Goal: Information Seeking & Learning: Find specific fact

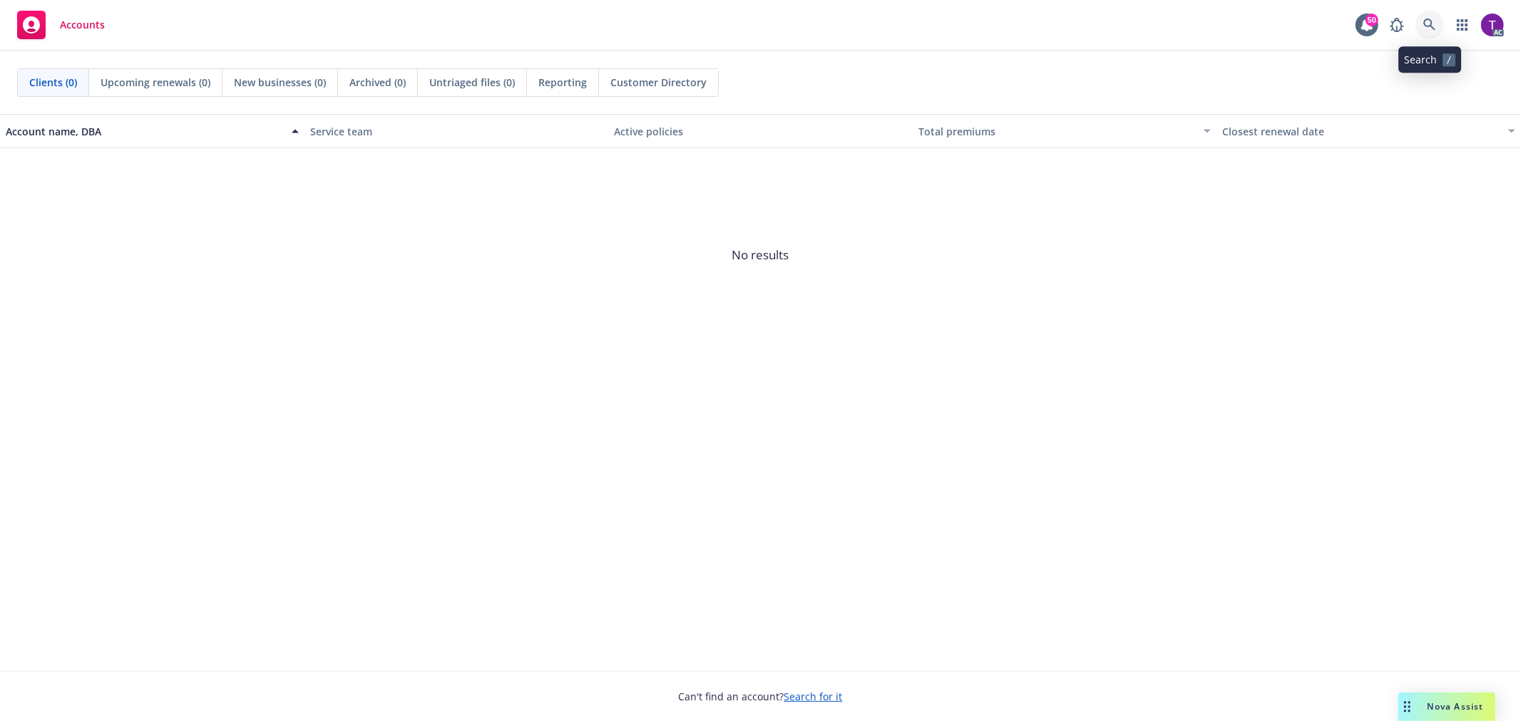
click at [1429, 19] on icon at bounding box center [1429, 25] width 13 height 13
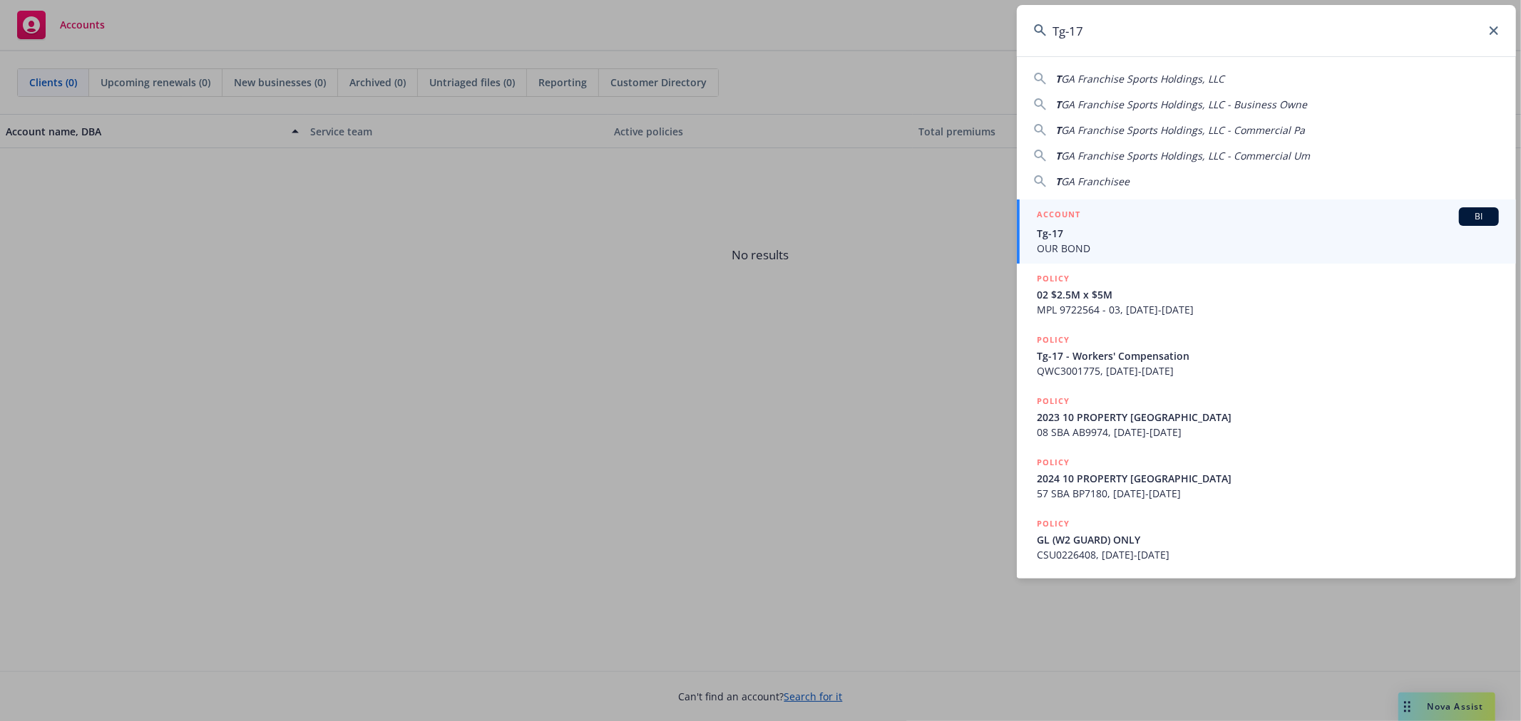
type input "Tg-17"
click at [1194, 243] on span "OUR BOND" at bounding box center [1268, 248] width 462 height 15
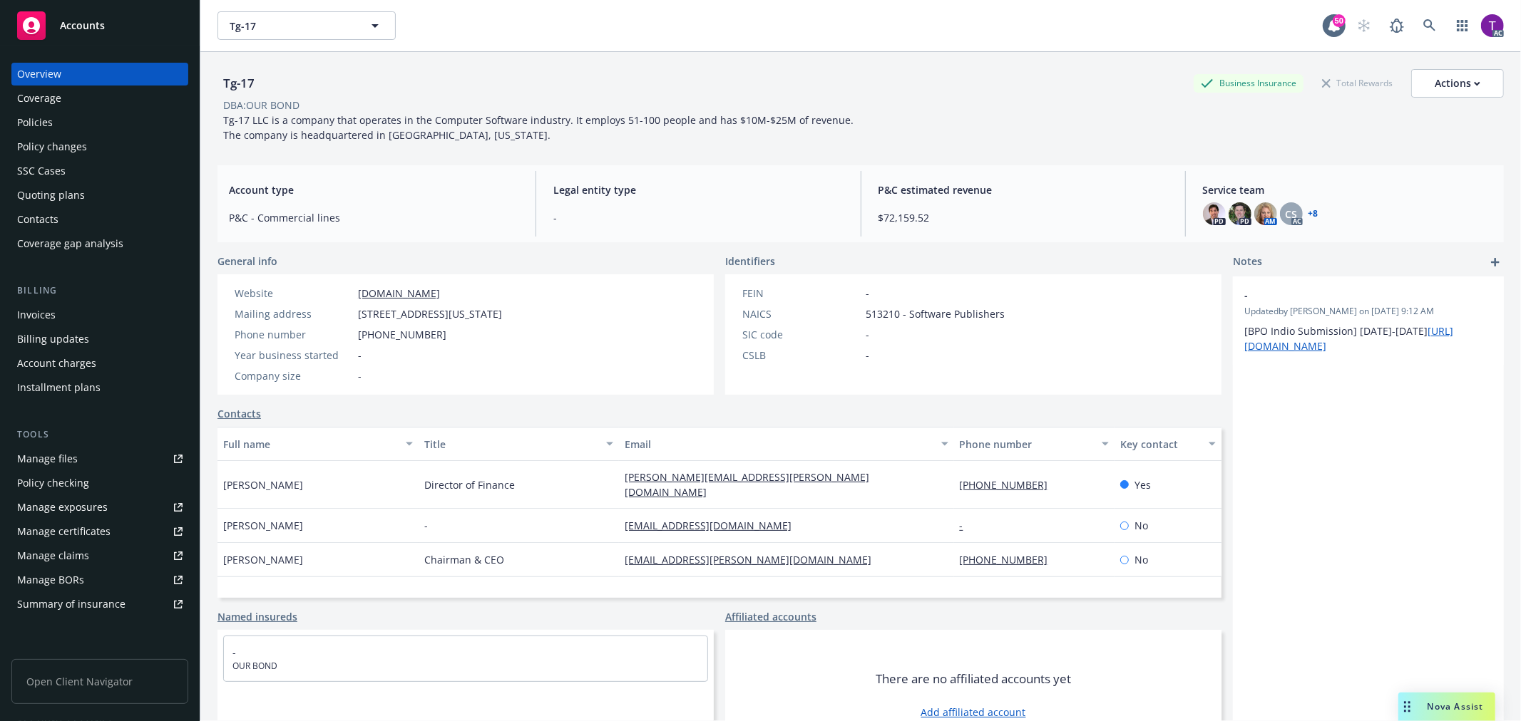
click at [66, 317] on div "Invoices" at bounding box center [99, 315] width 165 height 23
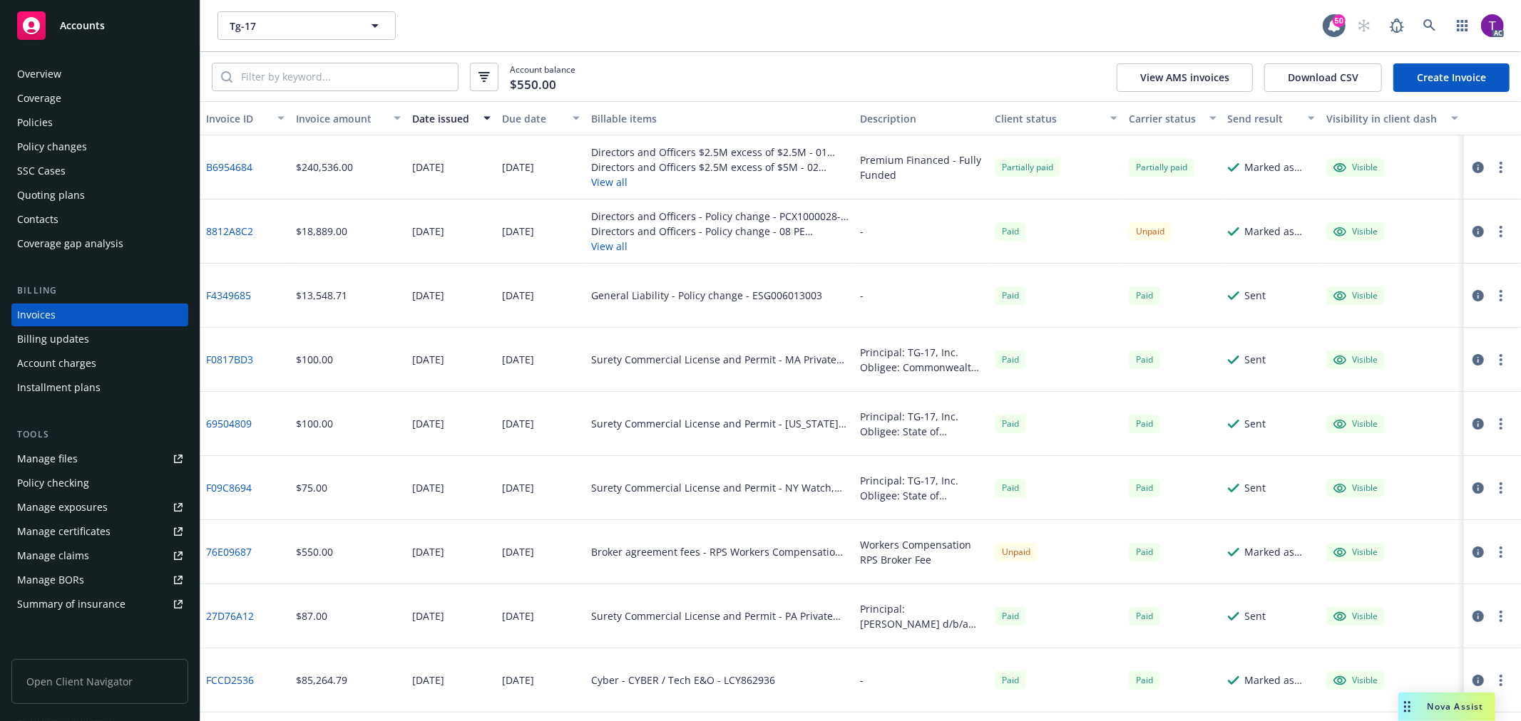
click at [222, 166] on link "B6954684" at bounding box center [229, 167] width 46 height 15
click at [20, 452] on div "Manage files" at bounding box center [47, 459] width 61 height 23
click at [1472, 166] on icon "button" at bounding box center [1477, 167] width 11 height 11
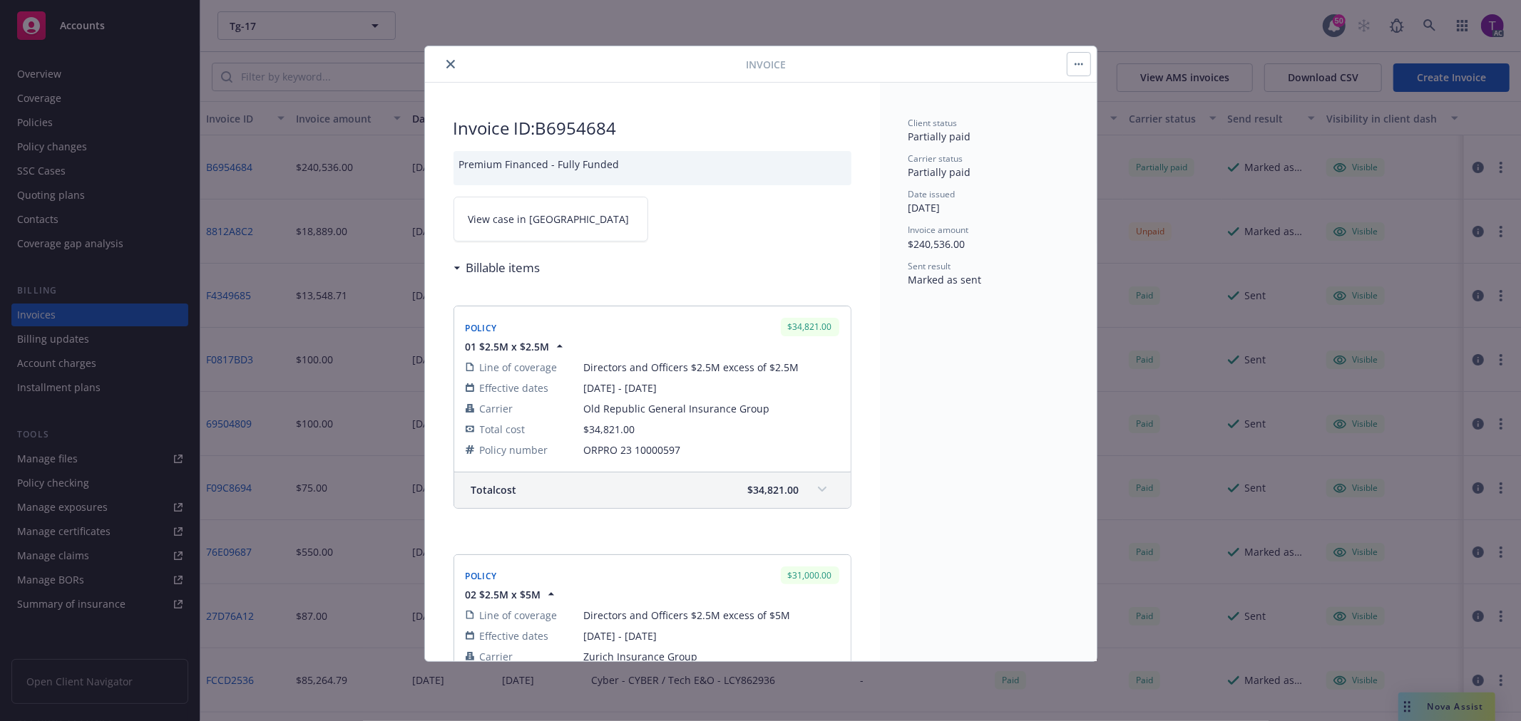
click at [532, 218] on span "View case in [GEOGRAPHIC_DATA]" at bounding box center [548, 219] width 161 height 15
click at [447, 60] on icon "close" at bounding box center [450, 64] width 9 height 9
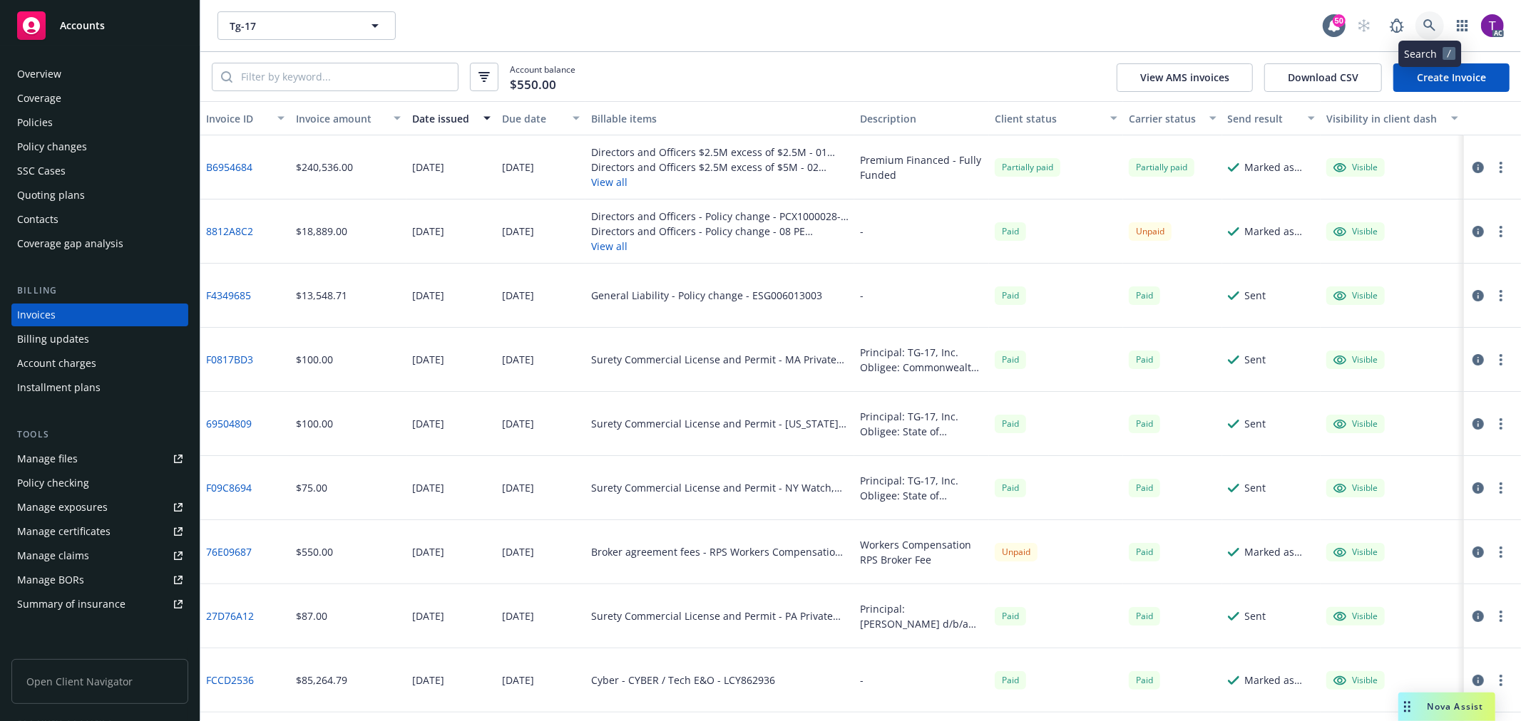
click at [1421, 24] on link at bounding box center [1429, 25] width 29 height 29
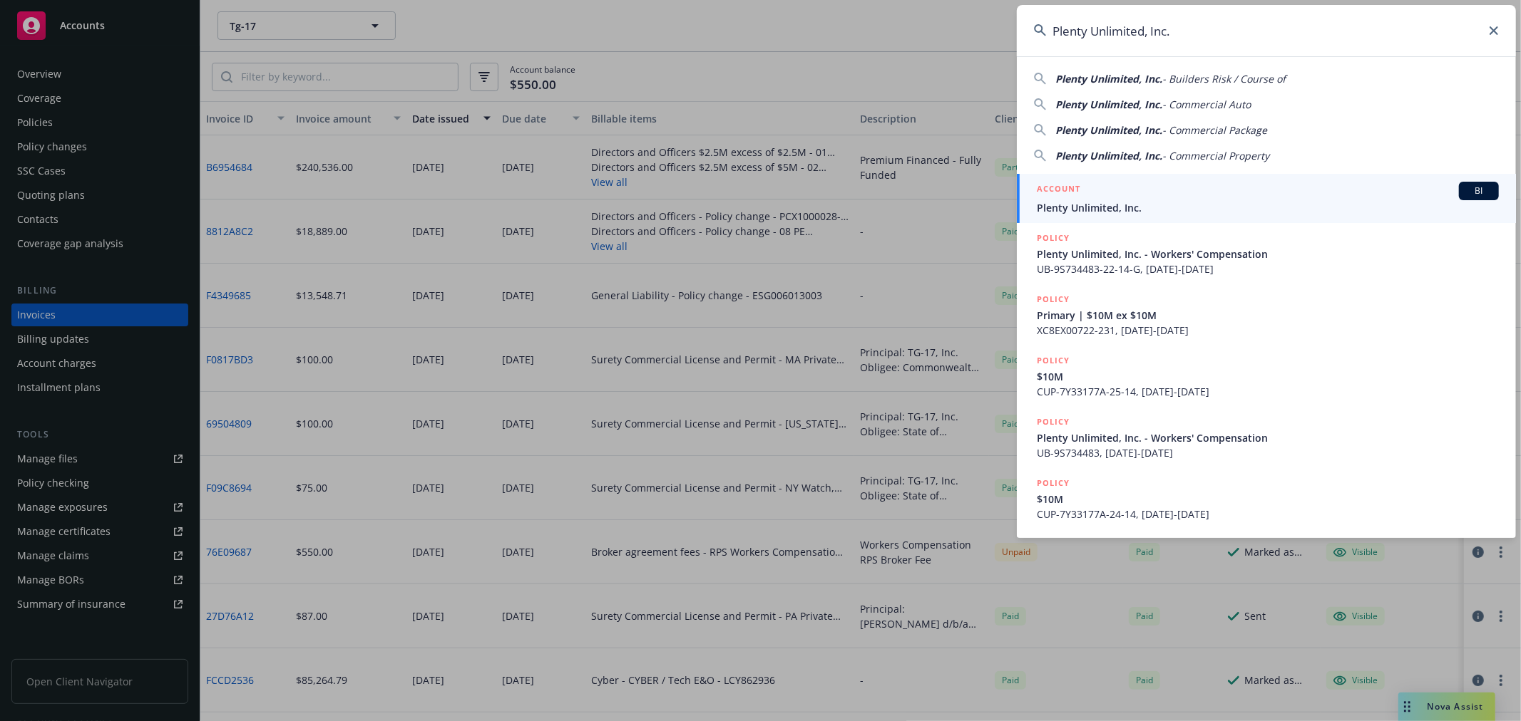
type input "Plenty Unlimited, Inc."
click at [1132, 202] on span "Plenty Unlimited, Inc." at bounding box center [1268, 207] width 462 height 15
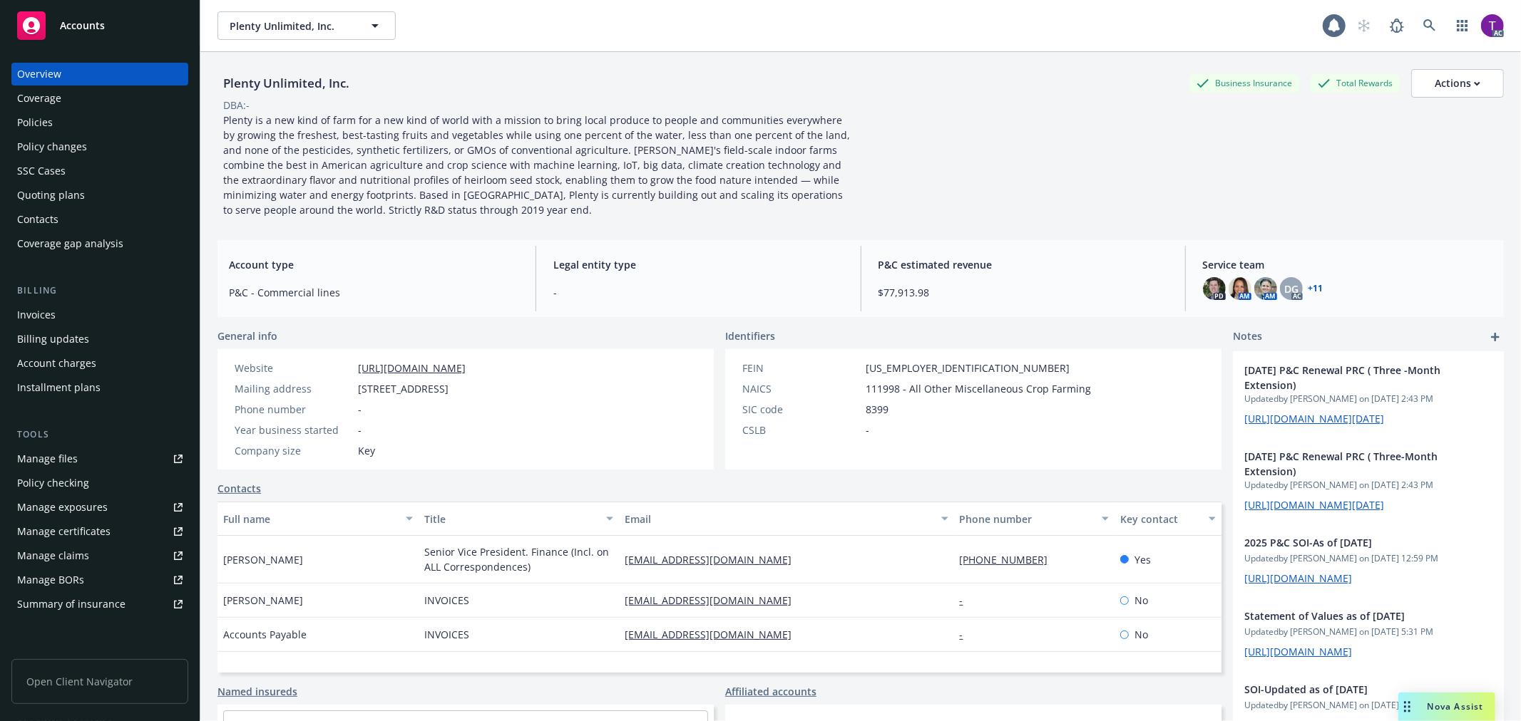
click at [23, 309] on div "Invoices" at bounding box center [36, 315] width 38 height 23
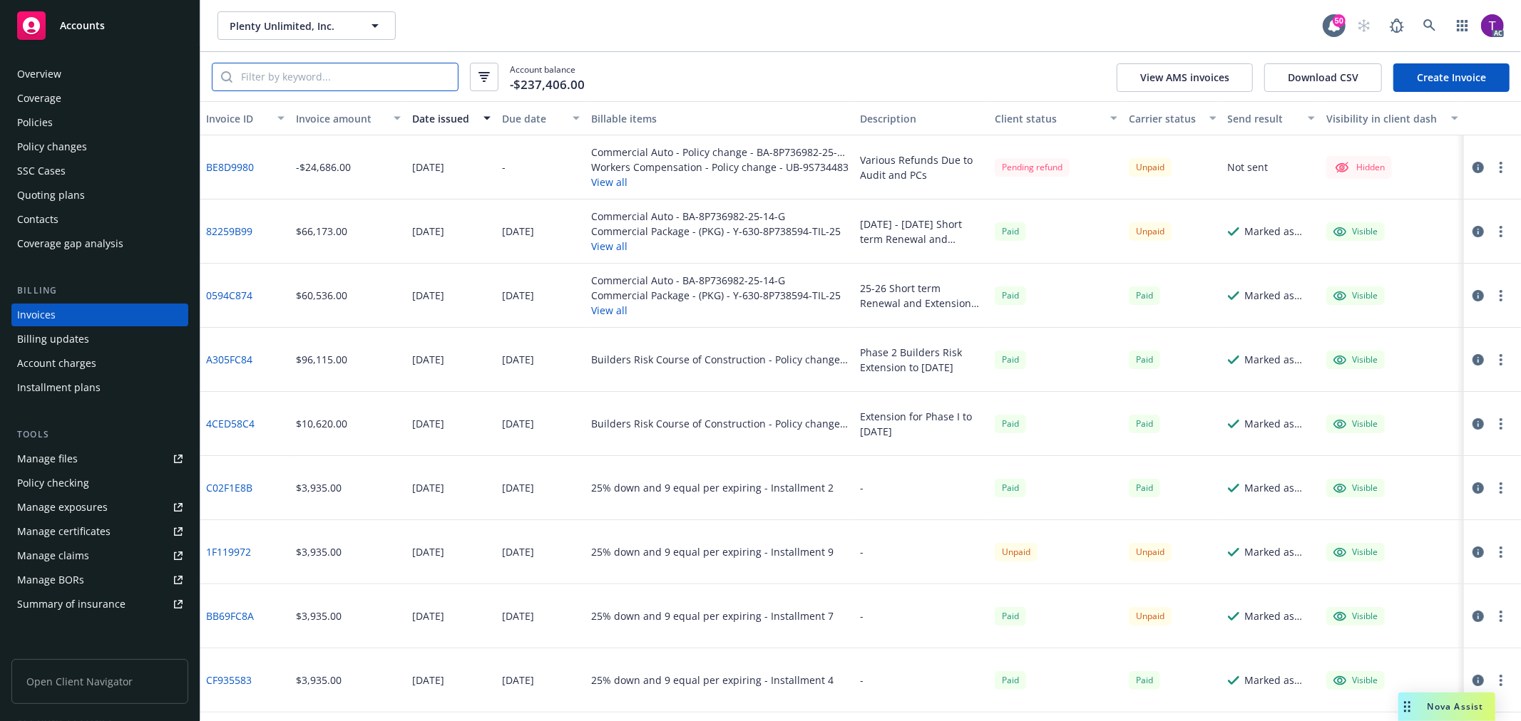
click at [331, 83] on input "search" at bounding box center [344, 76] width 225 height 27
paste input "0594C874"
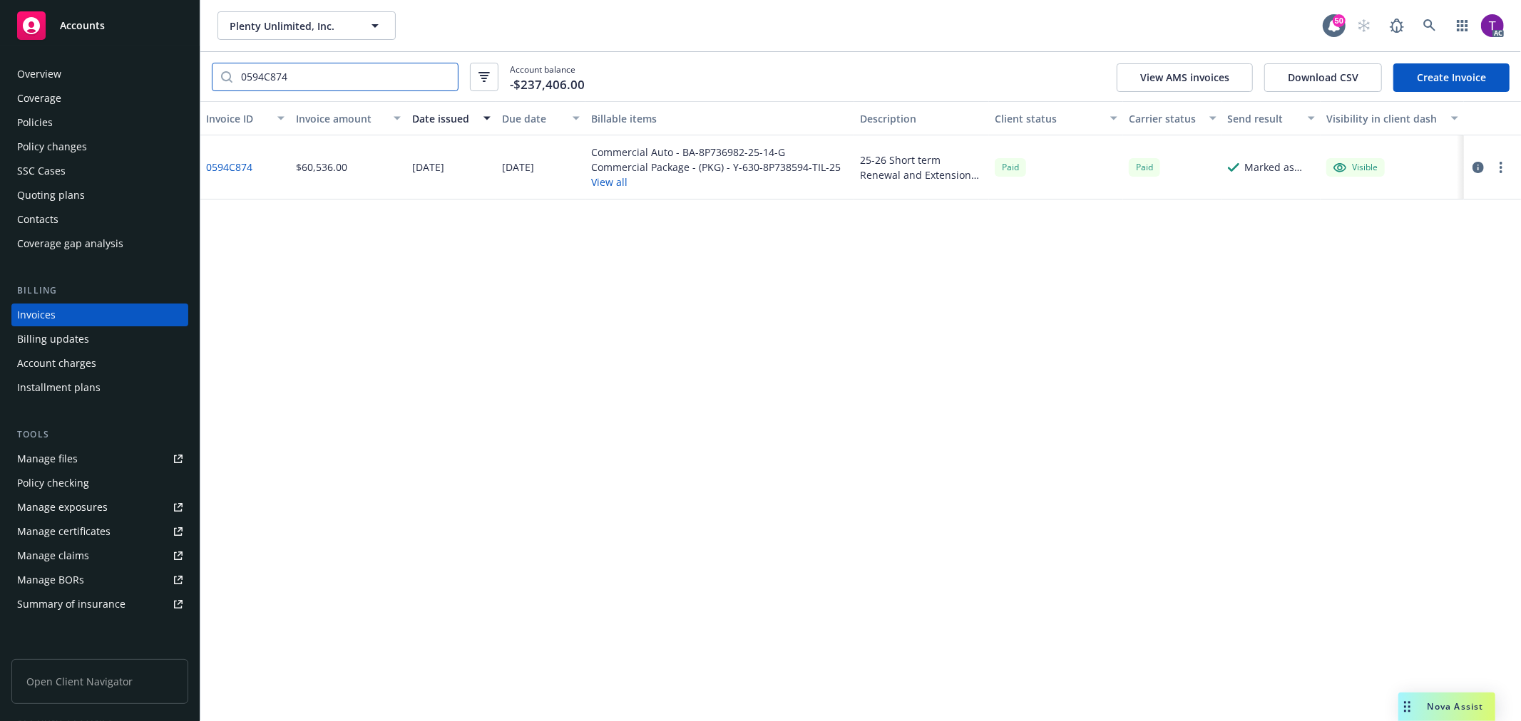
type input "0594C874"
click at [247, 158] on div "0594C874" at bounding box center [245, 167] width 90 height 64
click at [1481, 165] on icon "button" at bounding box center [1477, 167] width 11 height 11
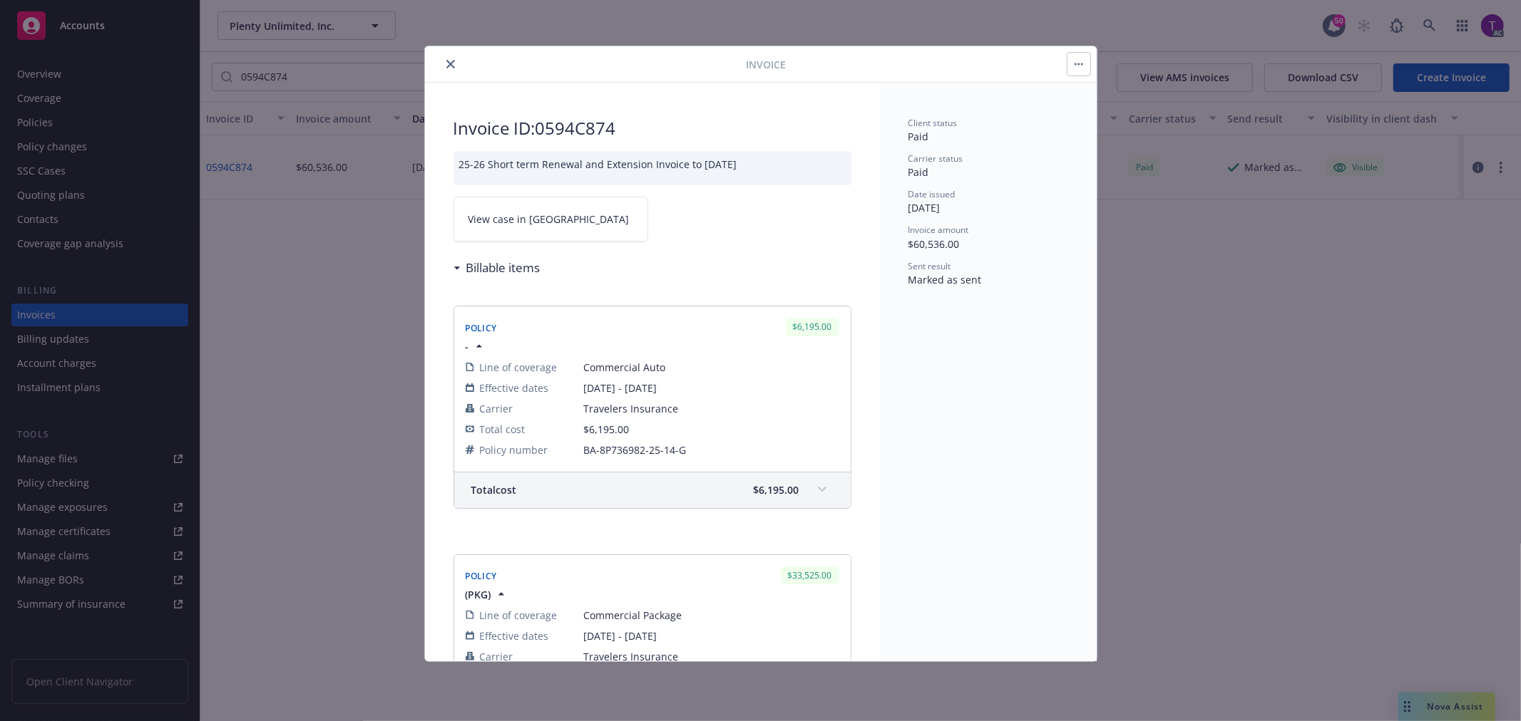
click at [488, 215] on span "View case in [GEOGRAPHIC_DATA]" at bounding box center [548, 219] width 161 height 15
click at [448, 61] on icon "close" at bounding box center [450, 64] width 9 height 9
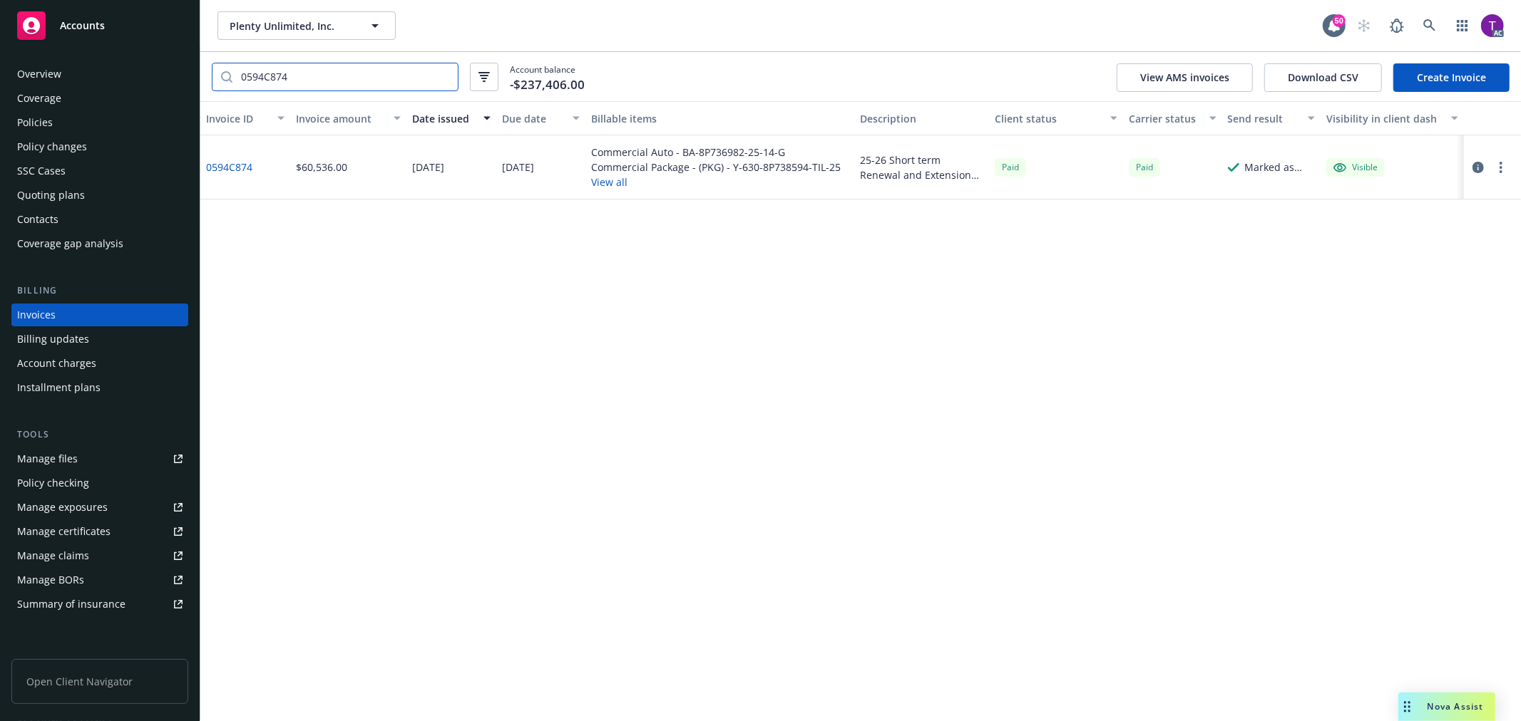
click at [441, 75] on input "0594C874" at bounding box center [344, 76] width 225 height 27
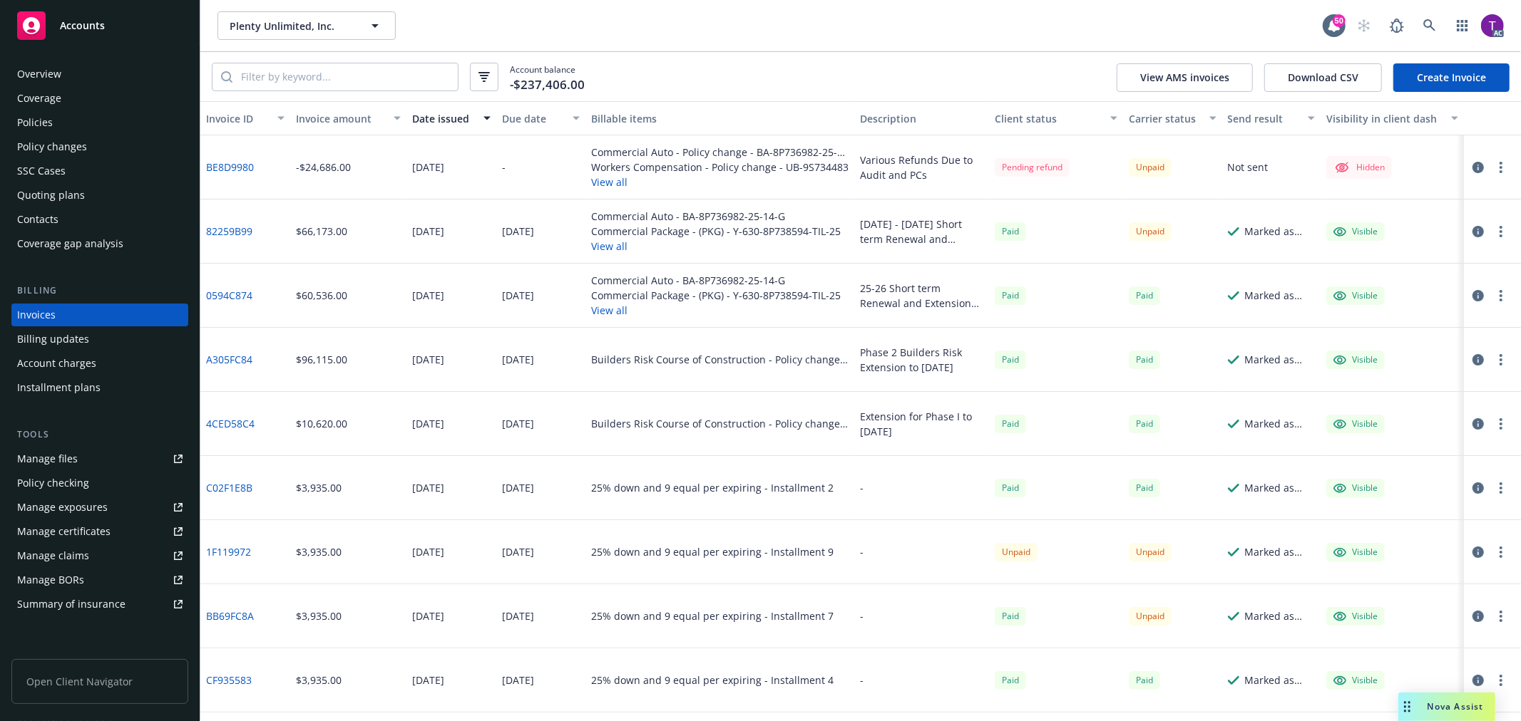
click at [225, 286] on div "0594C874" at bounding box center [245, 296] width 90 height 64
click at [226, 294] on link "0594C874" at bounding box center [229, 295] width 46 height 15
click at [269, 73] on input "search" at bounding box center [344, 76] width 225 height 27
paste input "XC8EX00722-241"
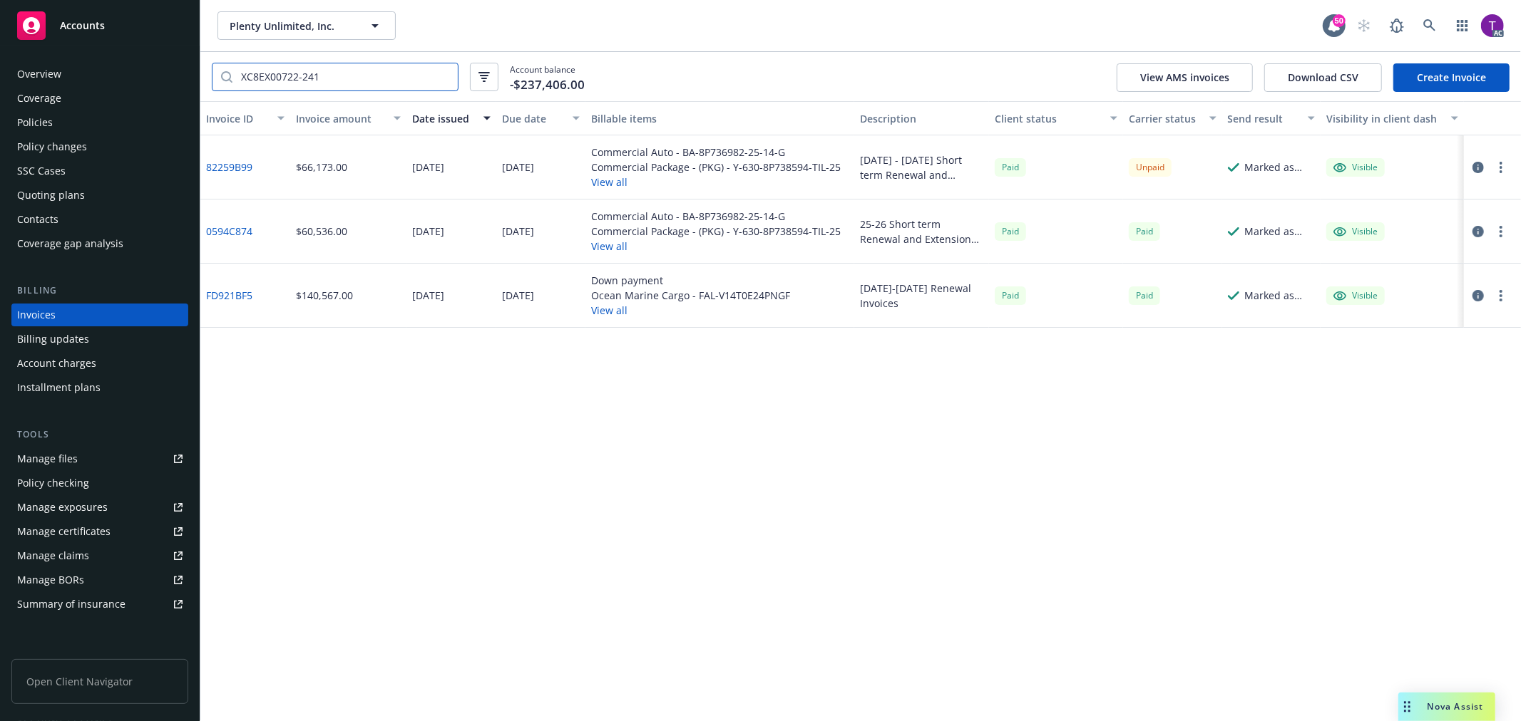
type input "XC8EX00722-241"
drag, startPoint x: 257, startPoint y: 174, endPoint x: 202, endPoint y: 169, distance: 55.1
click at [202, 169] on div "82259B99" at bounding box center [245, 167] width 90 height 64
copy link "82259B99"
click at [236, 164] on link "82259B99" at bounding box center [229, 167] width 46 height 15
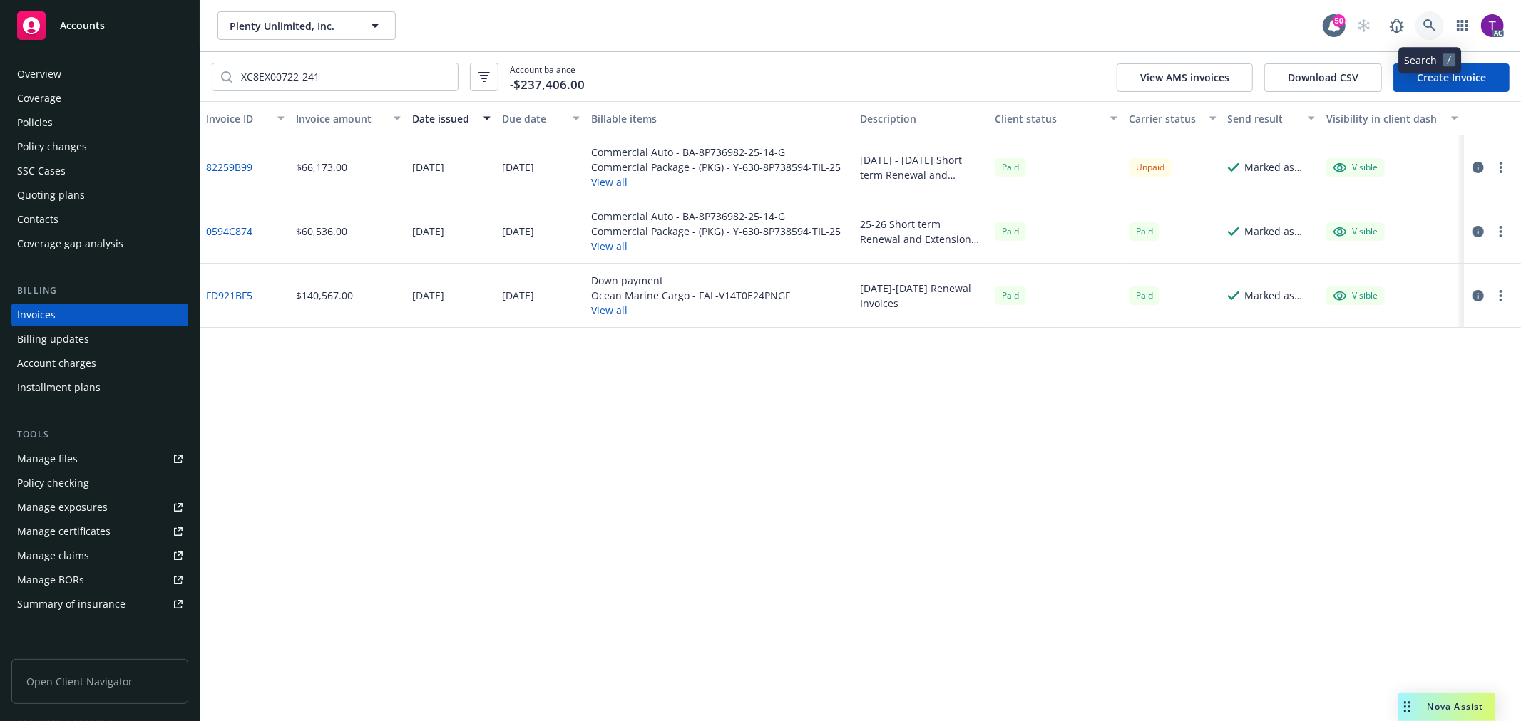
click at [1434, 30] on icon at bounding box center [1429, 25] width 12 height 12
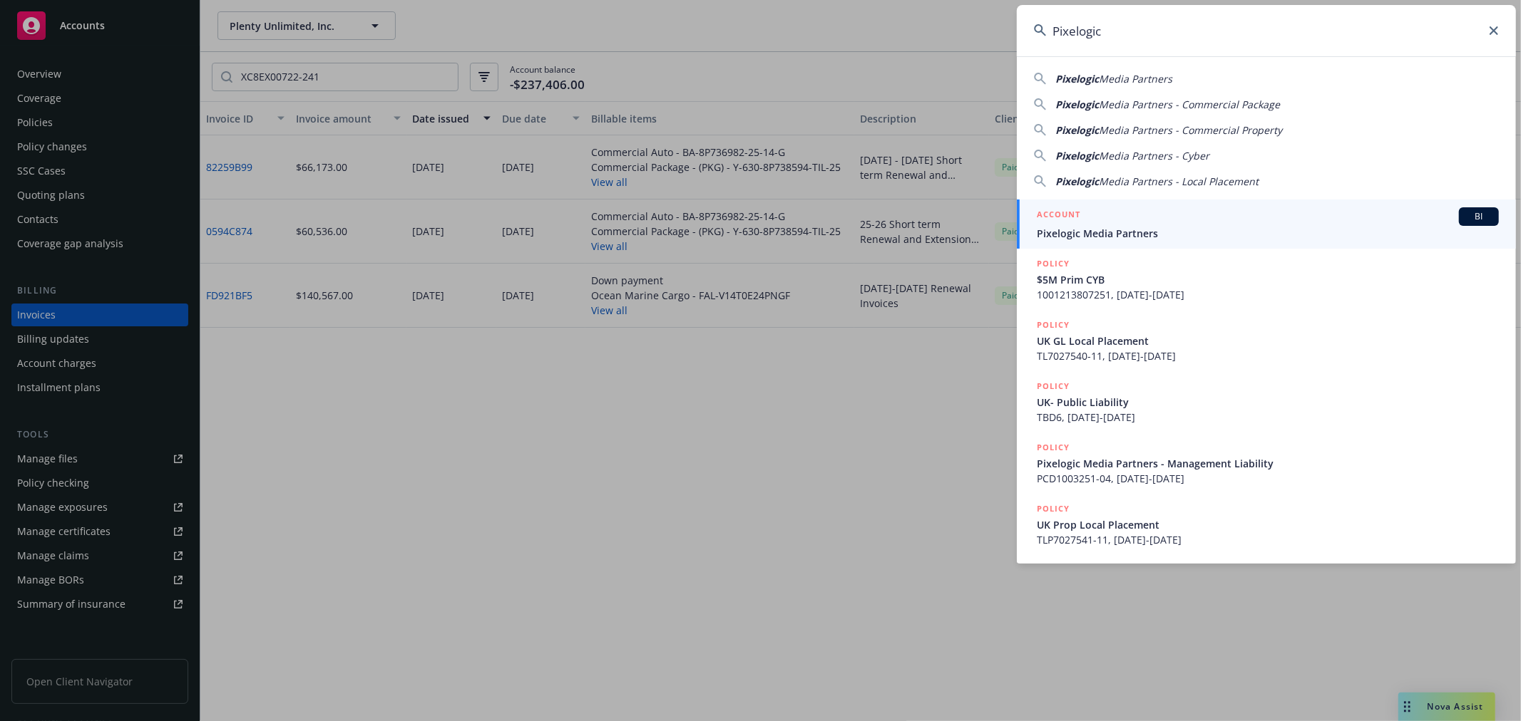
type input "Pixelogic"
click at [1094, 232] on span "Pixelogic Media Partners" at bounding box center [1268, 233] width 462 height 15
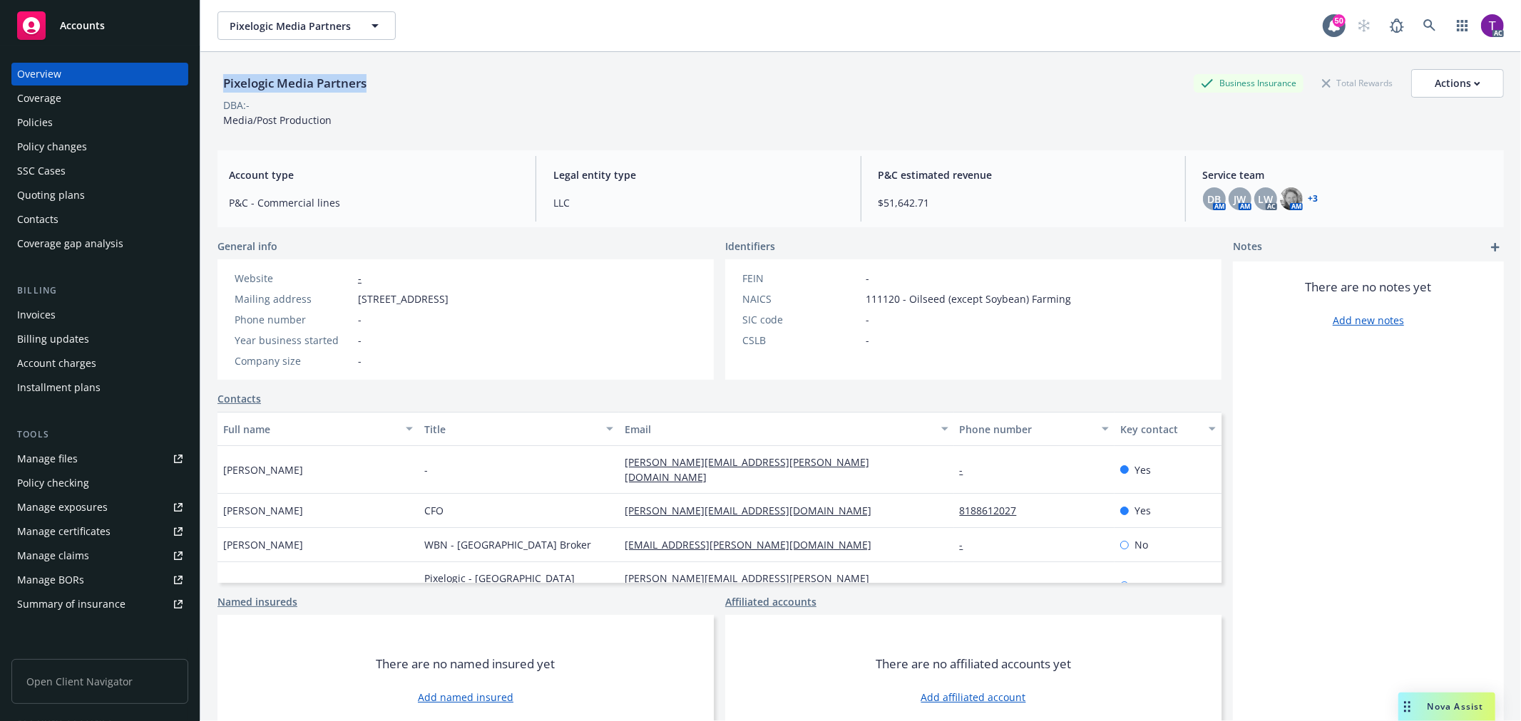
drag, startPoint x: 395, startPoint y: 78, endPoint x: 207, endPoint y: 79, distance: 188.2
click at [207, 79] on div "Pixelogic Media Partners Business Insurance Total Rewards Actions DBA: - Media/…" at bounding box center [860, 412] width 1320 height 721
copy div "Pixelogic Media Partners"
click at [95, 319] on div "Invoices" at bounding box center [99, 315] width 165 height 23
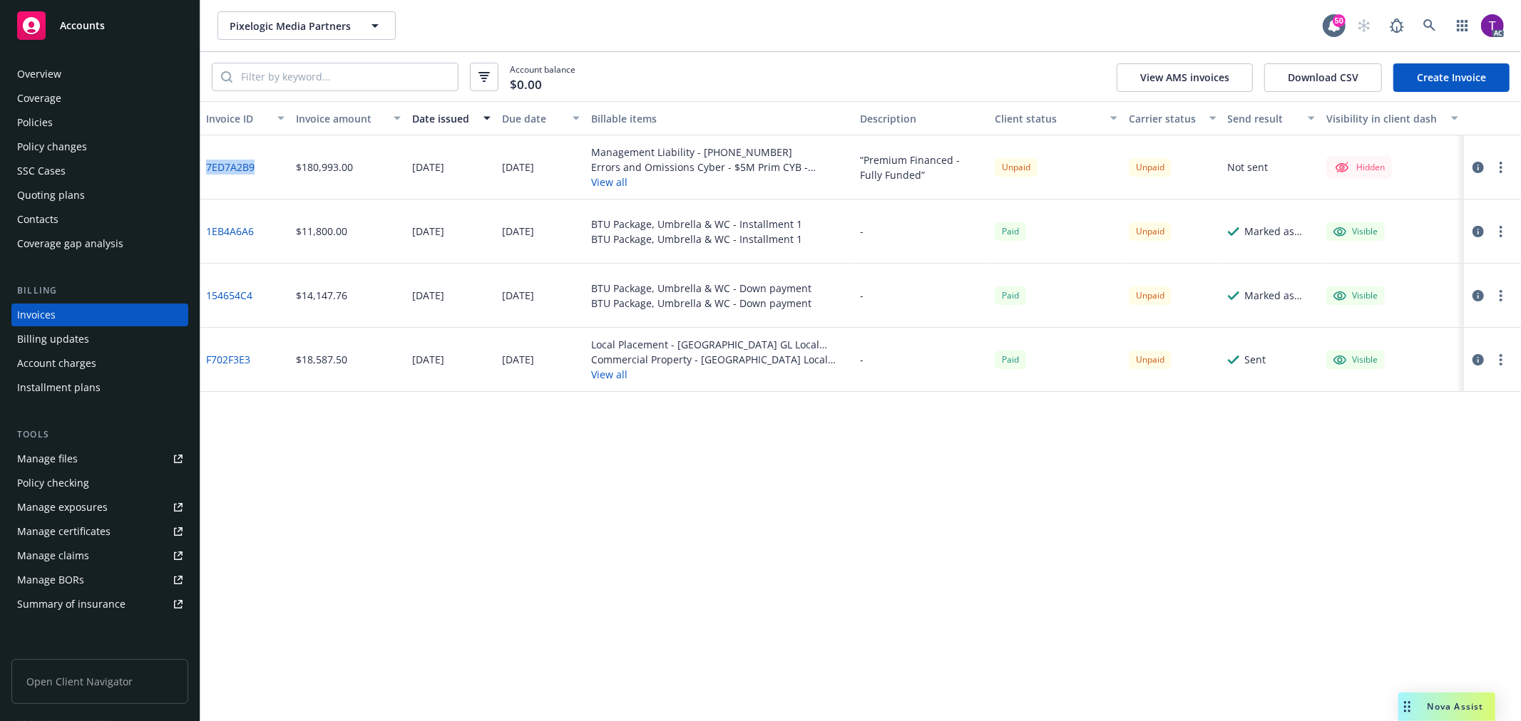
drag, startPoint x: 264, startPoint y: 174, endPoint x: 208, endPoint y: 171, distance: 56.4
click at [208, 171] on div "7ED7A2B9" at bounding box center [245, 167] width 90 height 64
copy link "7ED7A2B9"
click at [228, 163] on link "7ED7A2B9" at bounding box center [230, 167] width 48 height 15
click at [1481, 172] on icon "button" at bounding box center [1477, 167] width 11 height 11
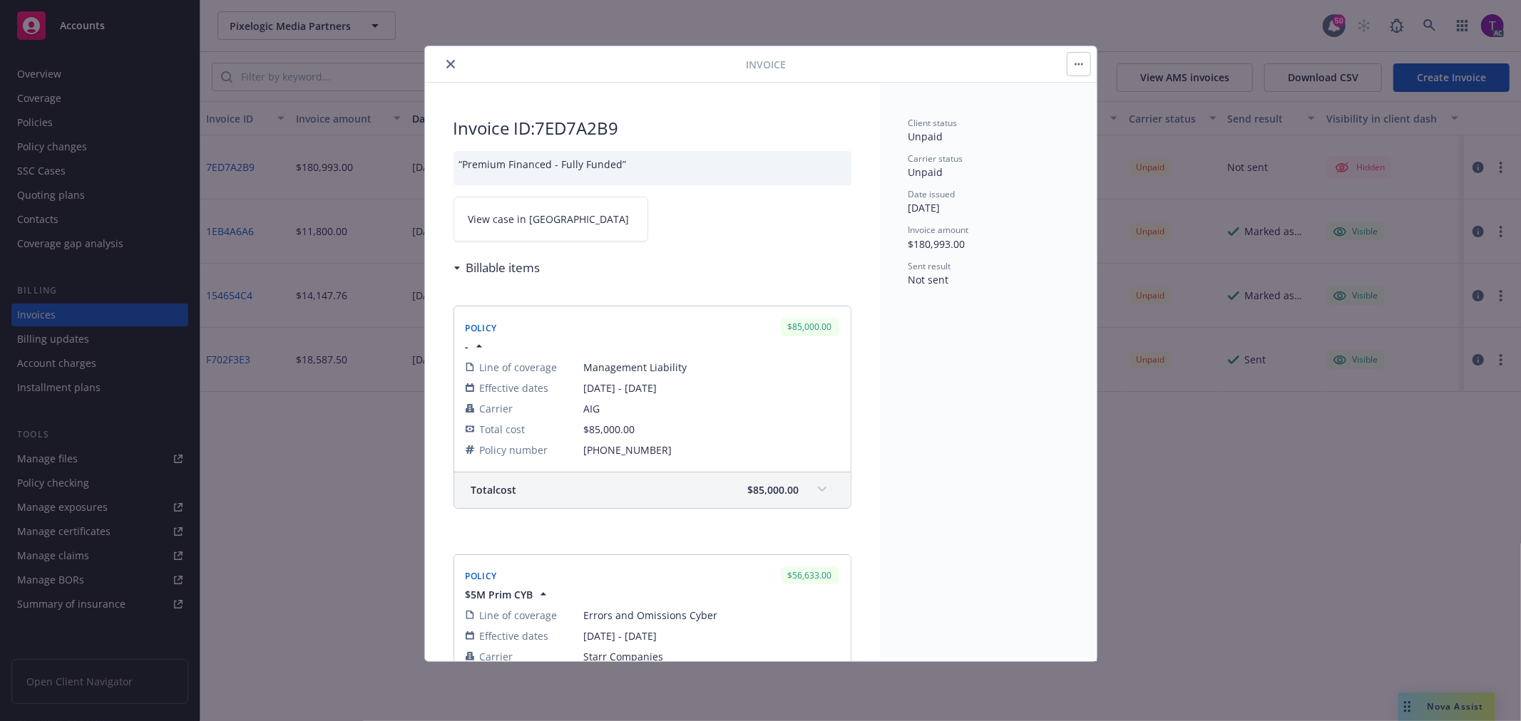
click at [508, 225] on span "View case in [GEOGRAPHIC_DATA]" at bounding box center [548, 219] width 161 height 15
click at [446, 60] on icon "close" at bounding box center [450, 64] width 9 height 9
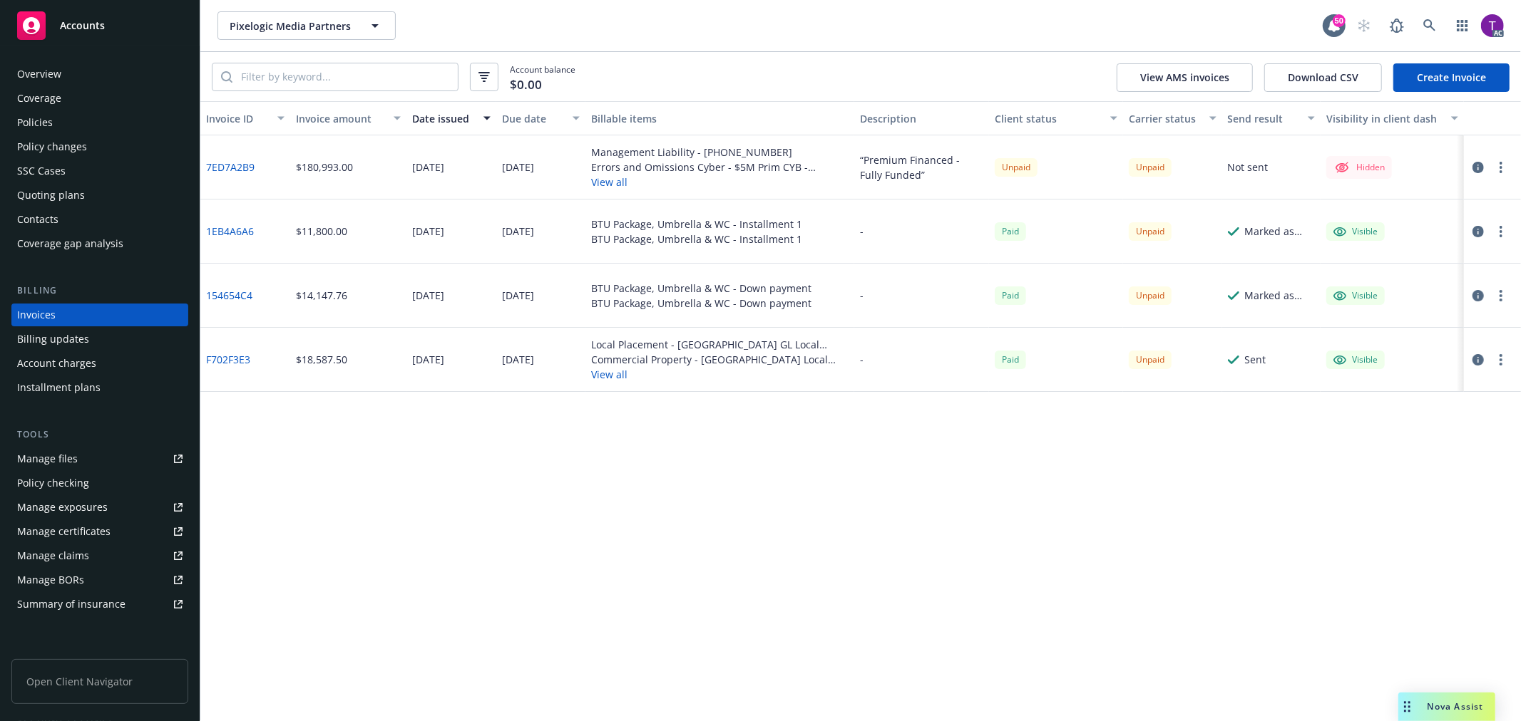
click at [34, 120] on div "Policies" at bounding box center [35, 122] width 36 height 23
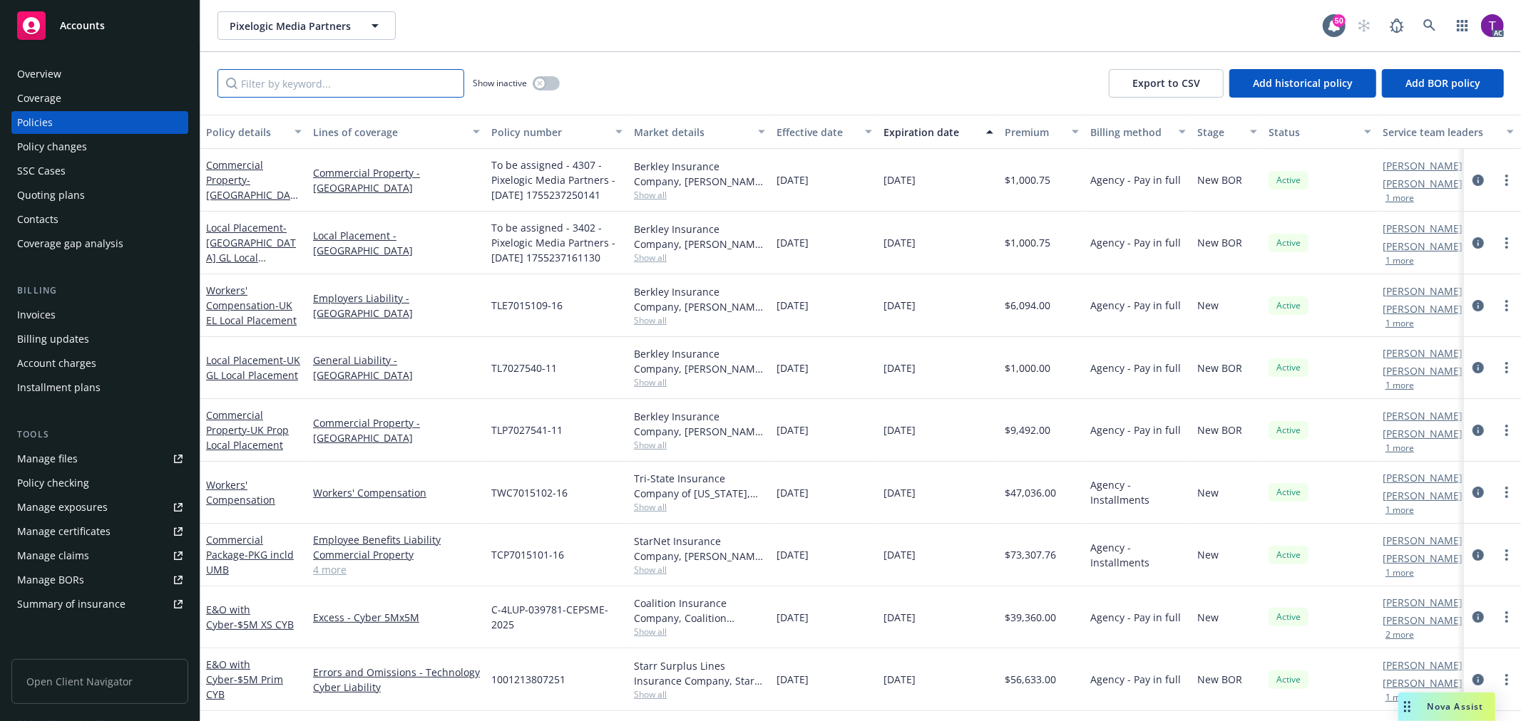
click at [426, 81] on input "Filter by keyword..." at bounding box center [340, 83] width 247 height 29
paste input "[PHONE_NUMBER]"
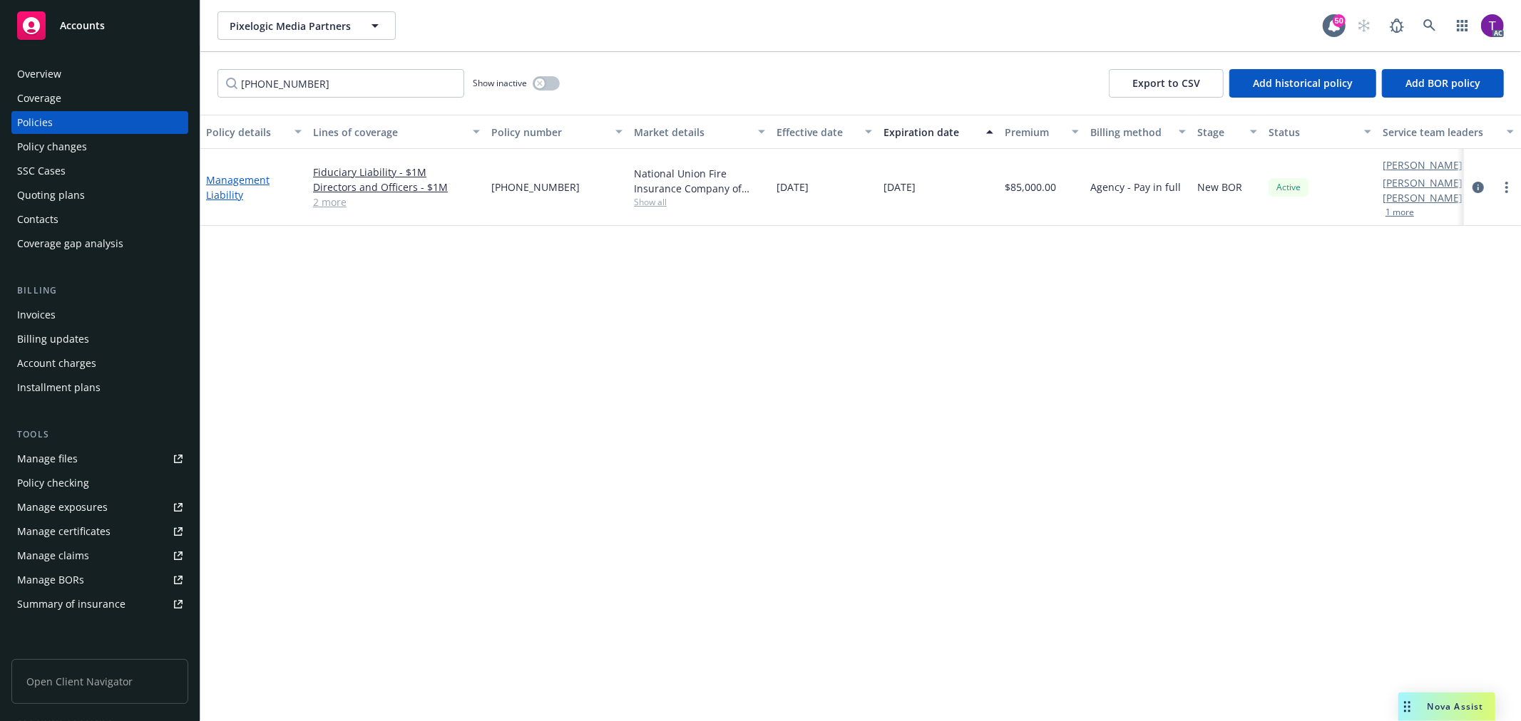
click at [230, 188] on link "Management Liability" at bounding box center [237, 187] width 63 height 29
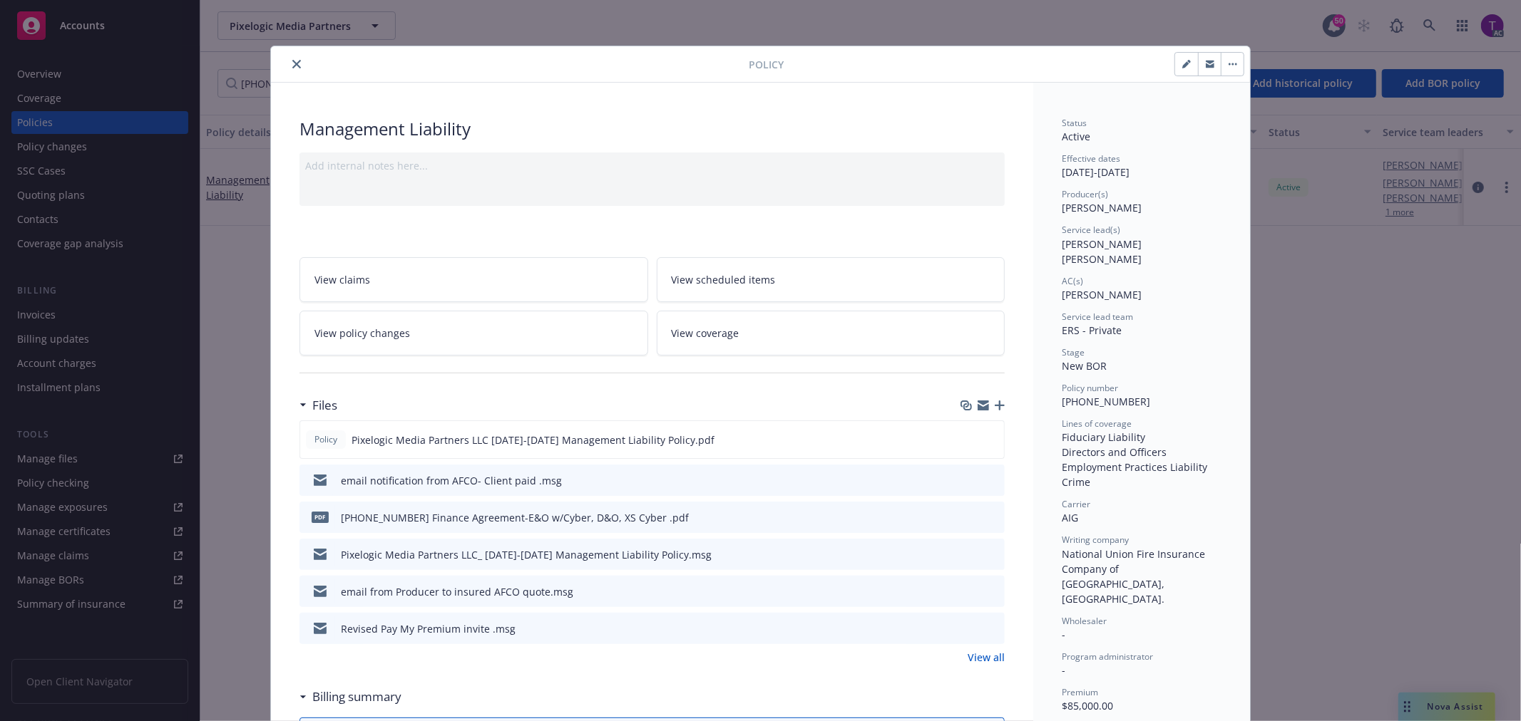
click at [295, 61] on button "close" at bounding box center [296, 64] width 17 height 17
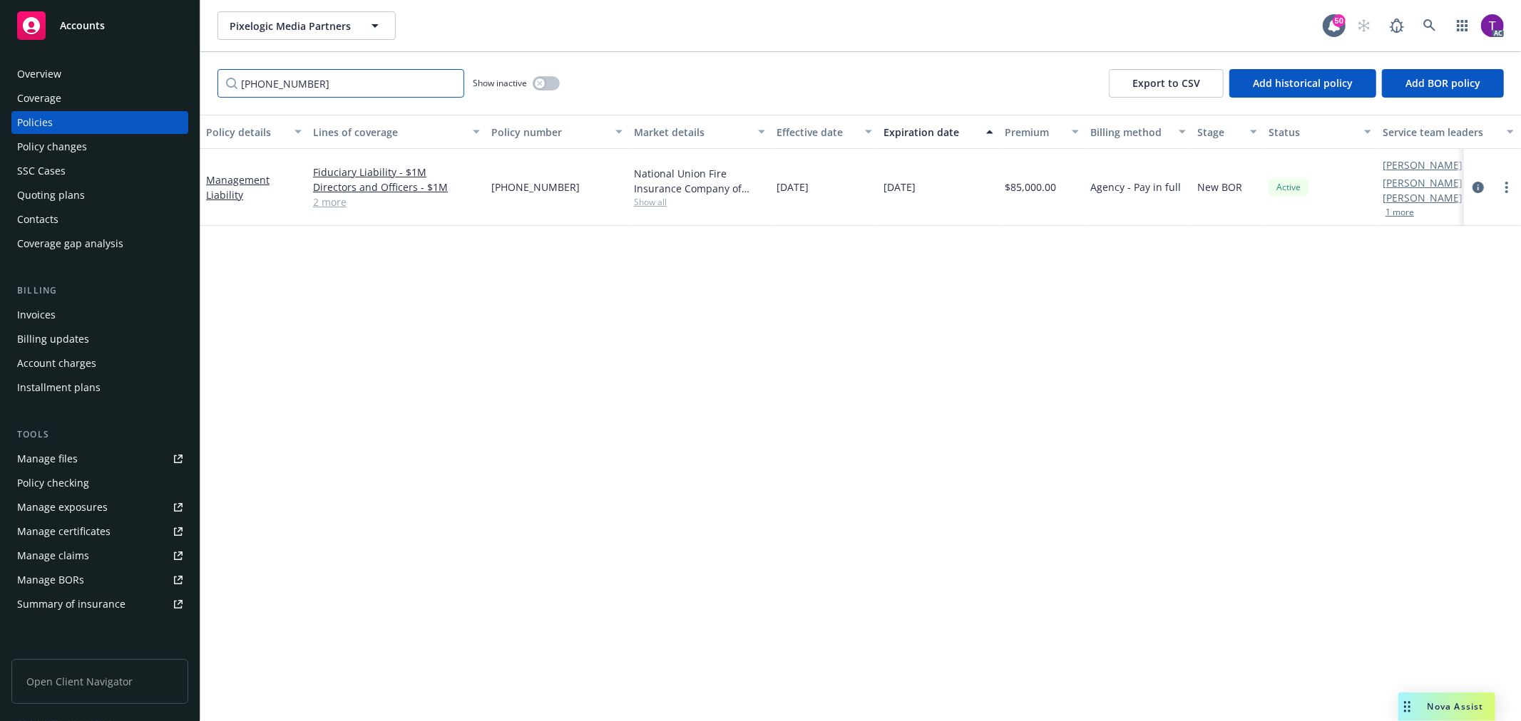
drag, startPoint x: 254, startPoint y: 77, endPoint x: 154, endPoint y: 82, distance: 99.9
click at [154, 82] on div "Accounts Overview Coverage Policies Policy changes SSC Cases Quoting plans Cont…" at bounding box center [760, 360] width 1521 height 721
paste input "1001213807251"
click at [235, 175] on link "E&O with Cyber - $5M Prim CYB" at bounding box center [244, 179] width 77 height 43
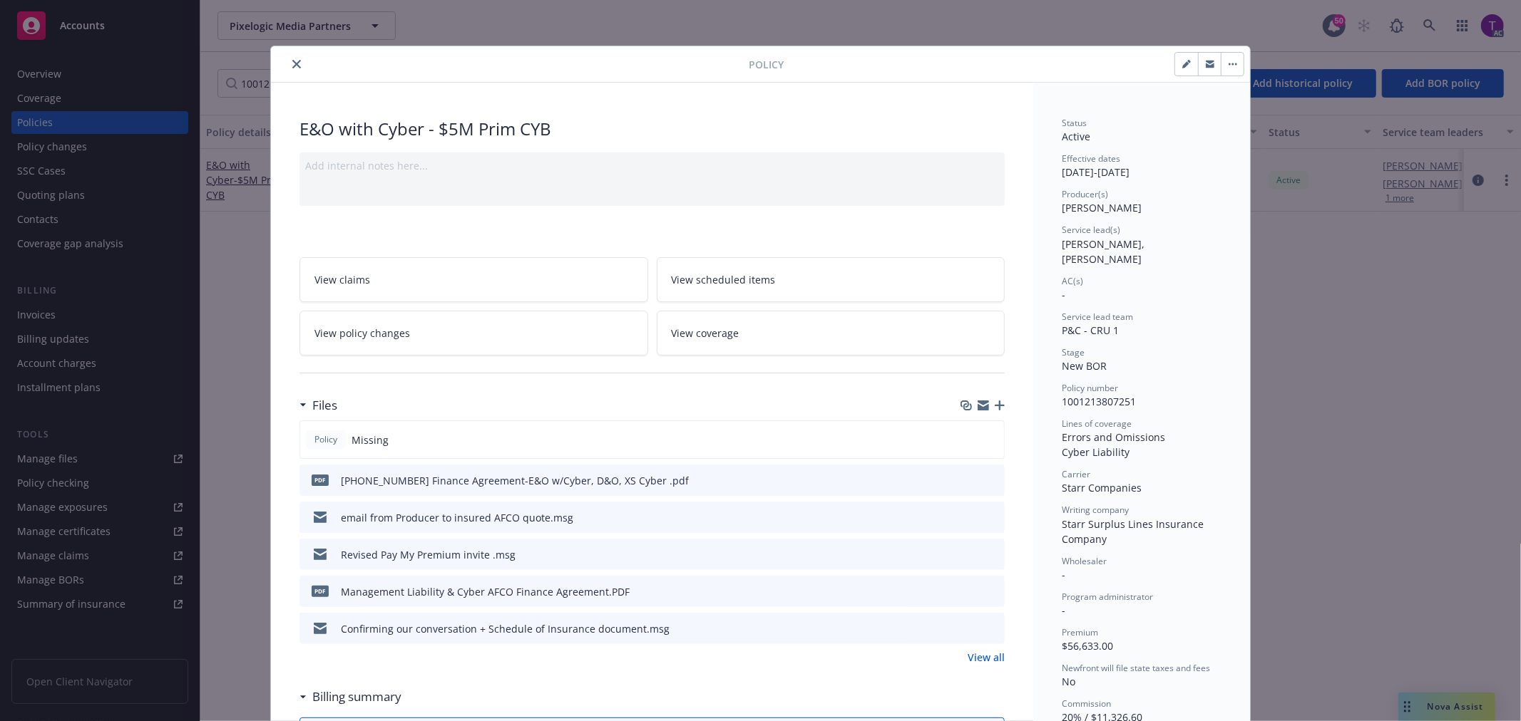
click at [1138, 468] on div "Carrier Starr Companies" at bounding box center [1141, 481] width 160 height 27
drag, startPoint x: 1146, startPoint y: 473, endPoint x: 1055, endPoint y: 474, distance: 91.3
click at [1061, 474] on div "Carrier Starr Companies" at bounding box center [1141, 481] width 160 height 27
copy span "Starr Companies"
click at [294, 65] on icon "close" at bounding box center [296, 64] width 9 height 9
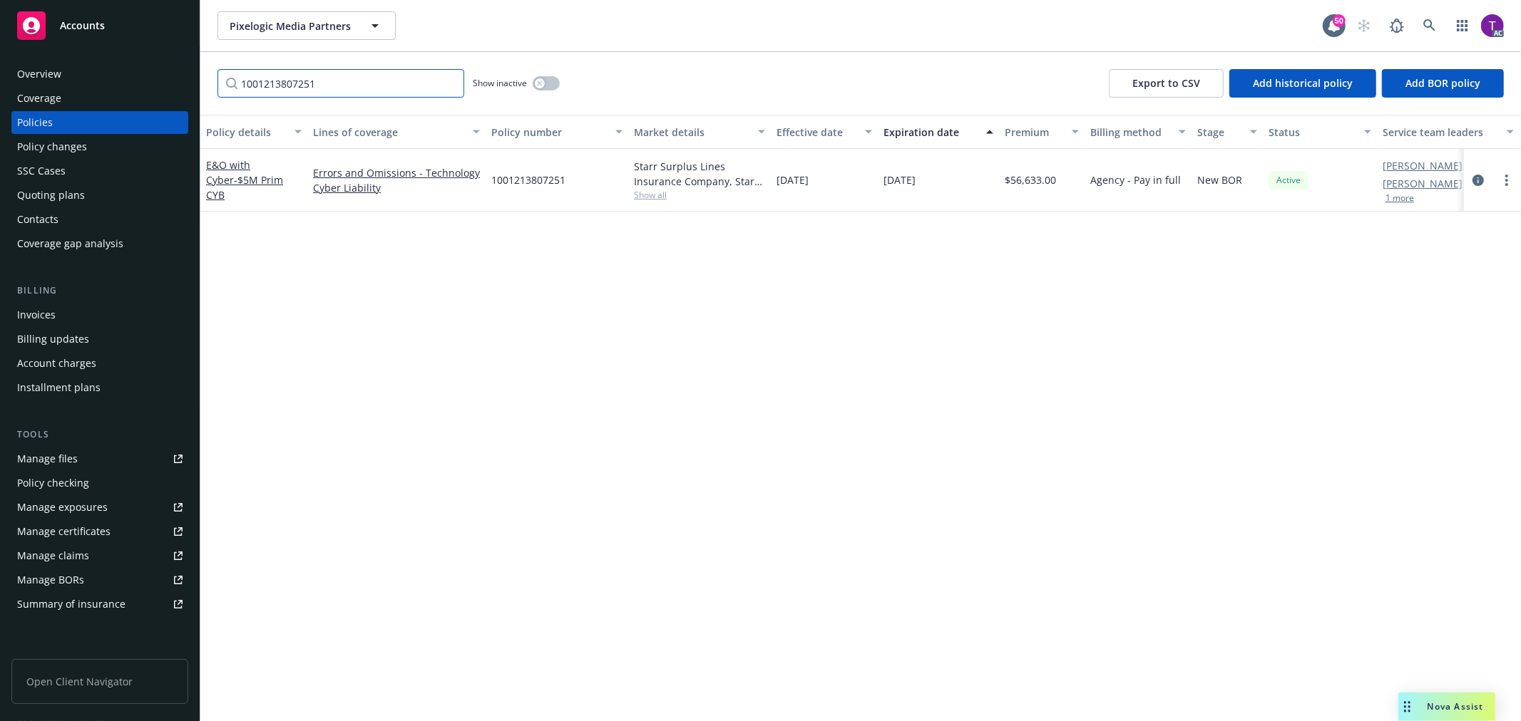
drag, startPoint x: 319, startPoint y: 80, endPoint x: 198, endPoint y: 63, distance: 121.7
click at [200, 63] on div "Accounts Overview Coverage Policies Policy changes SSC Cases Quoting plans Cont…" at bounding box center [760, 360] width 1521 height 721
paste input "C-4LUP-039781-CEPSME-2025"
type input "C-4LUP-039781-CEPSME-2025"
click at [255, 180] on span "- $5M XS CYB" at bounding box center [264, 187] width 60 height 14
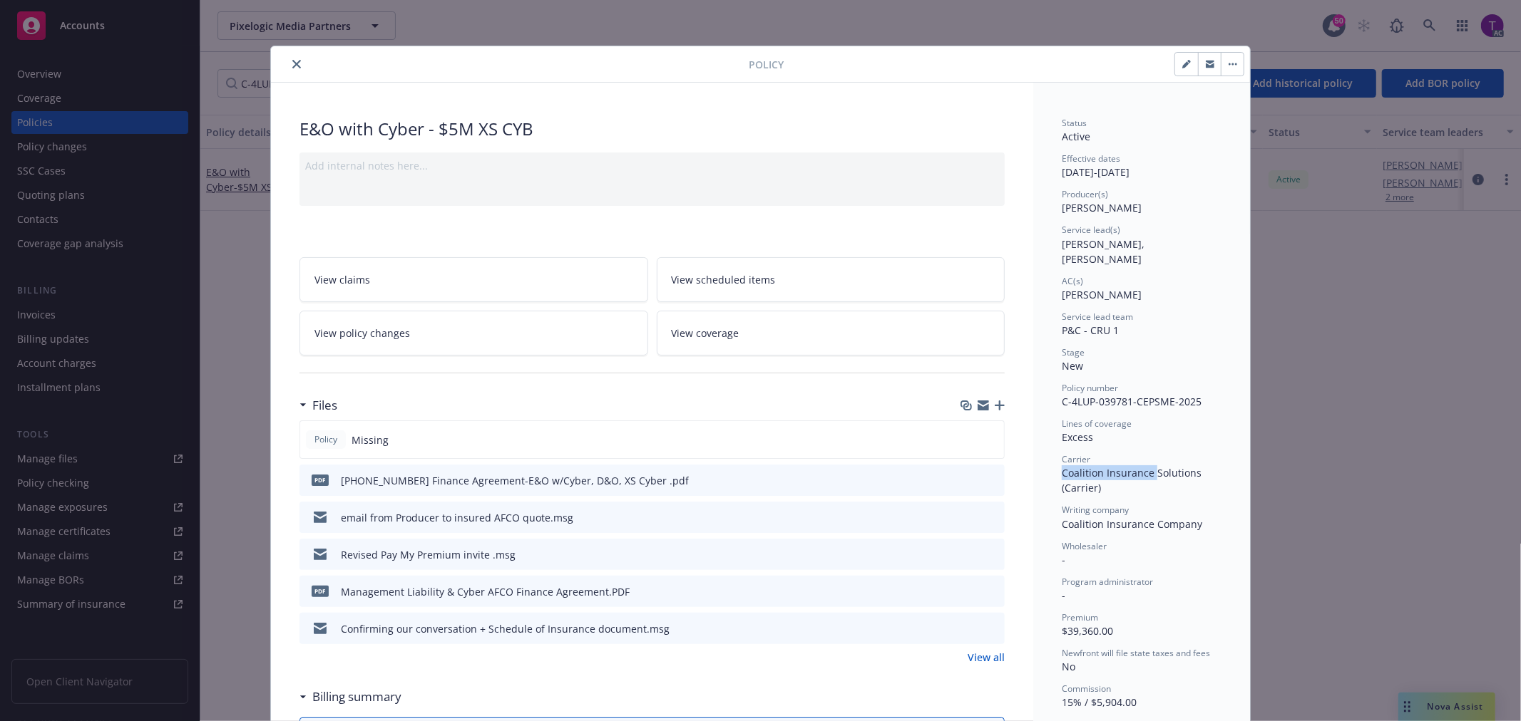
drag, startPoint x: 1057, startPoint y: 456, endPoint x: 1148, endPoint y: 458, distance: 90.5
click at [1148, 466] on span "Coalition Insurance Solutions (Carrier)" at bounding box center [1132, 480] width 143 height 29
copy span "Coalition Insurance"
click at [288, 58] on button "close" at bounding box center [296, 64] width 17 height 17
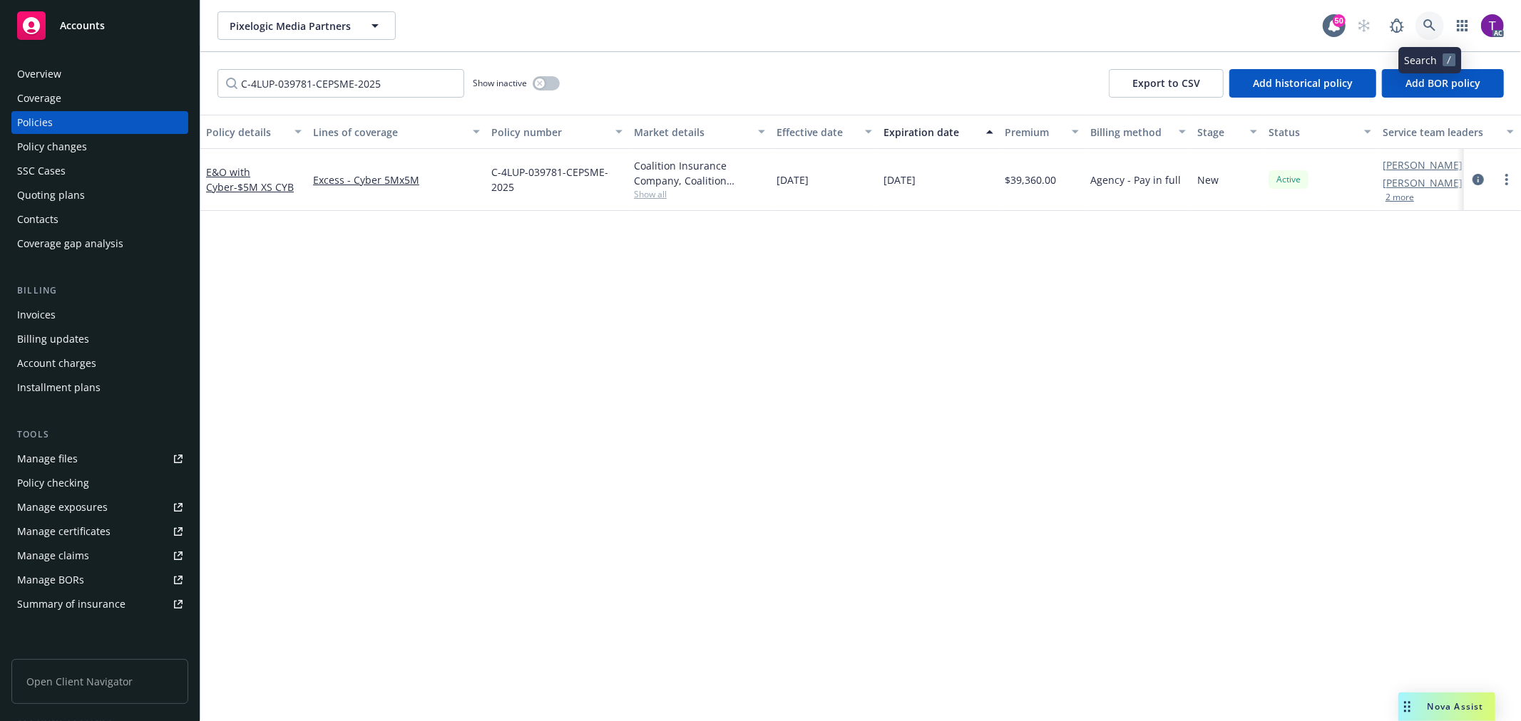
click at [1431, 36] on link at bounding box center [1429, 25] width 29 height 29
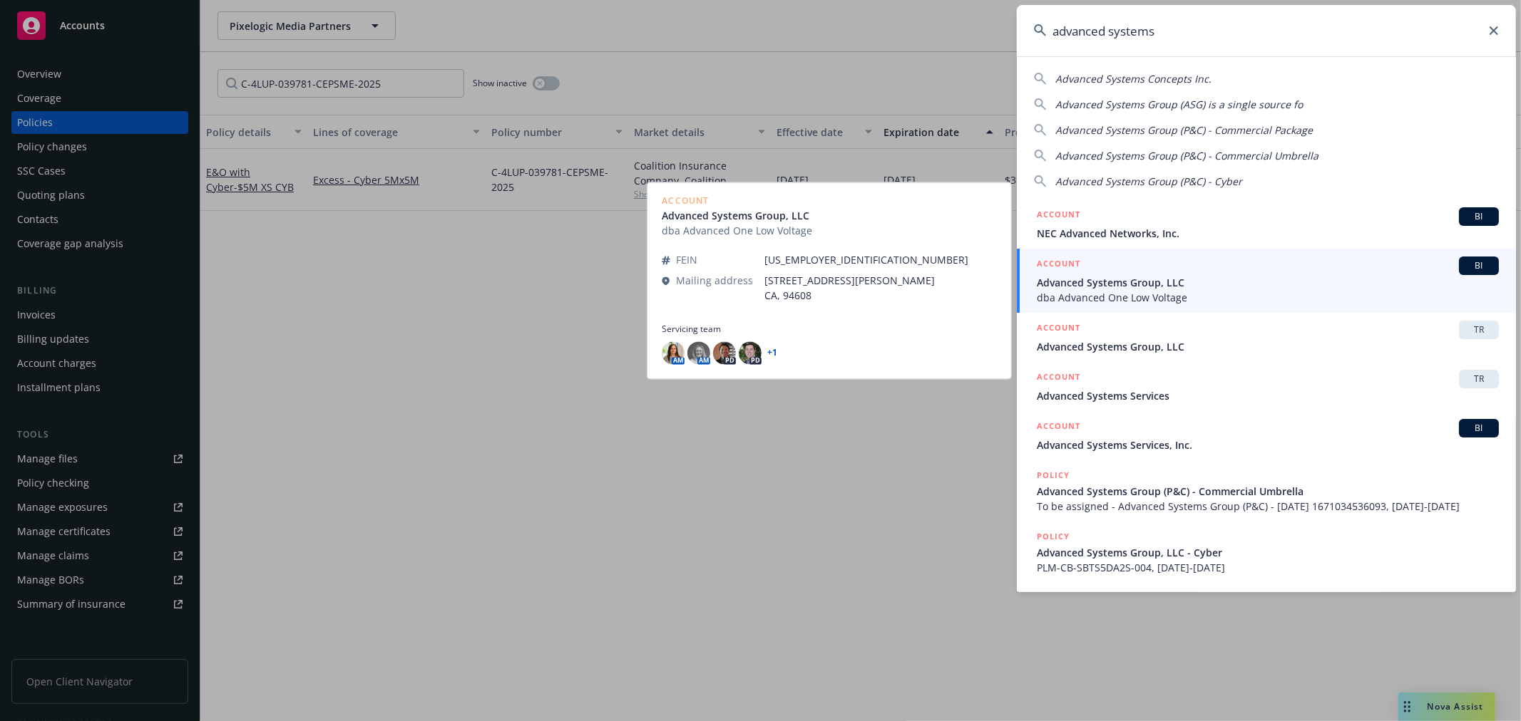
type input "advanced systems"
click at [1137, 276] on span "Advanced Systems Group, LLC" at bounding box center [1268, 282] width 462 height 15
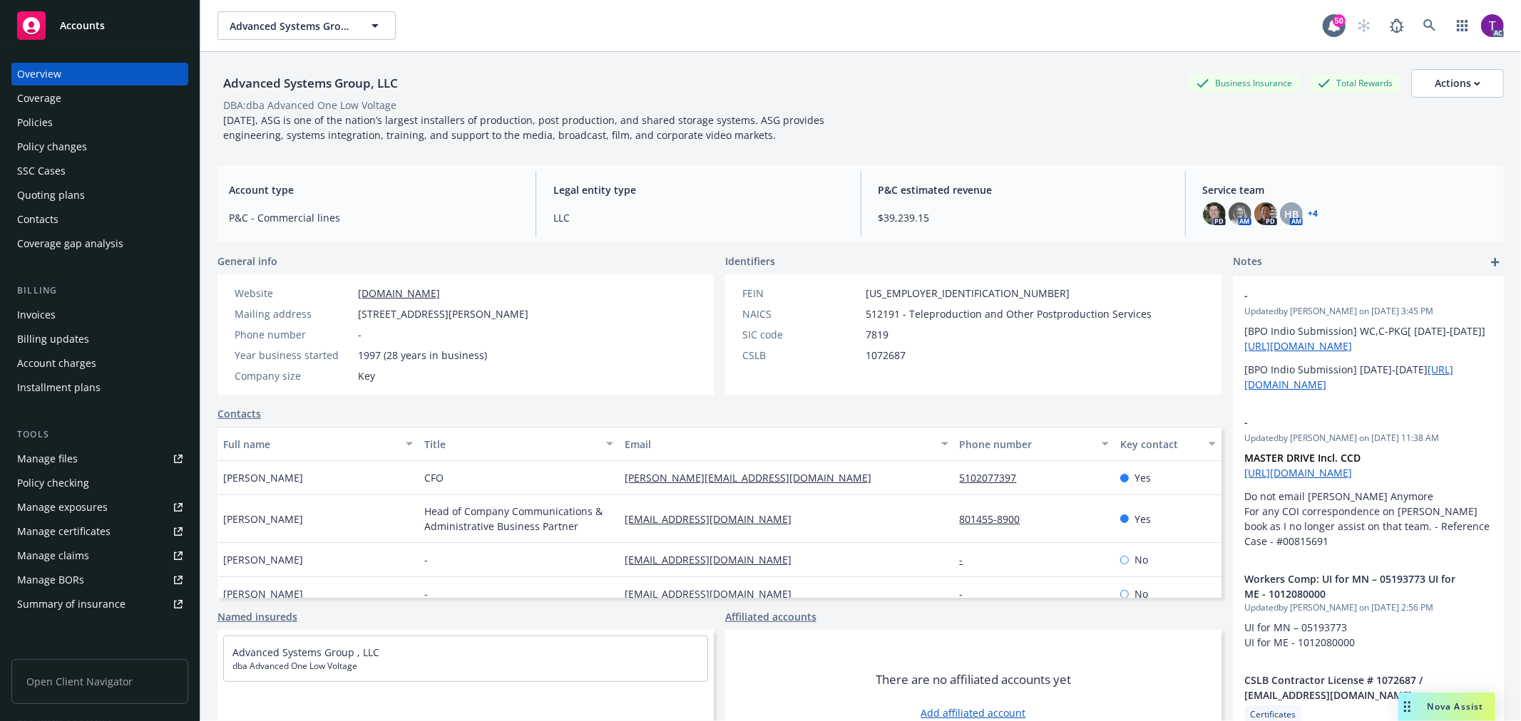
click at [86, 312] on div "Invoices" at bounding box center [99, 315] width 165 height 23
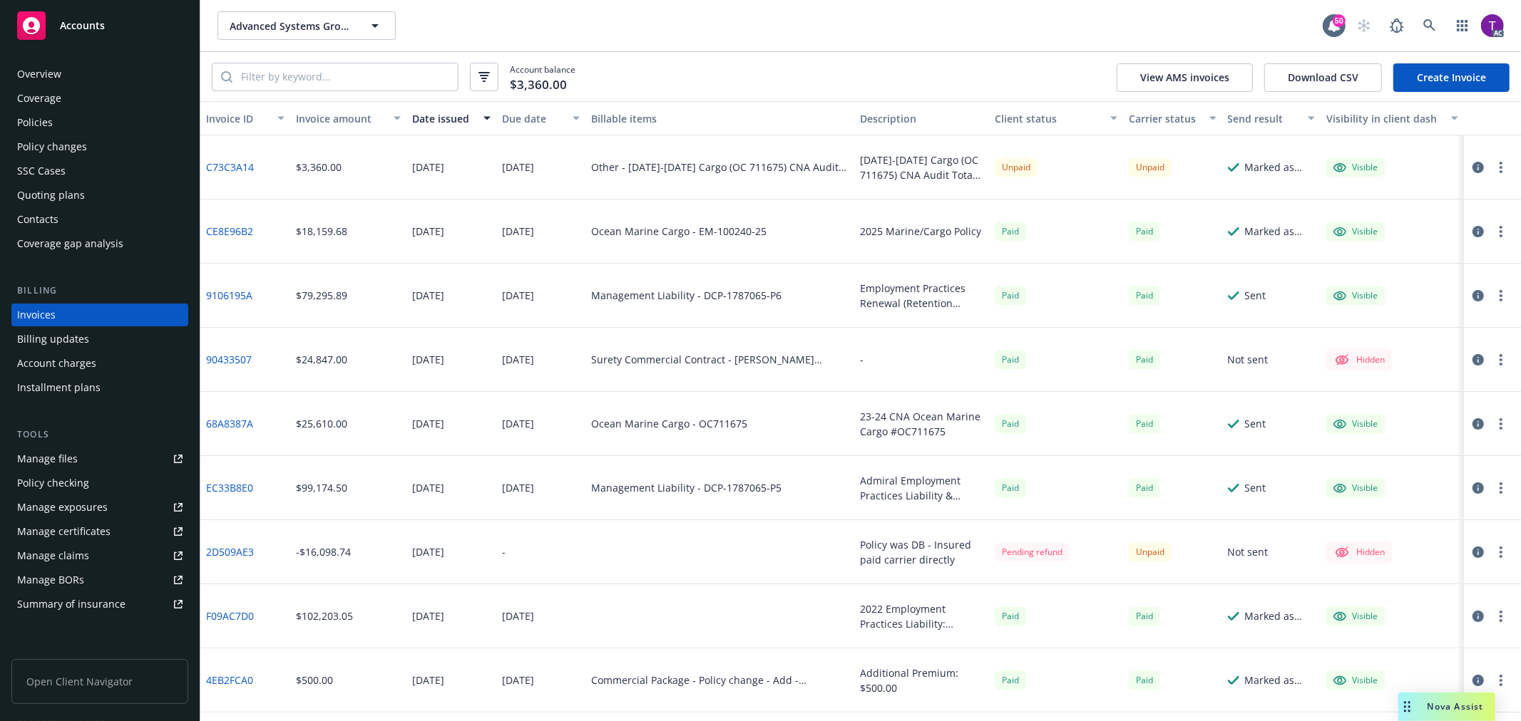
scroll to position [312, 0]
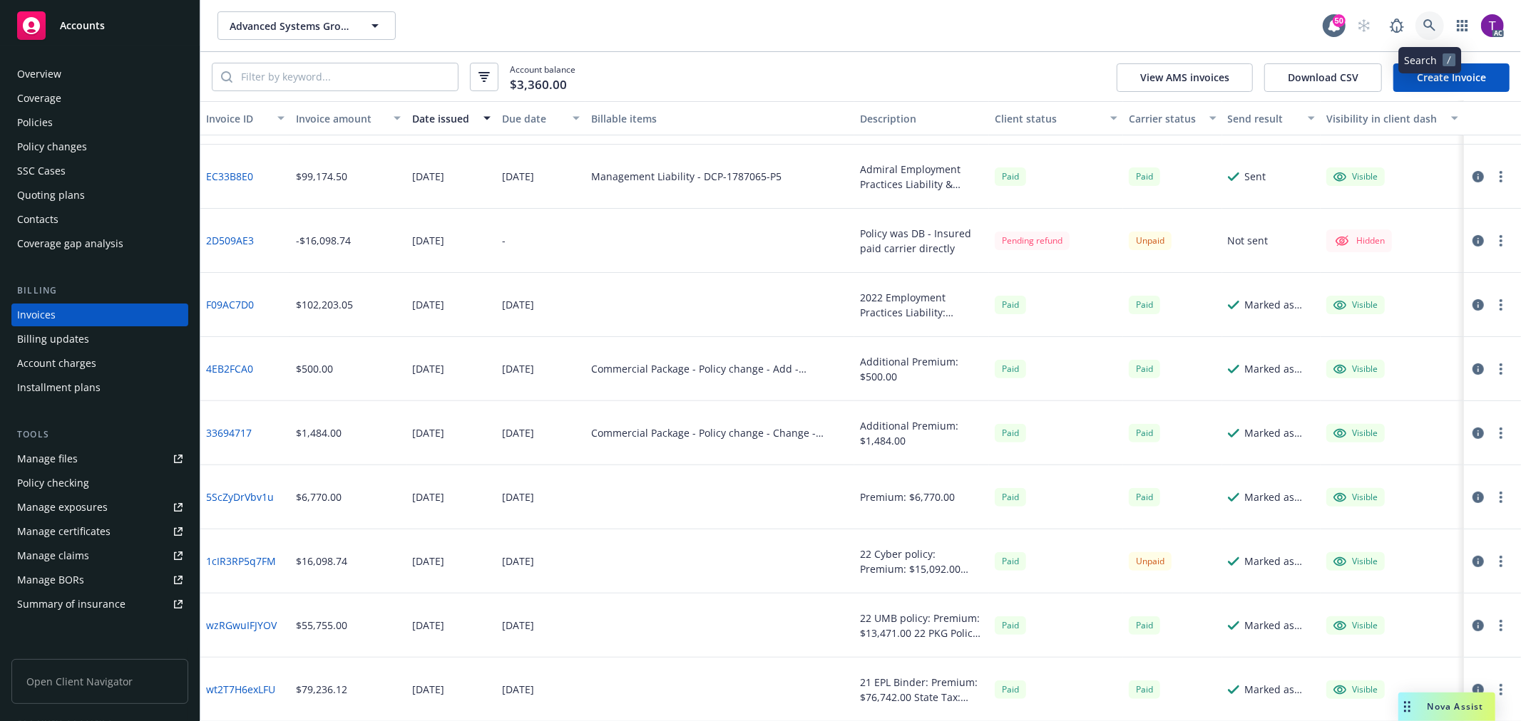
click at [1423, 33] on link at bounding box center [1429, 25] width 29 height 29
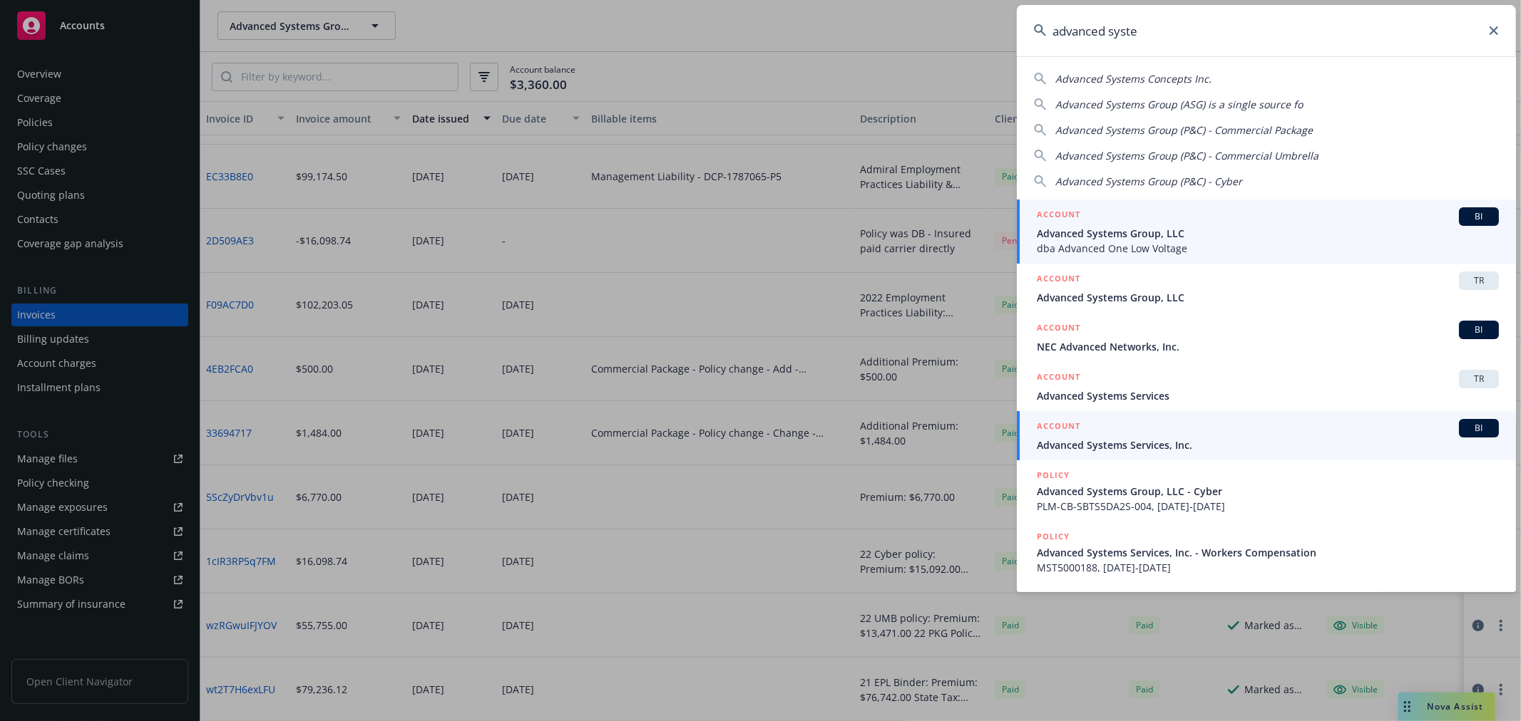
type input "advanced syste"
click at [1163, 429] on div "ACCOUNT BI" at bounding box center [1268, 428] width 462 height 19
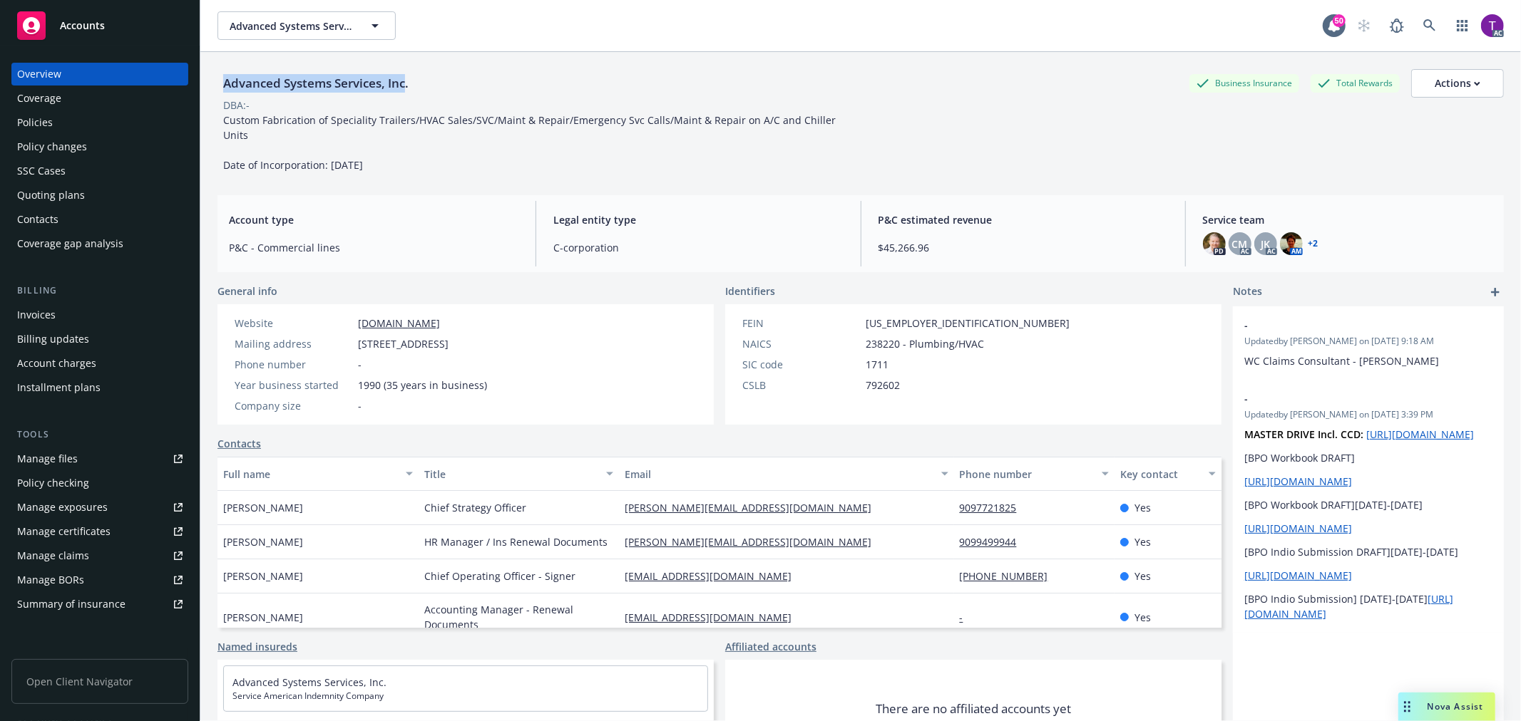
drag, startPoint x: 403, startPoint y: 83, endPoint x: 207, endPoint y: 93, distance: 197.0
click at [207, 93] on div "Advanced Systems Services, Inc. Business Insurance Total Rewards Actions DBA: -…" at bounding box center [860, 412] width 1320 height 721
copy div "Advanced Systems Services, Inc"
click at [76, 316] on div "Invoices" at bounding box center [99, 315] width 165 height 23
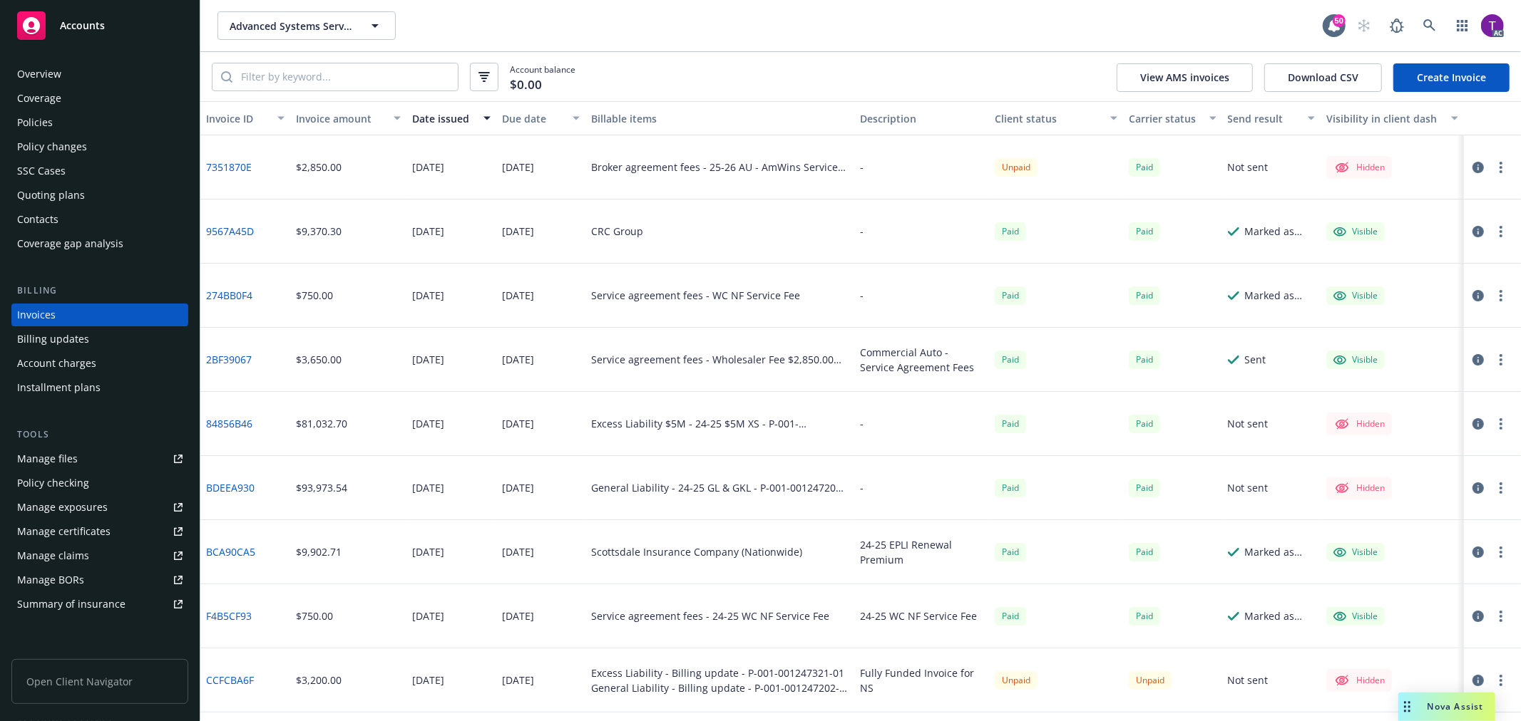
click at [1004, 115] on div "Client status" at bounding box center [1048, 118] width 108 height 15
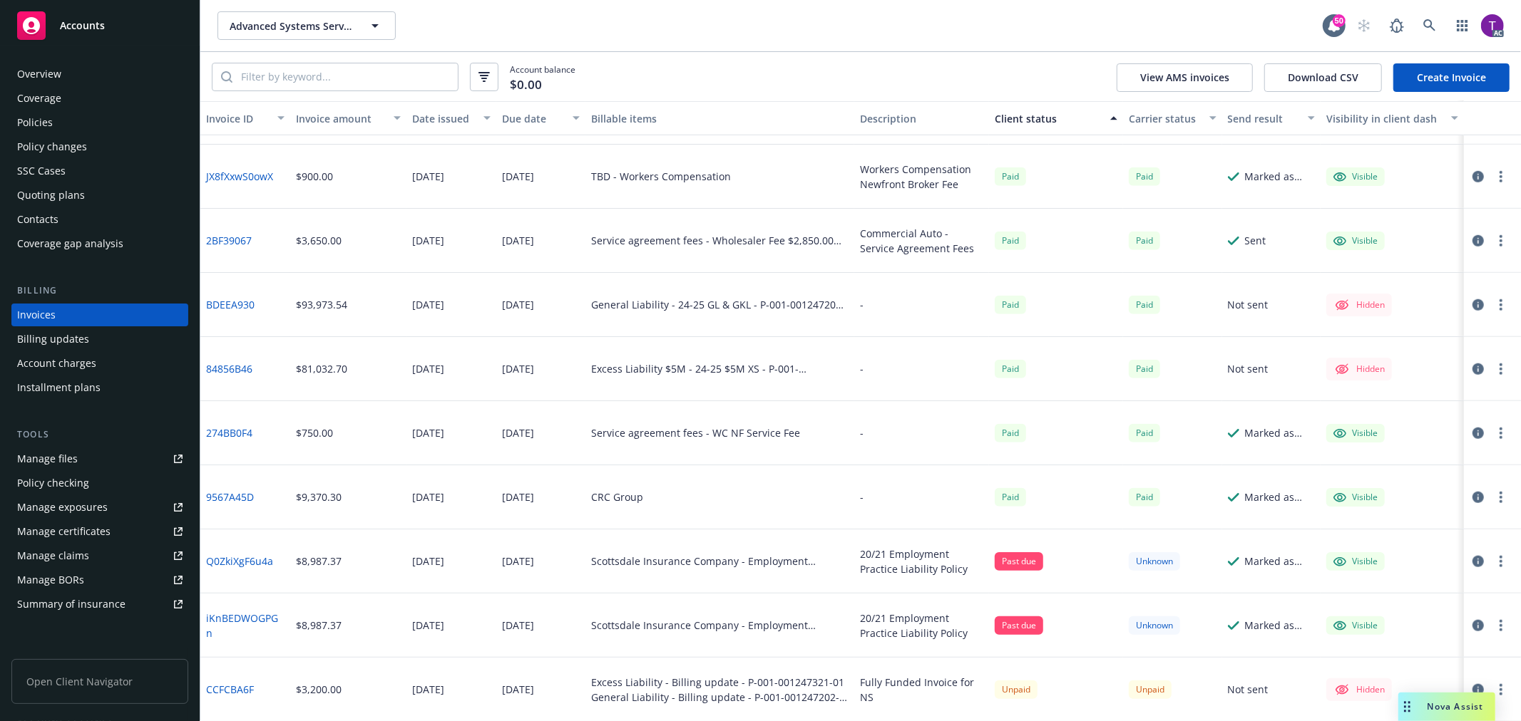
scroll to position [1081, 0]
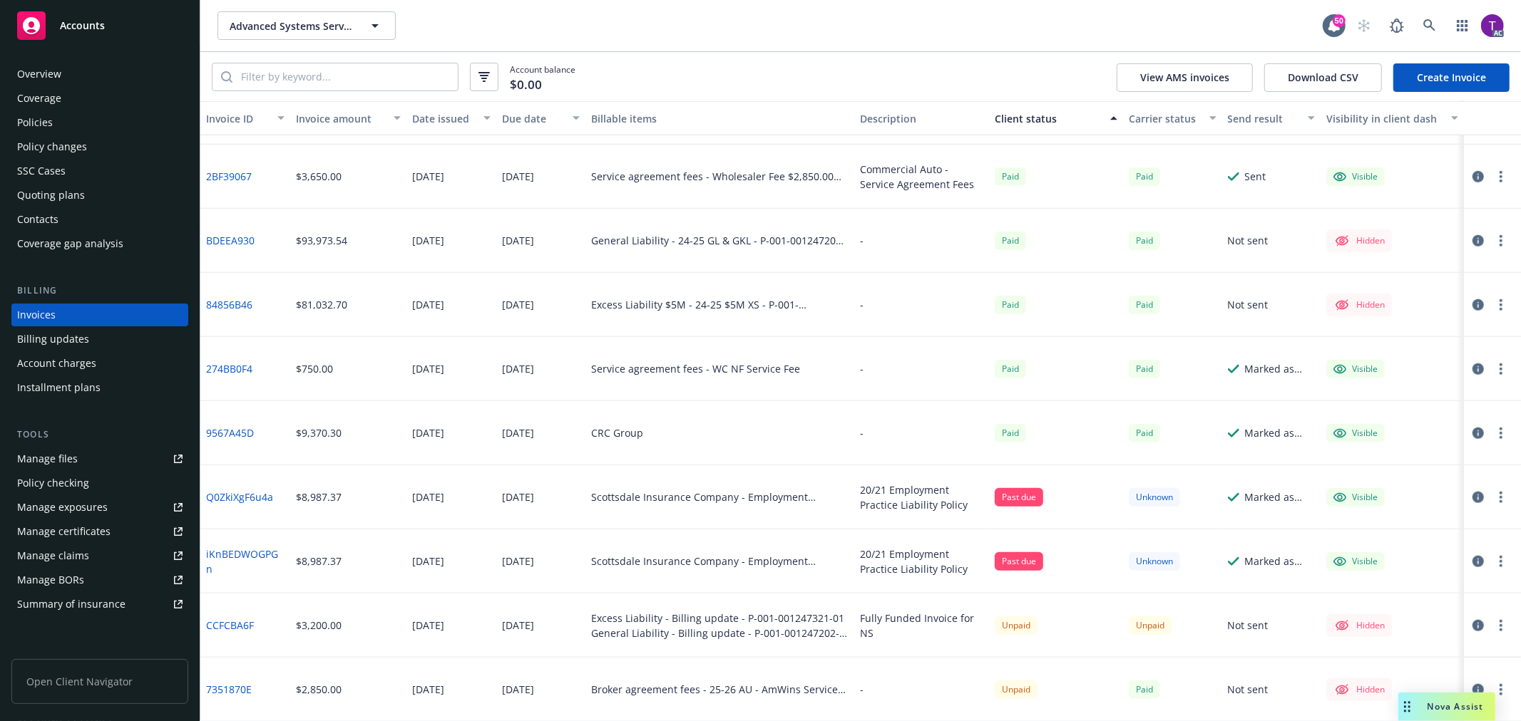
click at [60, 458] on div "Manage files" at bounding box center [47, 459] width 61 height 23
click at [1424, 25] on icon at bounding box center [1429, 25] width 12 height 12
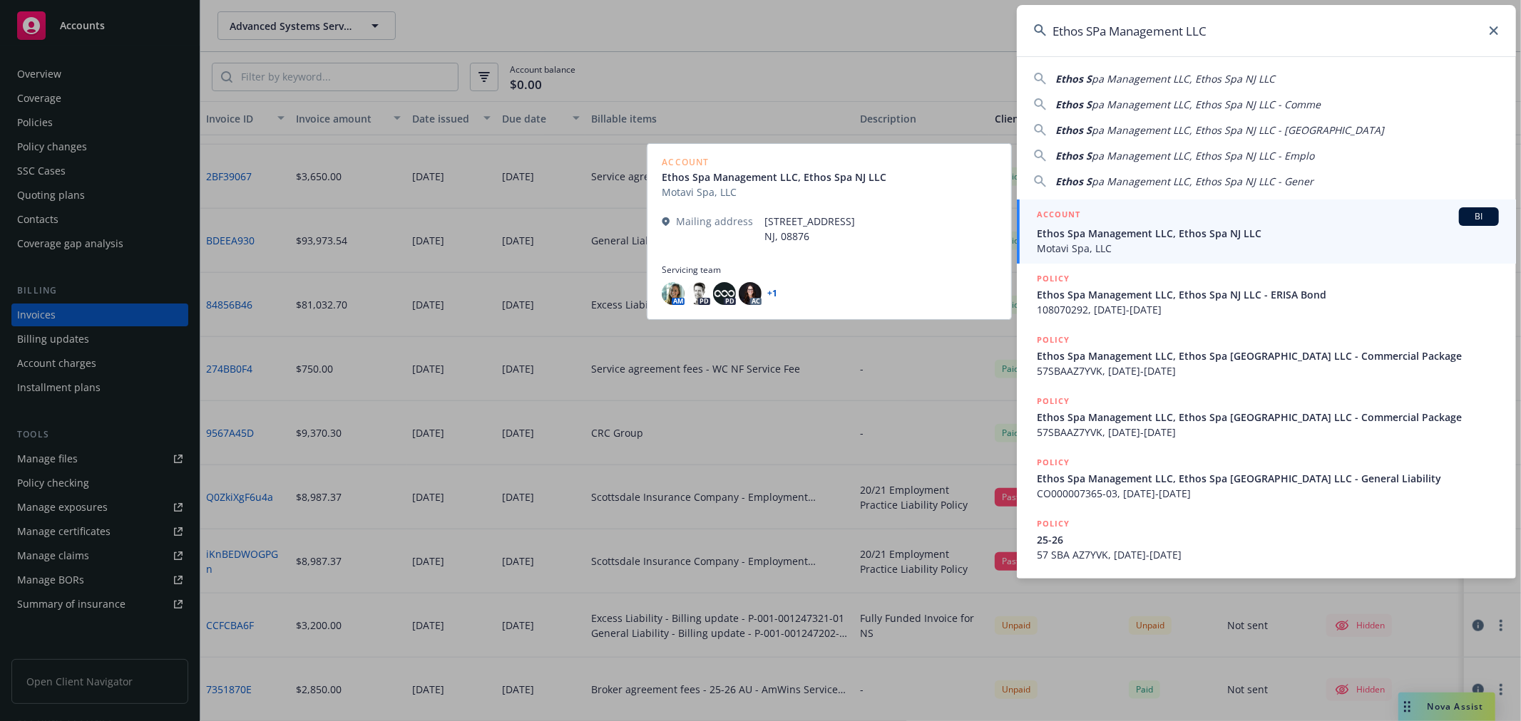
type input "Ethos SPa Management LLC"
click at [1131, 228] on span "Ethos Spa Management LLC, Ethos Spa NJ LLC" at bounding box center [1268, 233] width 462 height 15
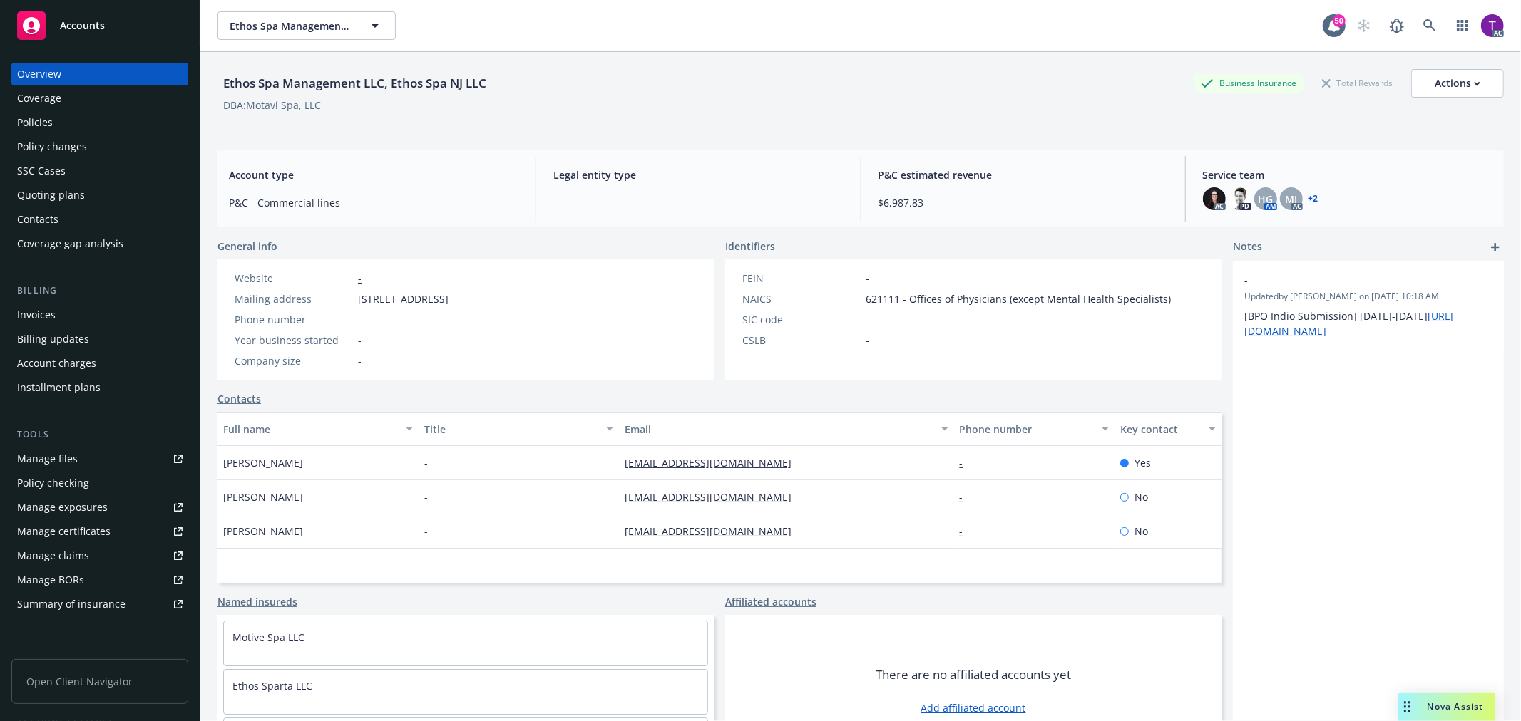
click at [38, 312] on div "Invoices" at bounding box center [36, 315] width 38 height 23
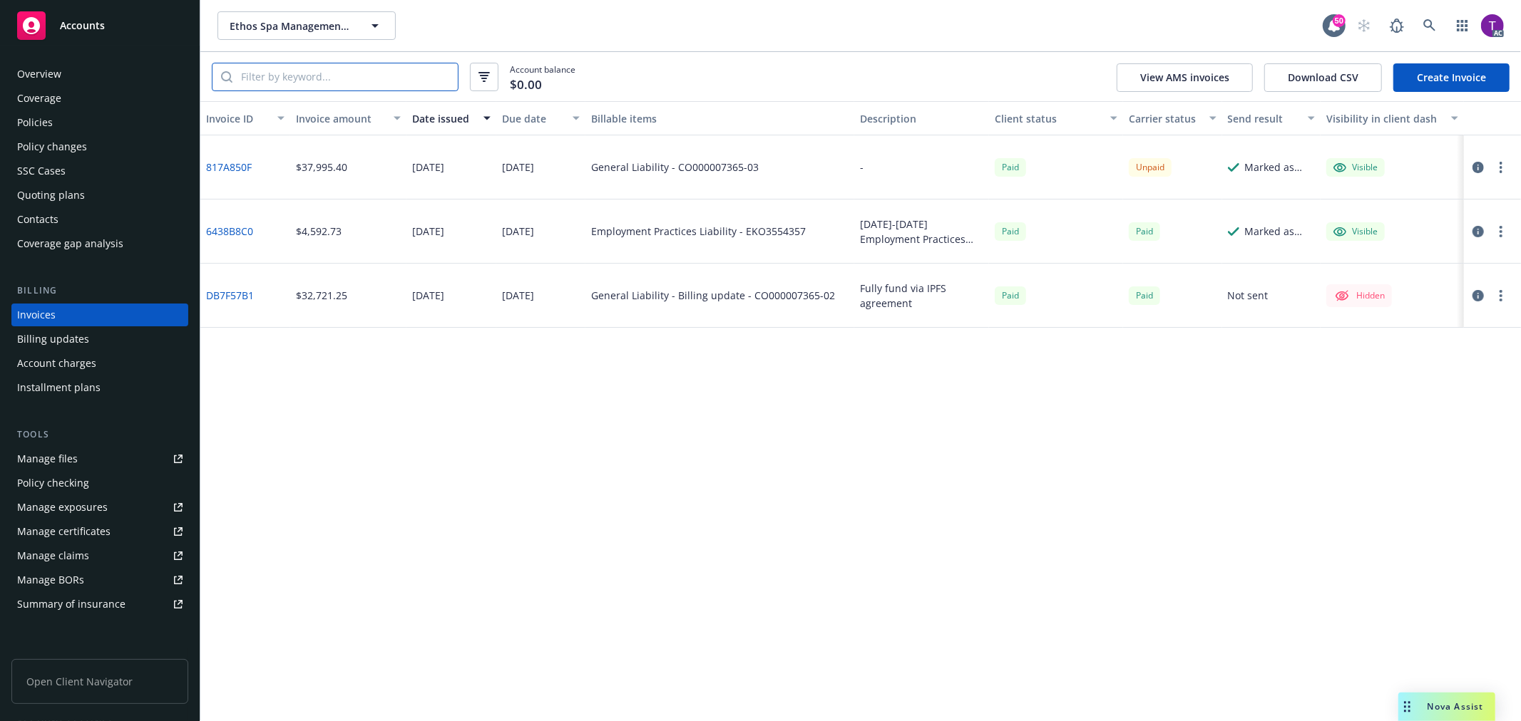
click at [342, 72] on input "search" at bounding box center [344, 76] width 225 height 27
paste input "CO000007365-03"
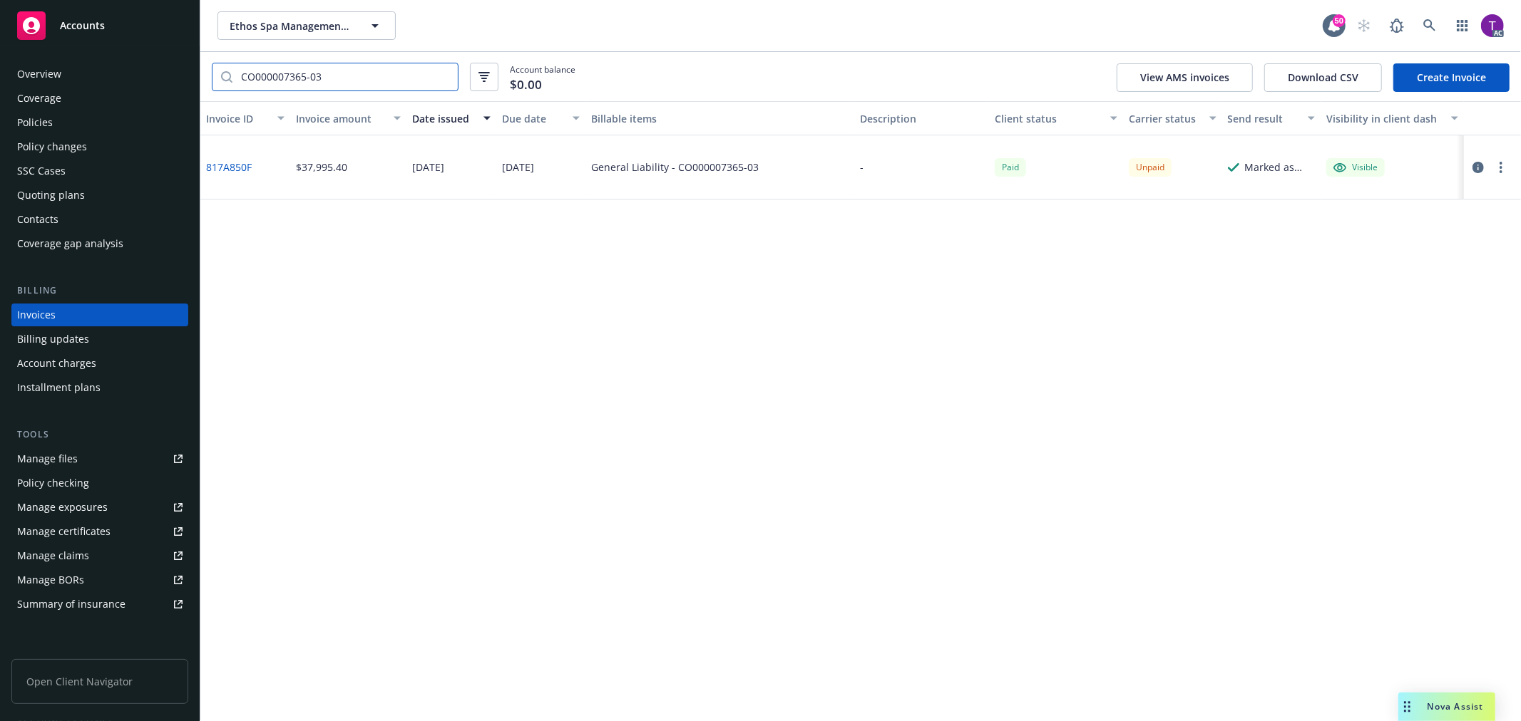
type input "CO000007365-03"
click at [227, 160] on link "817A850F" at bounding box center [229, 167] width 46 height 15
click at [1414, 26] on div "AC" at bounding box center [1426, 25] width 154 height 29
click at [1423, 26] on icon at bounding box center [1429, 25] width 13 height 13
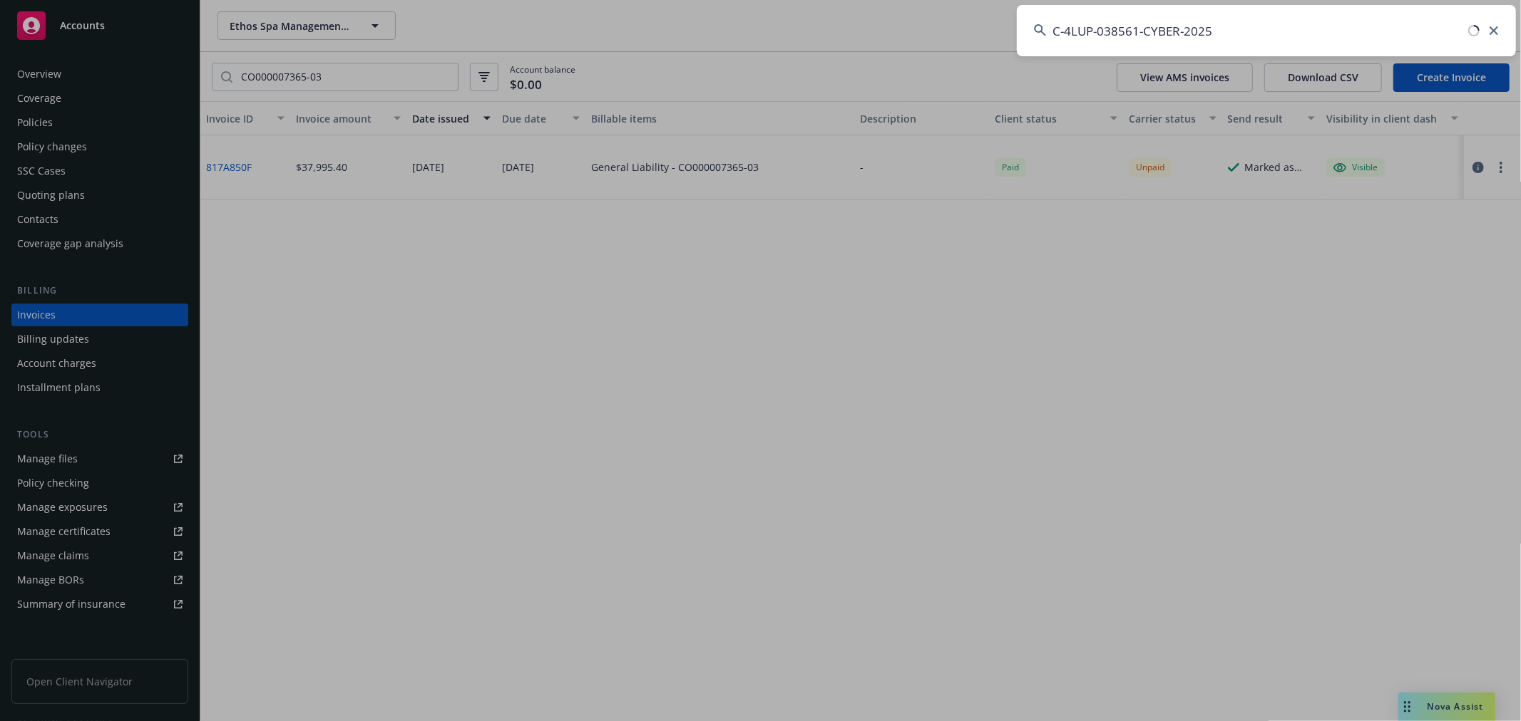
click at [1138, 33] on input "C-4LUP-038561-CYBER-2025" at bounding box center [1266, 30] width 499 height 51
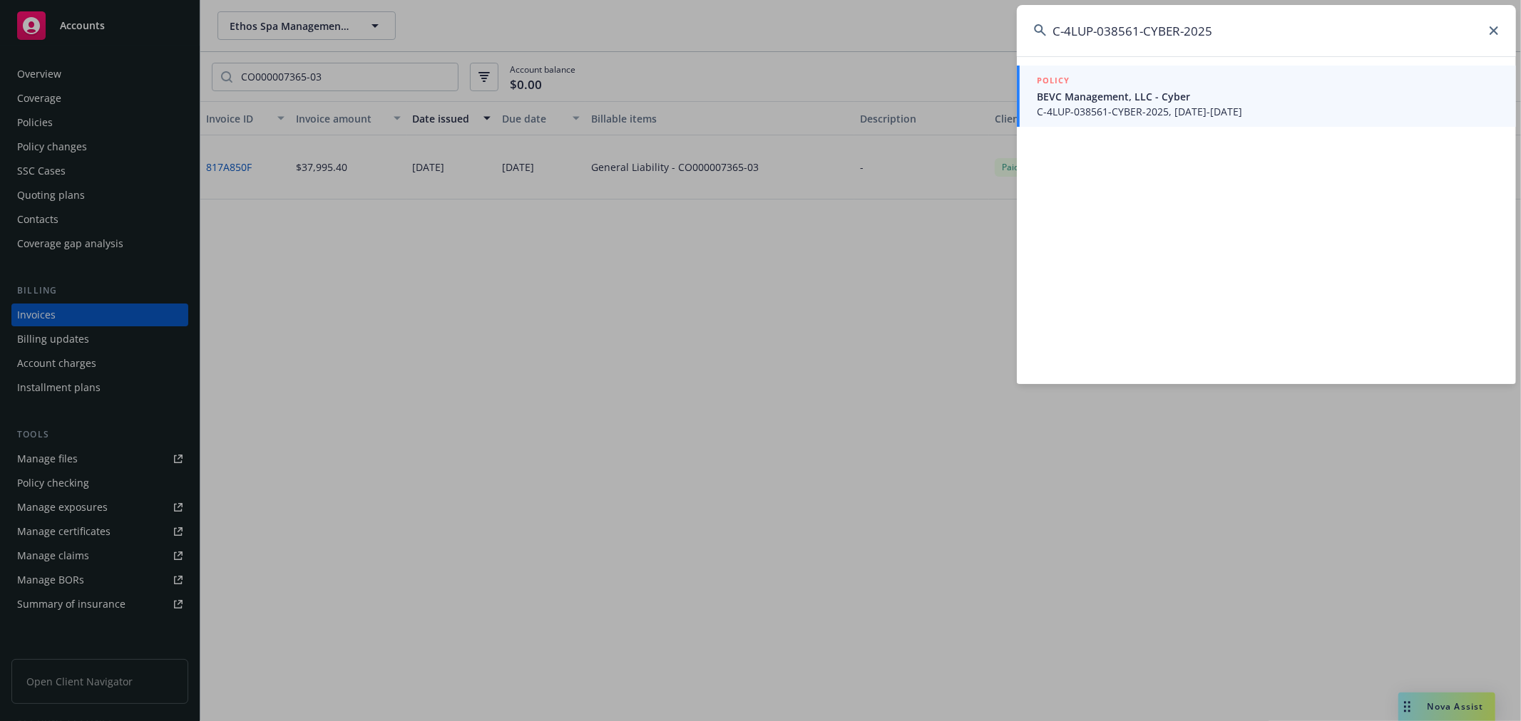
type input "C-4LUP-038561-CYBER-2025"
click at [1157, 91] on span "BEVC Management, LLC - Cyber" at bounding box center [1268, 96] width 462 height 15
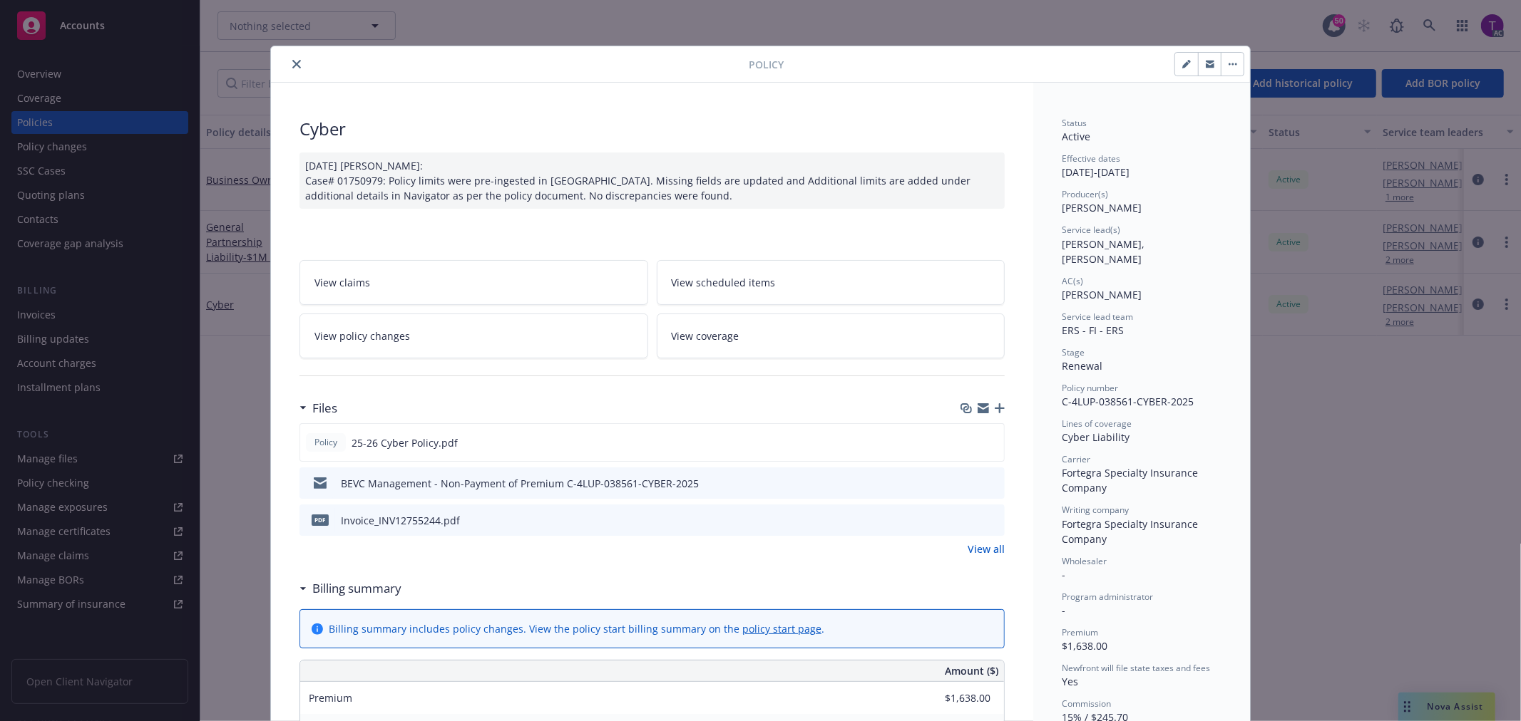
click at [293, 63] on icon "close" at bounding box center [296, 64] width 9 height 9
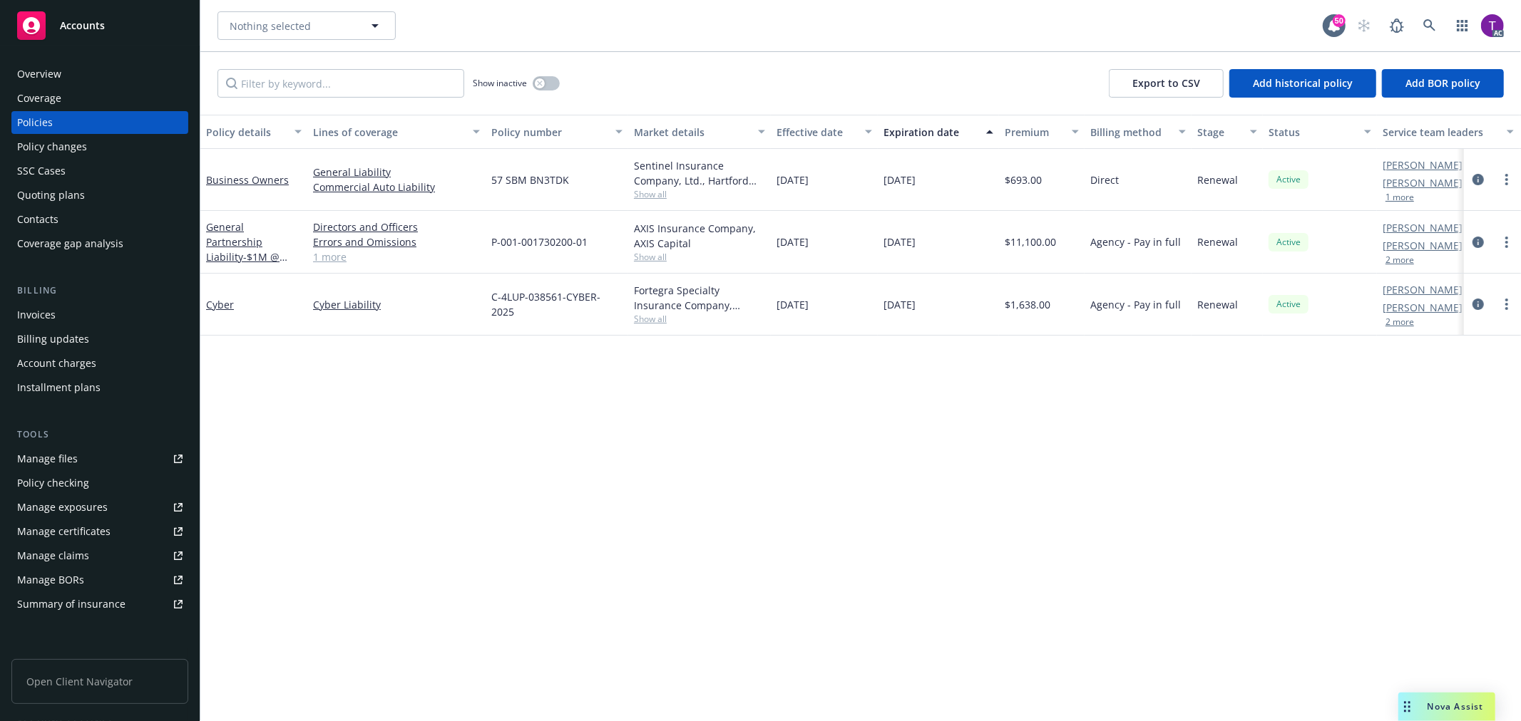
click at [81, 307] on div "Invoices" at bounding box center [99, 315] width 165 height 23
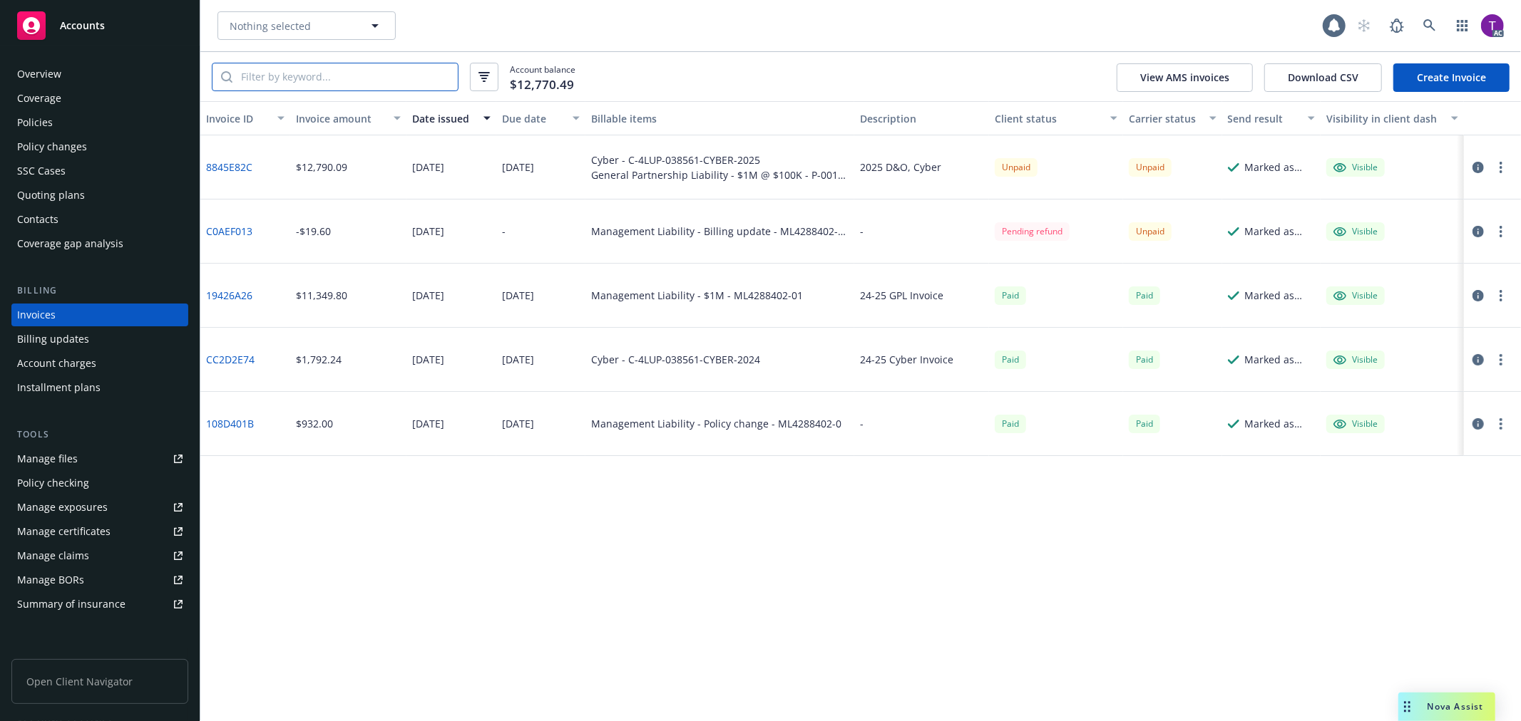
click at [324, 83] on input "search" at bounding box center [344, 76] width 225 height 27
paste input "C-4LUP-038561-CYBER-2025"
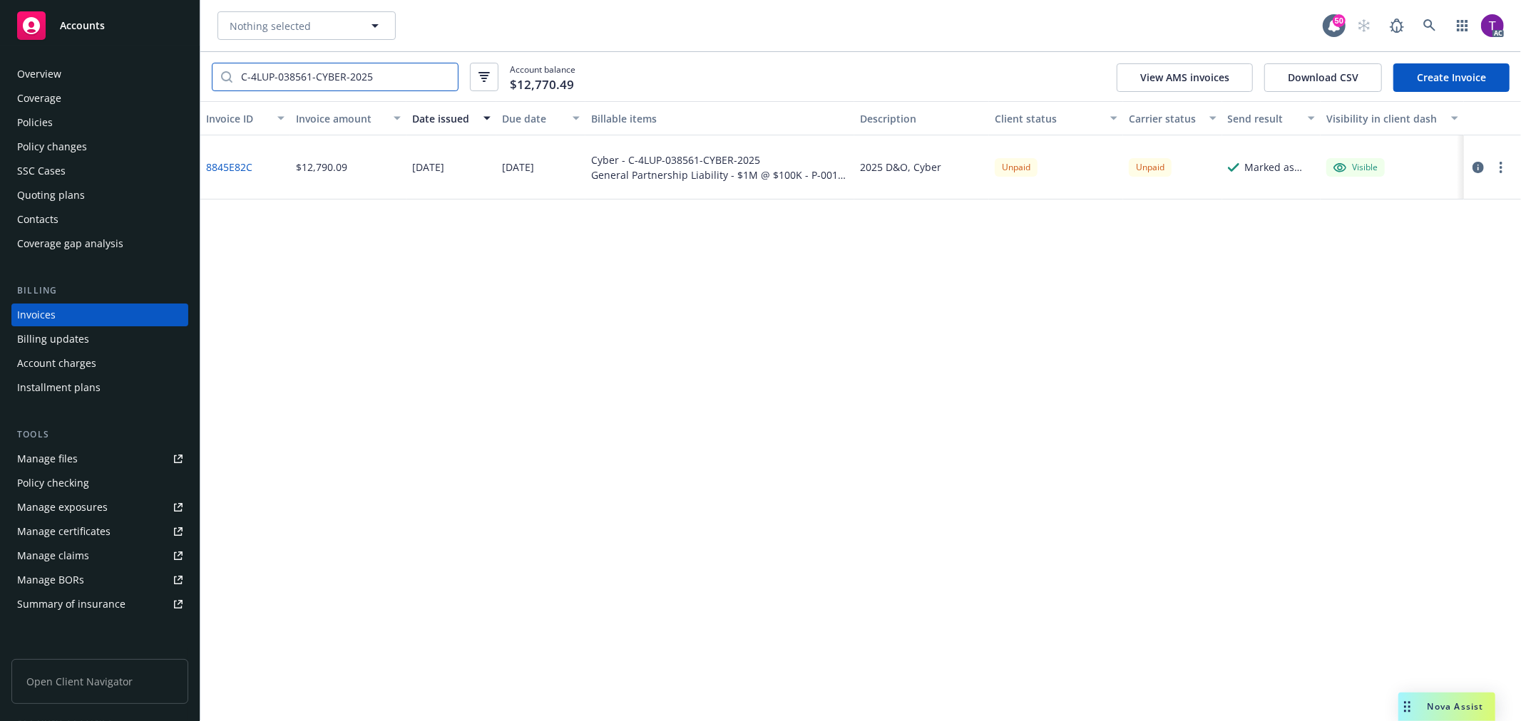
type input "C-4LUP-038561-CYBER-2025"
click at [1431, 30] on icon at bounding box center [1429, 25] width 13 height 13
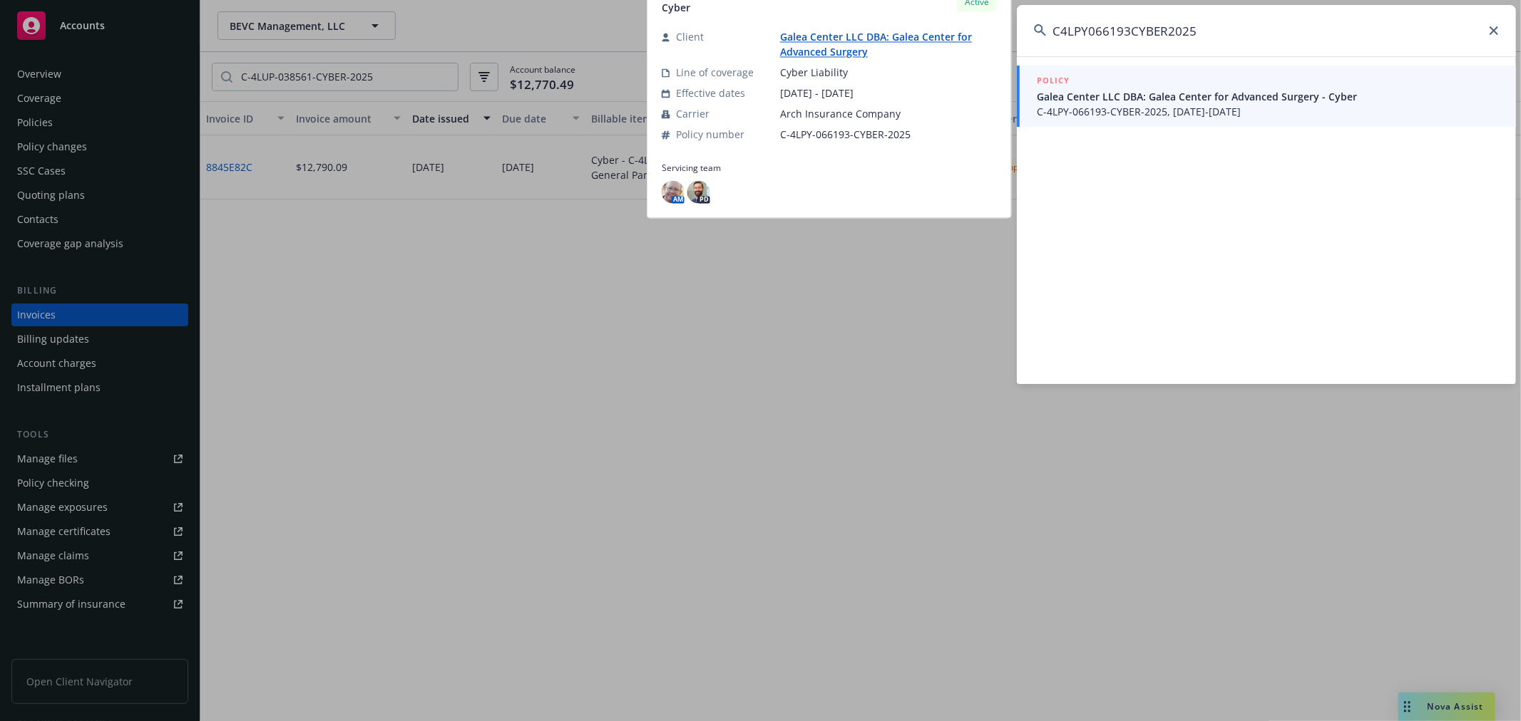
type input "C4LPY066193CYBER2025"
click at [1138, 107] on span "C-4LPY-066193-CYBER-2025, [DATE]-[DATE]" at bounding box center [1268, 111] width 462 height 15
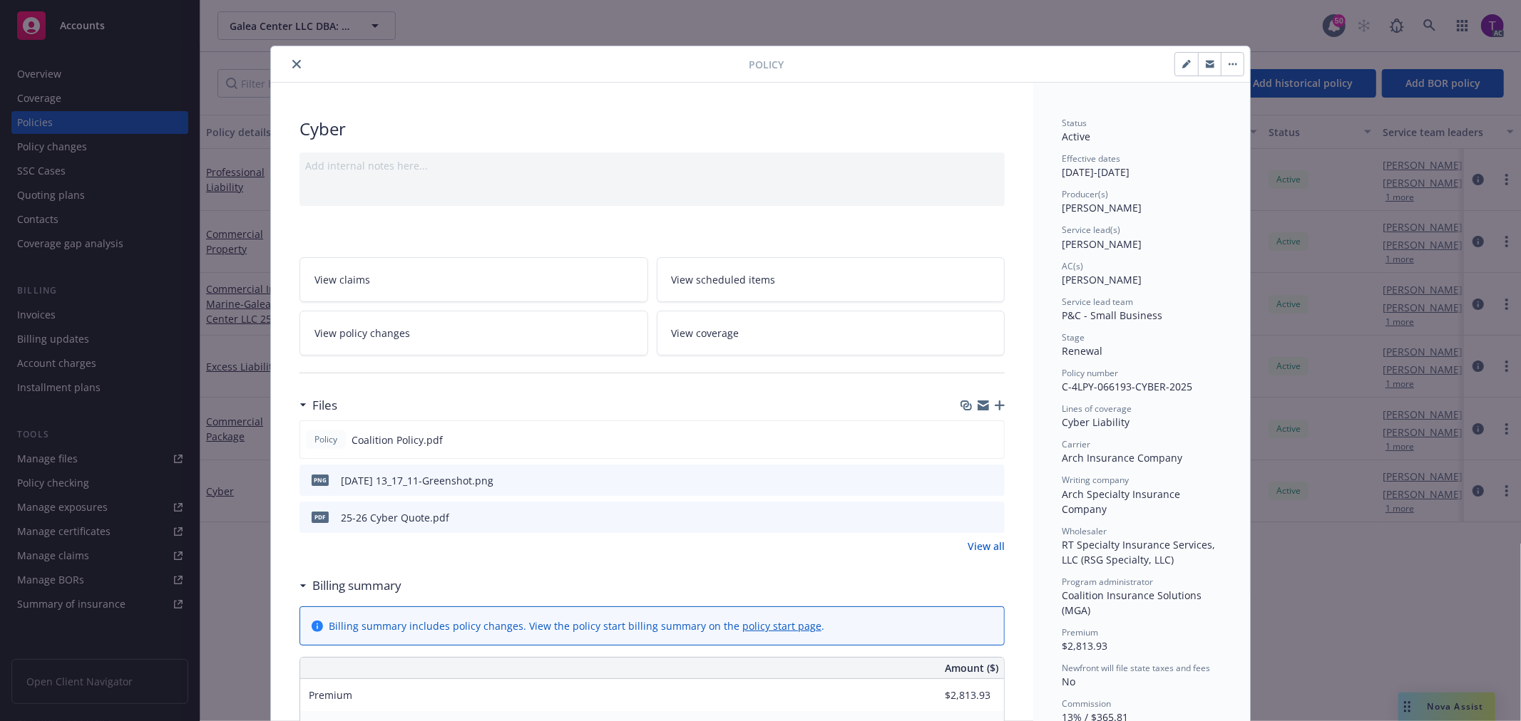
click at [292, 62] on icon "close" at bounding box center [296, 64] width 9 height 9
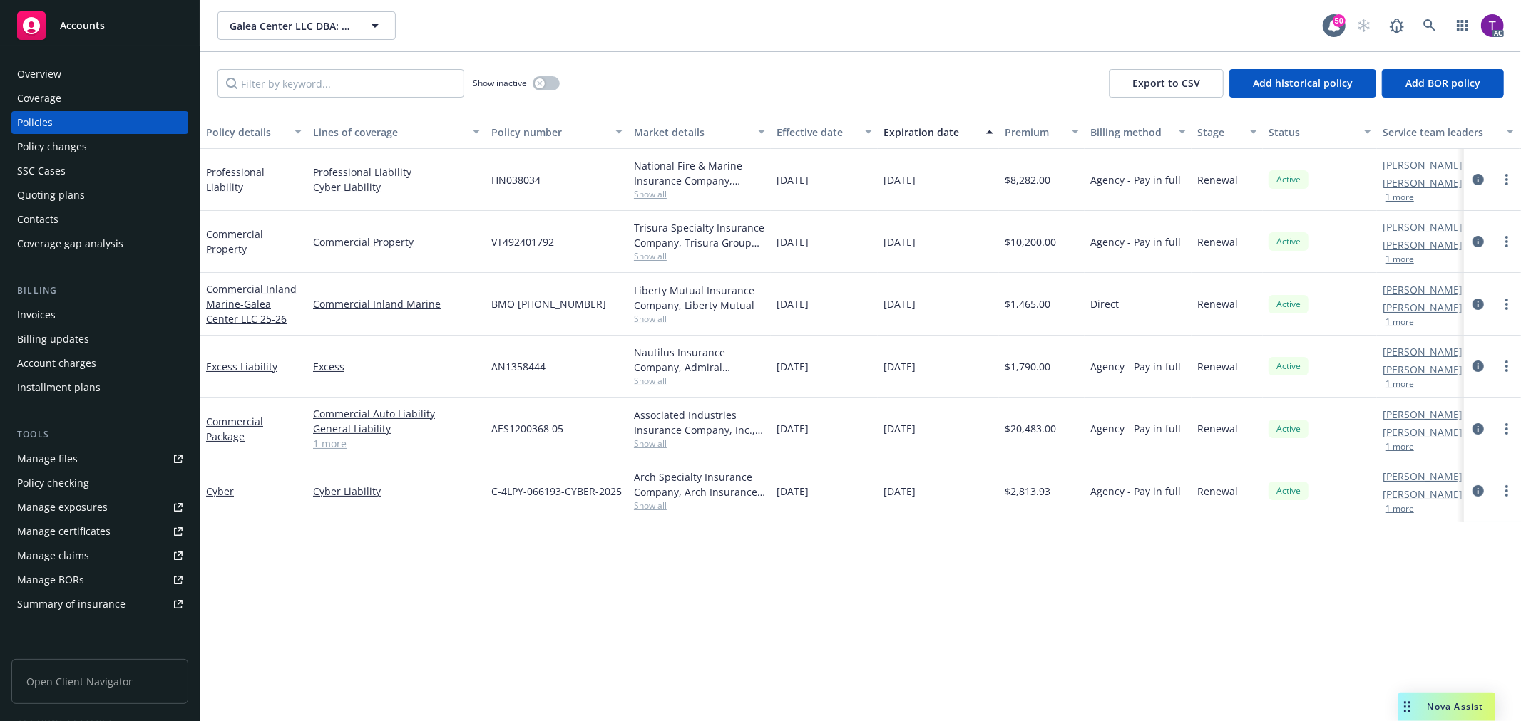
click at [43, 324] on div "Invoices" at bounding box center [36, 315] width 38 height 23
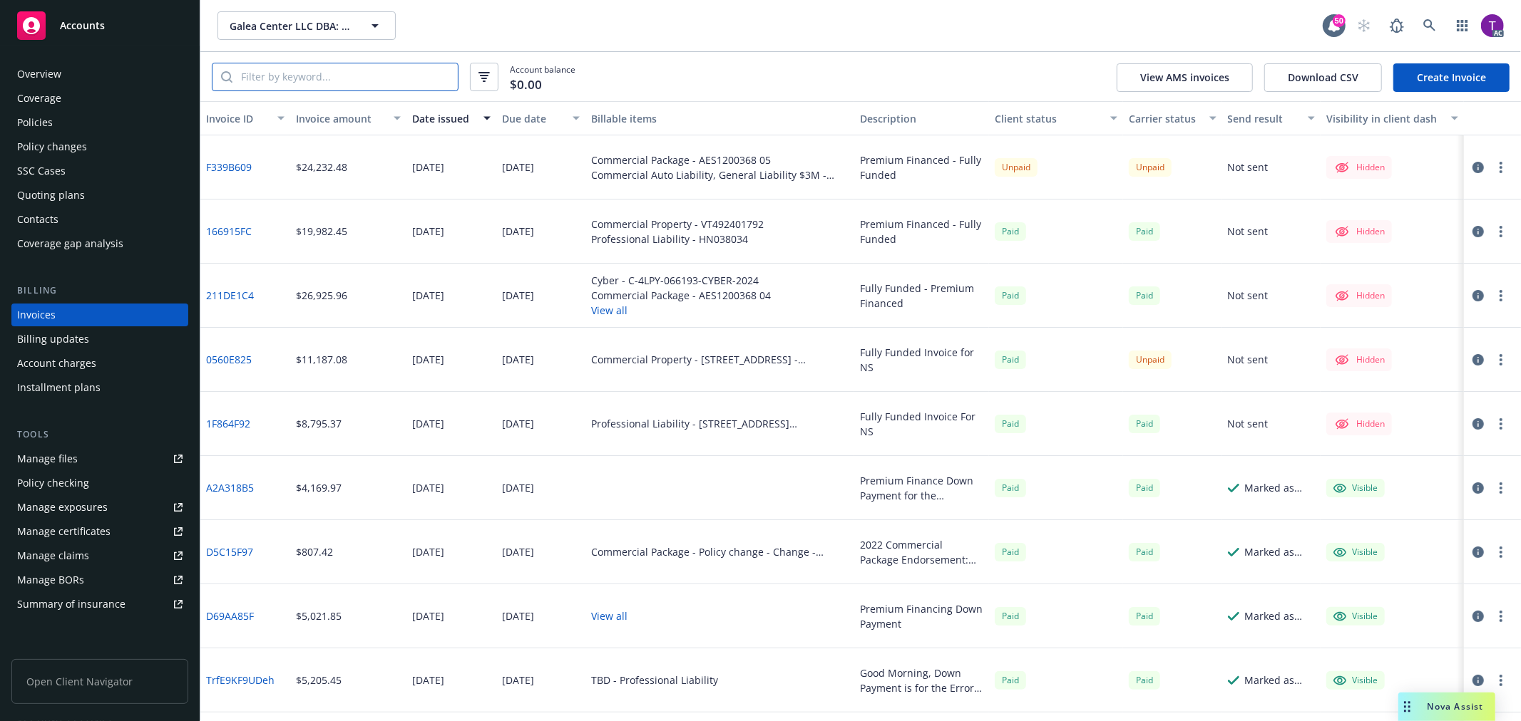
click at [322, 74] on input "search" at bounding box center [344, 76] width 225 height 27
paste input "C4LPY066193CYBER2025"
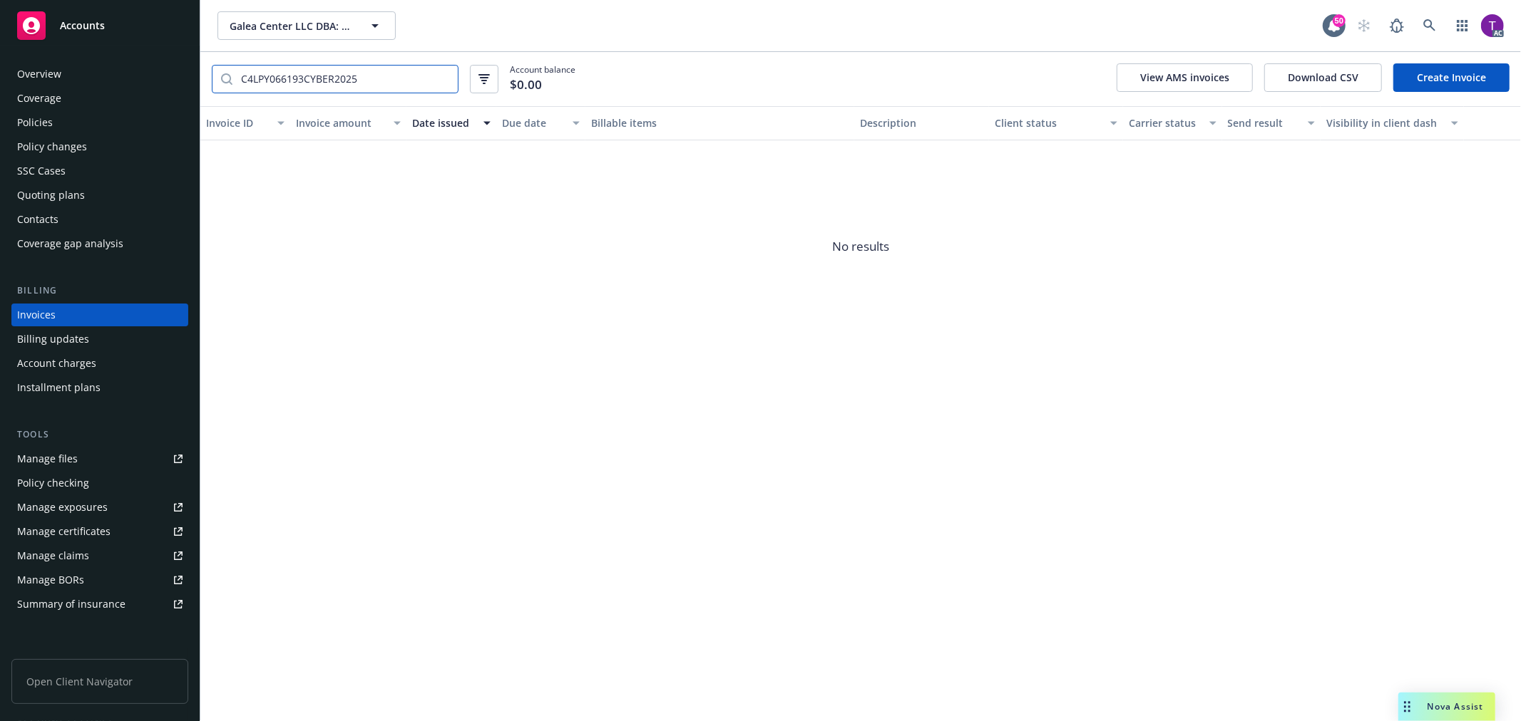
type input "C4LPY066193CYBER2025"
click at [38, 317] on div "Invoices" at bounding box center [36, 315] width 38 height 23
click at [445, 76] on input "C4LPY066193CYBER2025" at bounding box center [344, 79] width 225 height 27
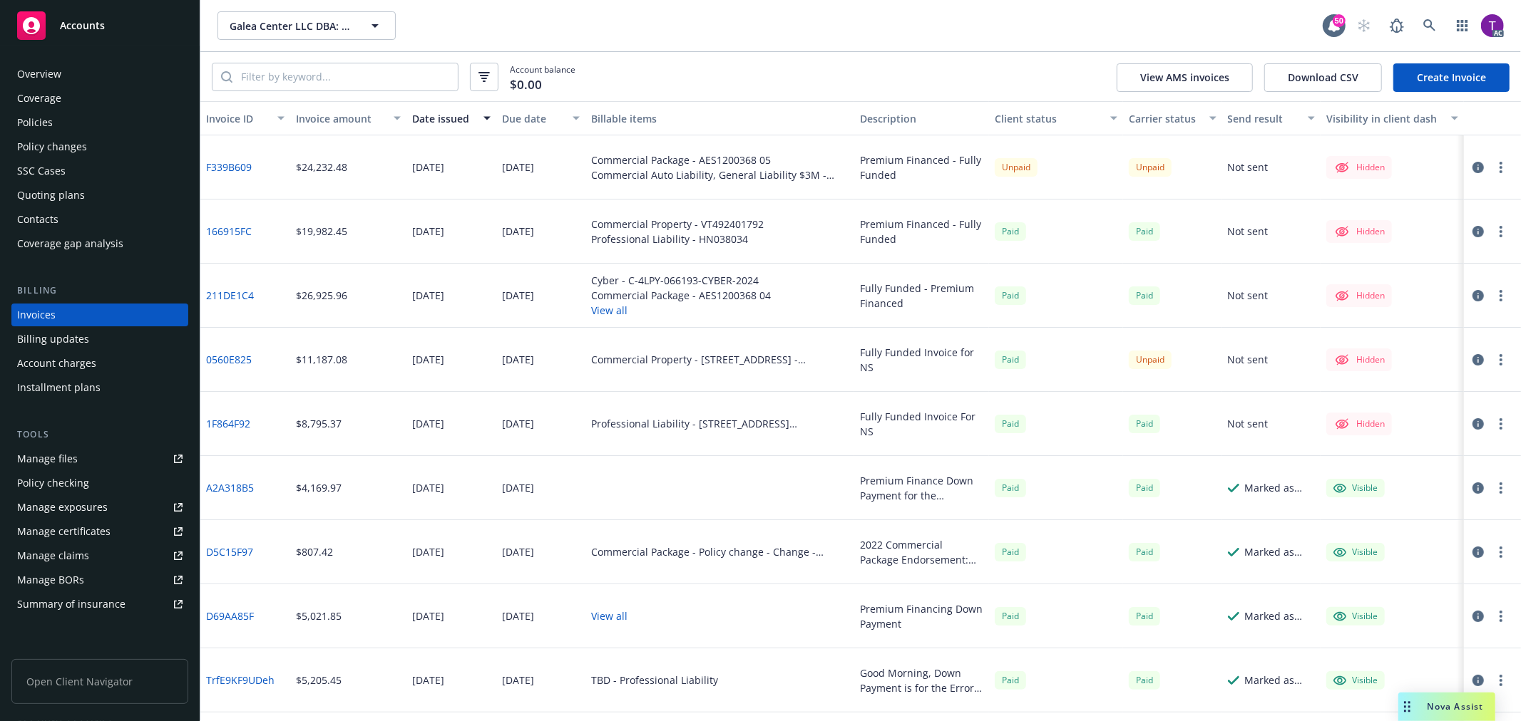
click at [237, 172] on link "F339B609" at bounding box center [229, 167] width 46 height 15
click at [51, 463] on div "Manage files" at bounding box center [47, 459] width 61 height 23
click at [1420, 27] on link at bounding box center [1429, 25] width 29 height 29
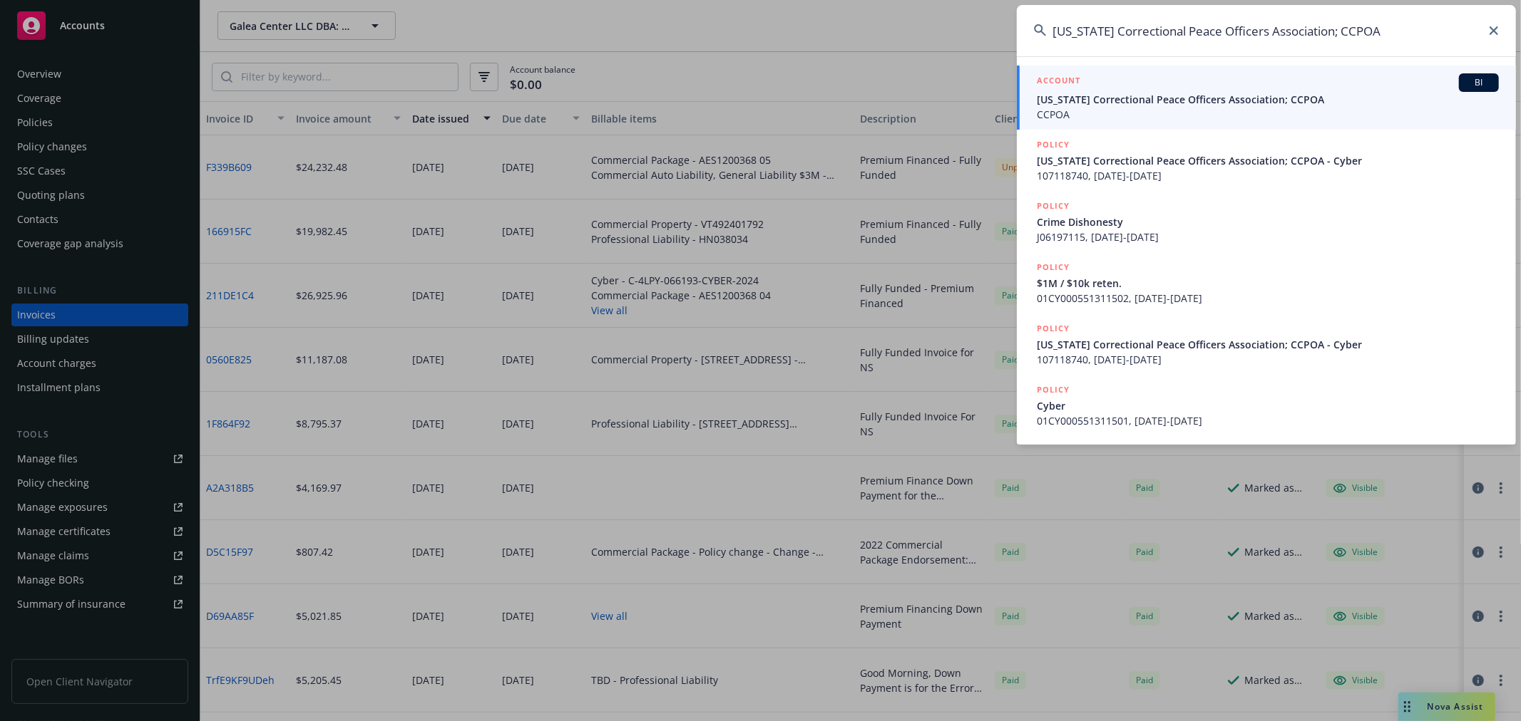
type input "[US_STATE] Correctional Peace Officers Association; CCPOA"
click at [1200, 107] on span "[US_STATE] Correctional Peace Officers Association; CCPOA" at bounding box center [1268, 99] width 462 height 15
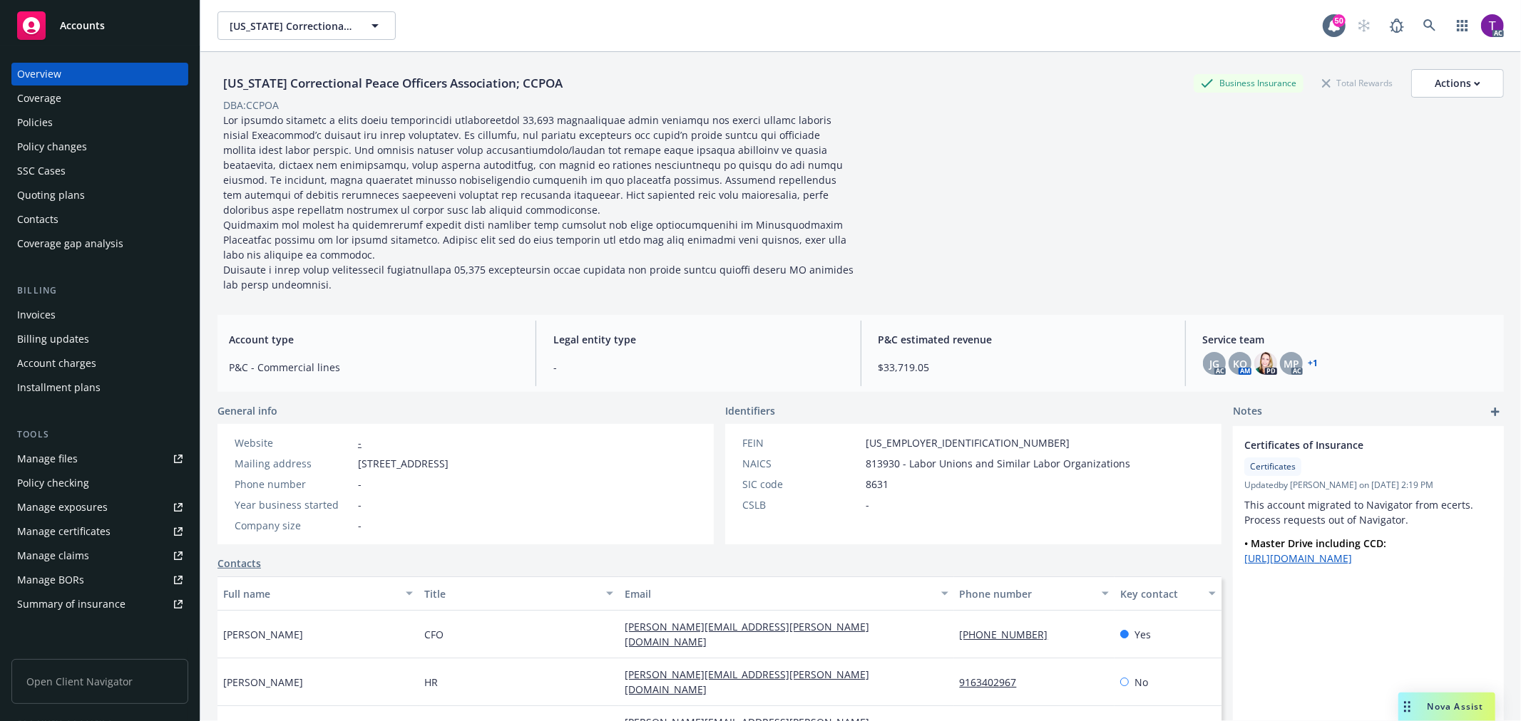
click at [70, 317] on div "Invoices" at bounding box center [99, 315] width 165 height 23
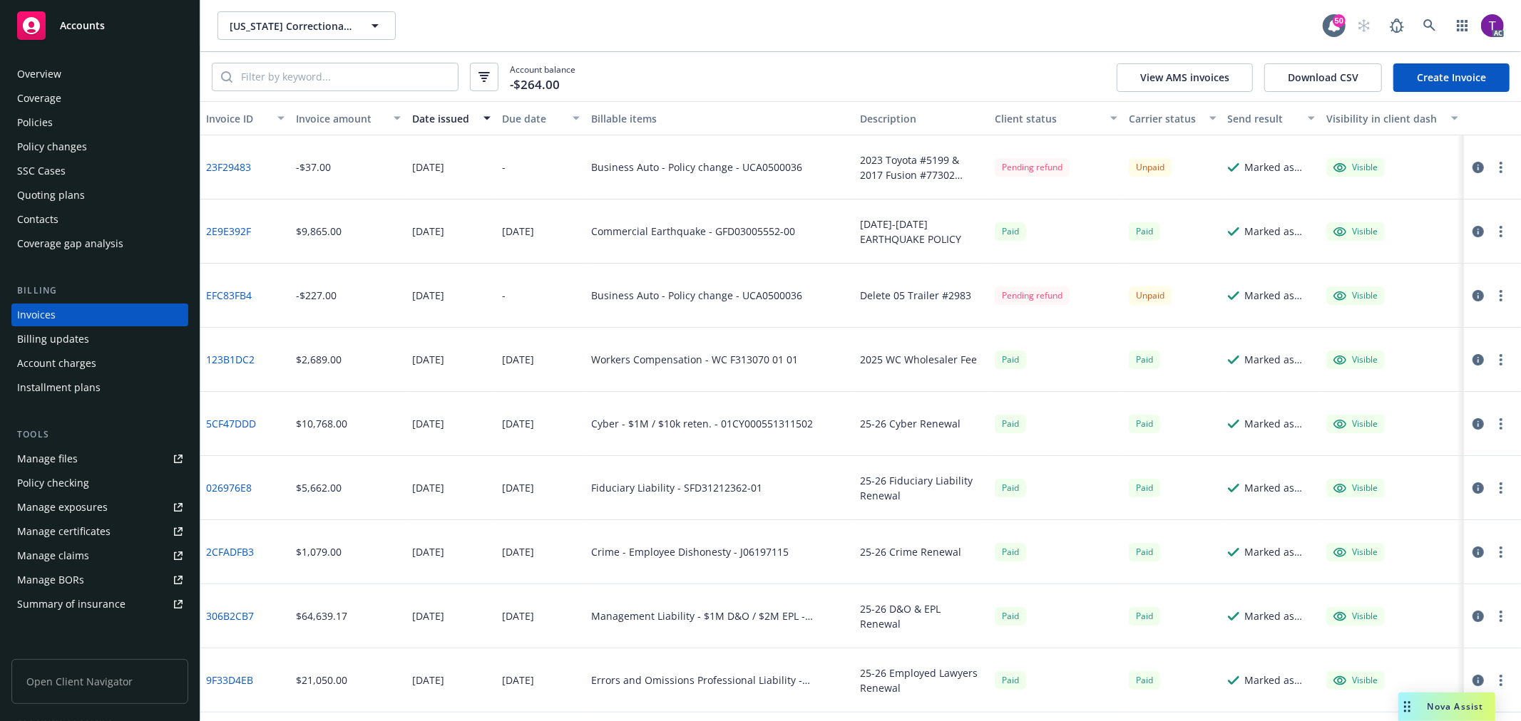
click at [91, 123] on div "Policies" at bounding box center [99, 122] width 165 height 23
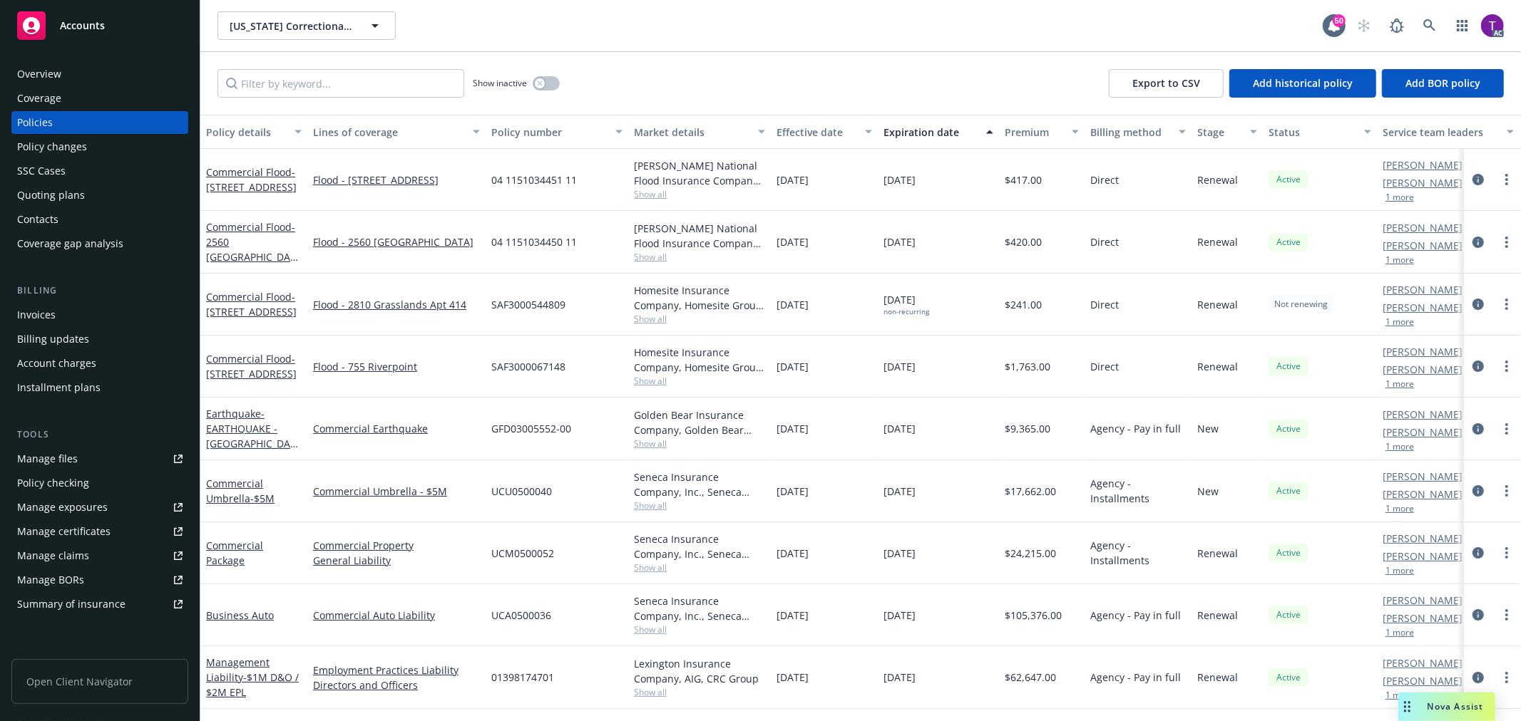
click at [53, 66] on div "Overview" at bounding box center [39, 74] width 44 height 23
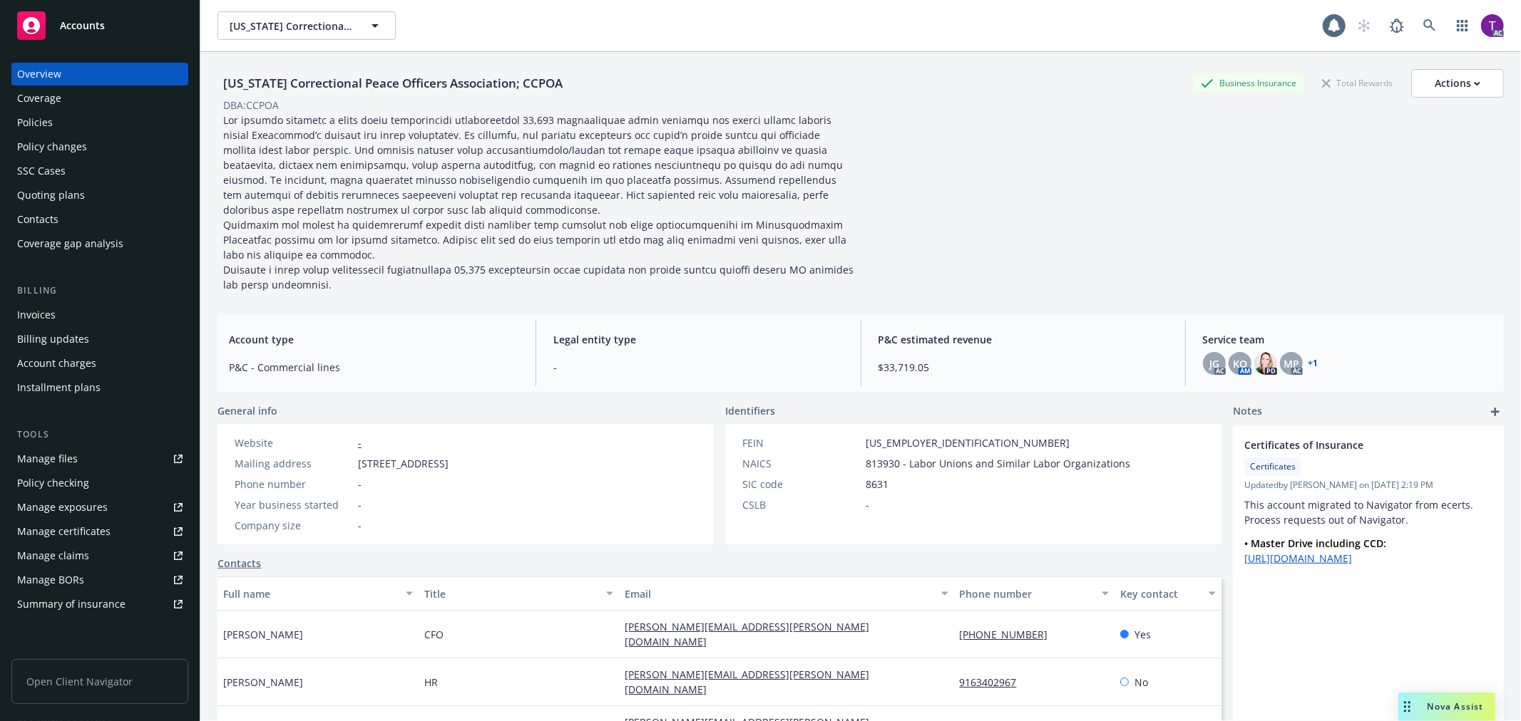
click at [1308, 362] on link "+ 1" at bounding box center [1313, 363] width 10 height 9
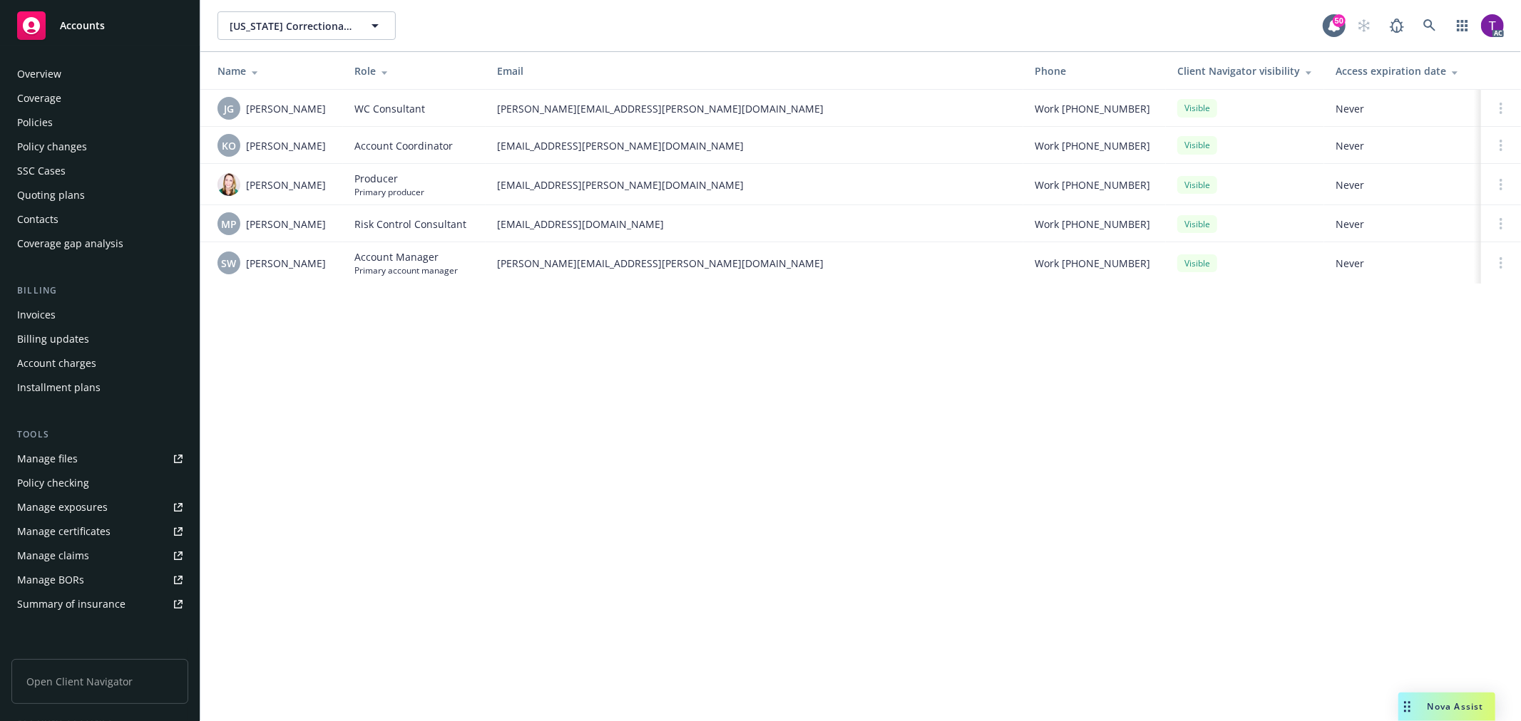
click at [109, 118] on div "Policies" at bounding box center [99, 122] width 165 height 23
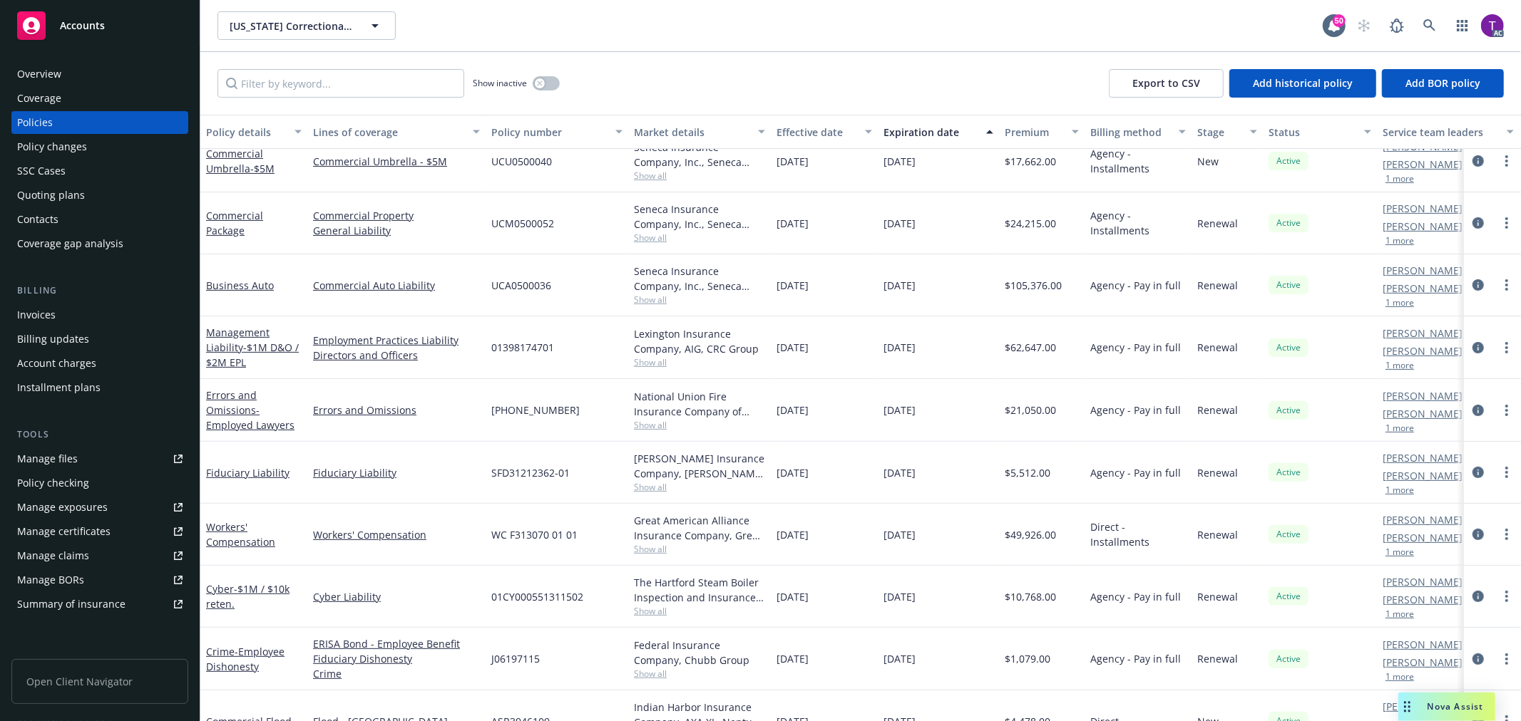
scroll to position [347, 0]
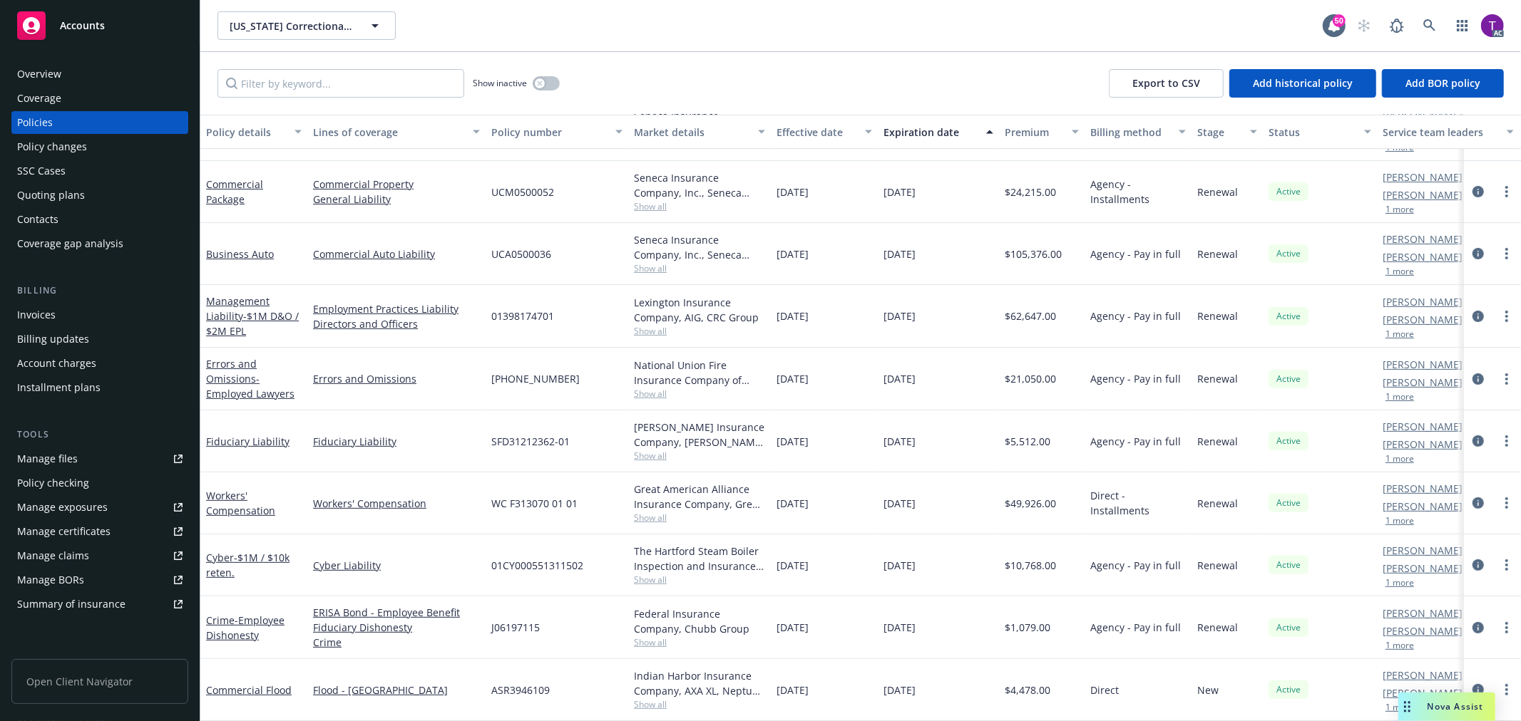
click at [719, 81] on div "Show inactive Export to CSV Add historical policy Add BOR policy" at bounding box center [860, 83] width 1320 height 63
click at [86, 77] on div "Overview" at bounding box center [99, 74] width 165 height 23
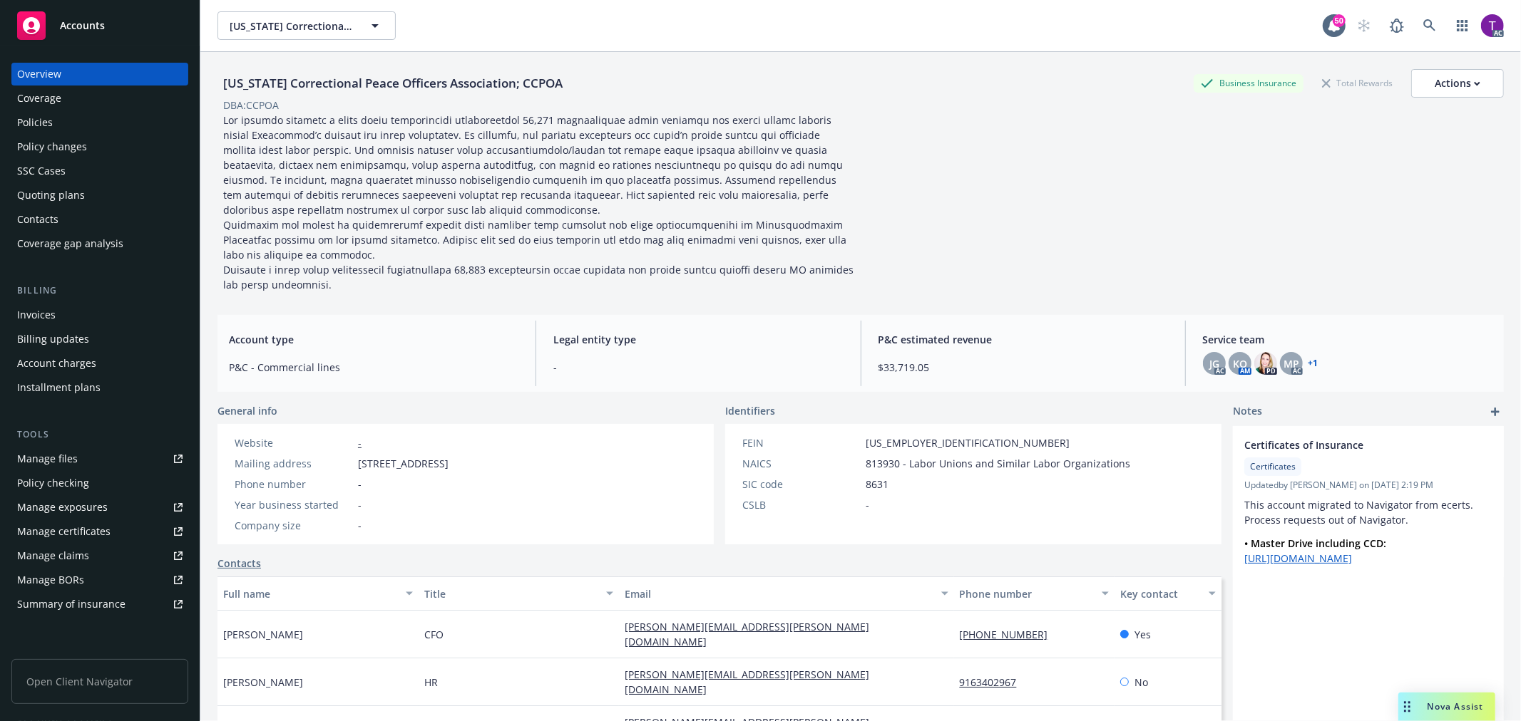
click at [1308, 364] on link "+ 1" at bounding box center [1313, 363] width 10 height 9
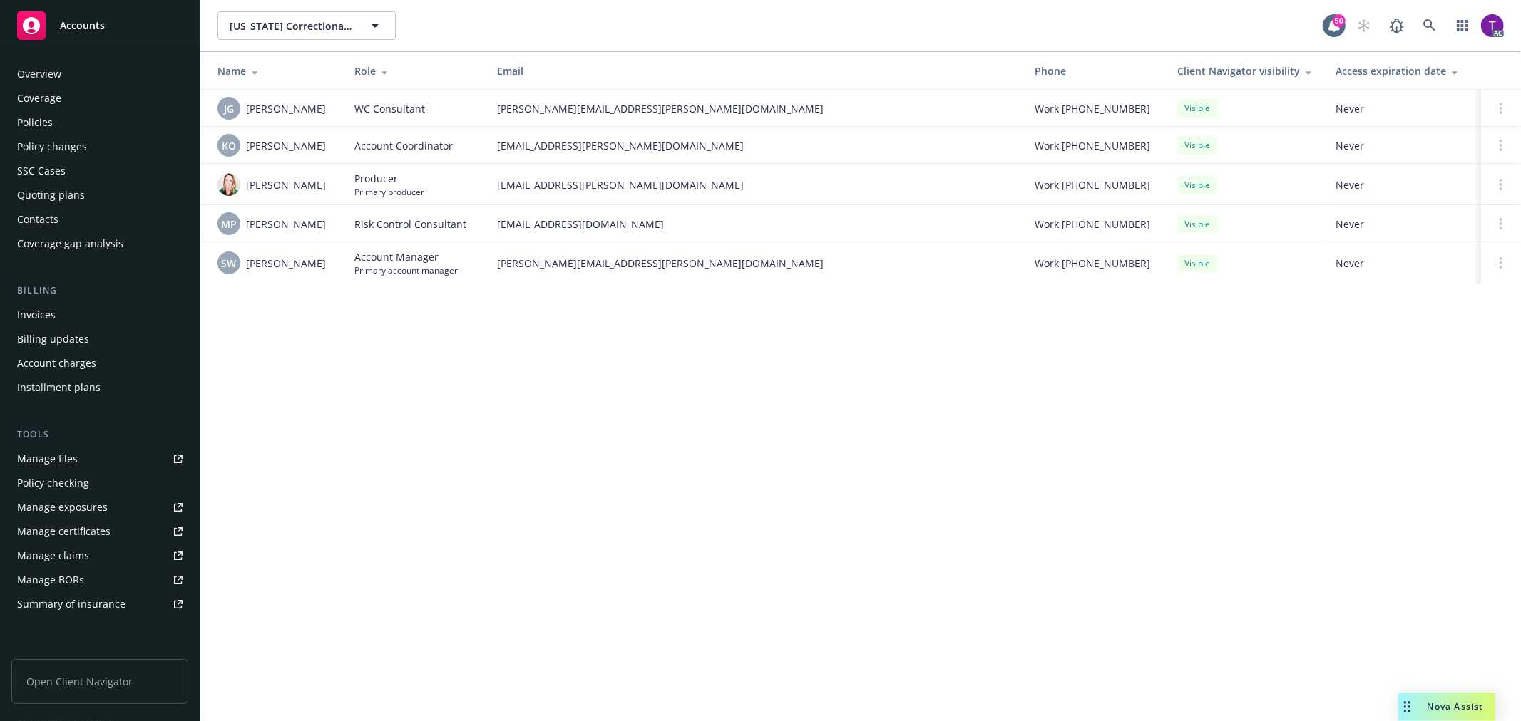
click at [109, 123] on div "Policies" at bounding box center [99, 122] width 165 height 23
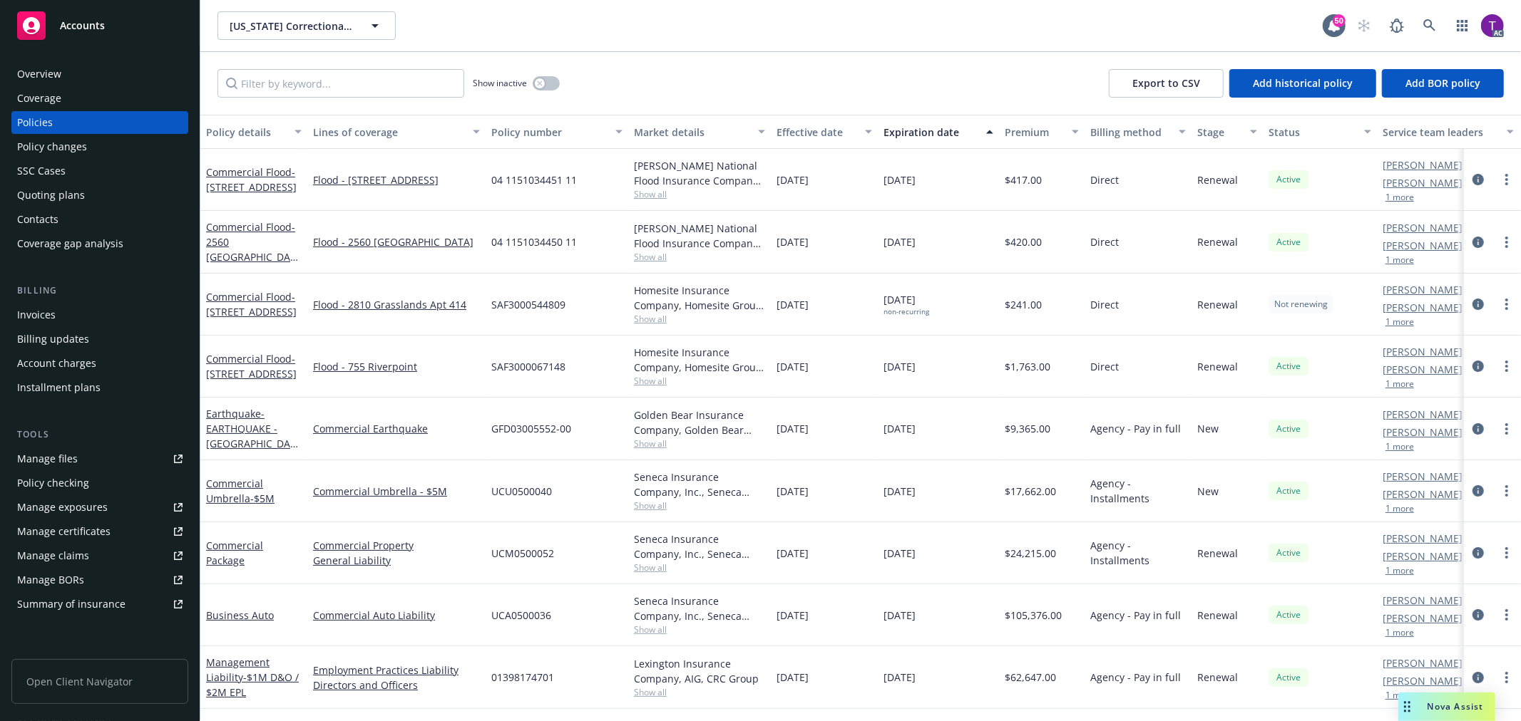
click at [647, 73] on div "Show inactive Export to CSV Add historical policy Add BOR policy" at bounding box center [860, 83] width 1320 height 63
drag, startPoint x: 564, startPoint y: 488, endPoint x: 492, endPoint y: 490, distance: 72.0
click at [492, 490] on div "UCU0500040" at bounding box center [556, 492] width 143 height 62
copy span "UCU0500040"
click at [71, 307] on div "Invoices" at bounding box center [99, 315] width 165 height 23
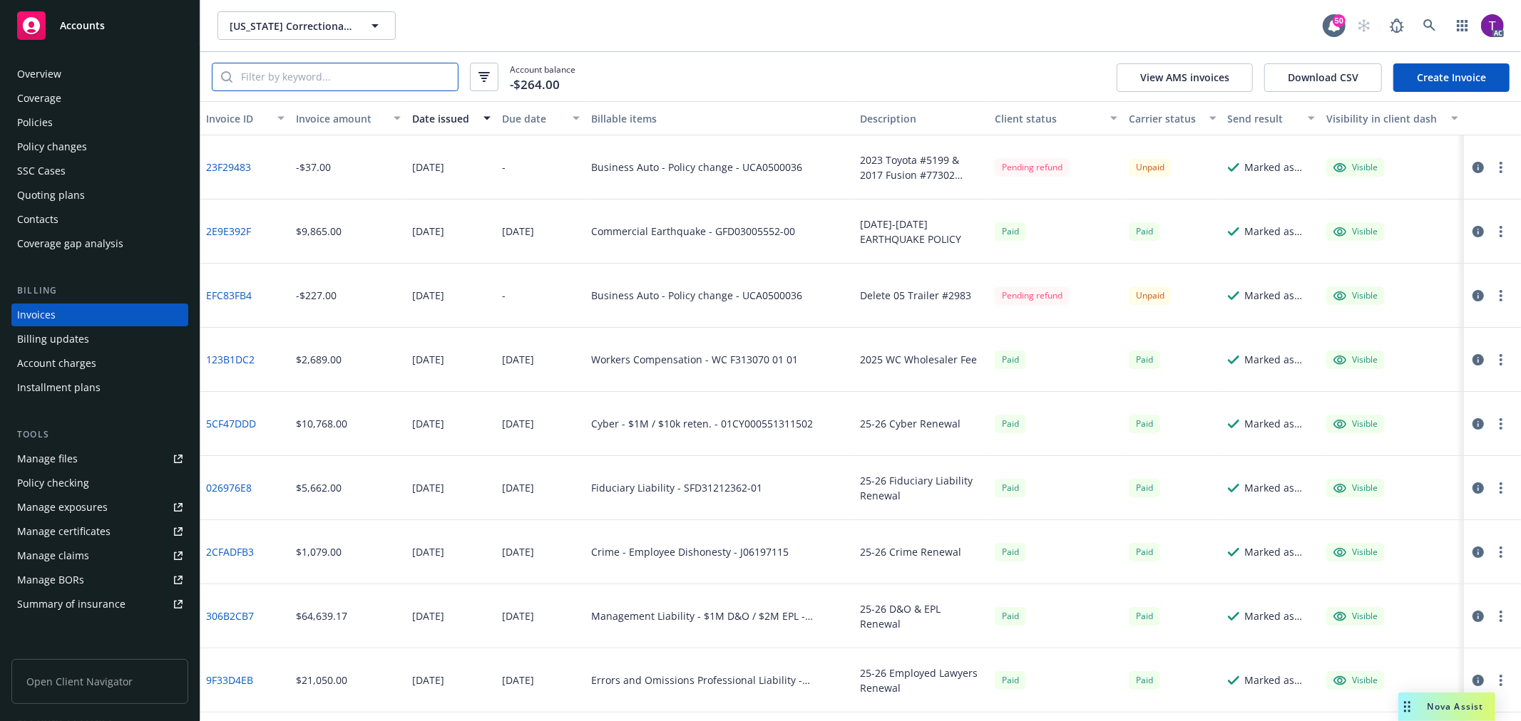
click at [372, 83] on input "search" at bounding box center [344, 76] width 225 height 27
paste input "UCU0500040"
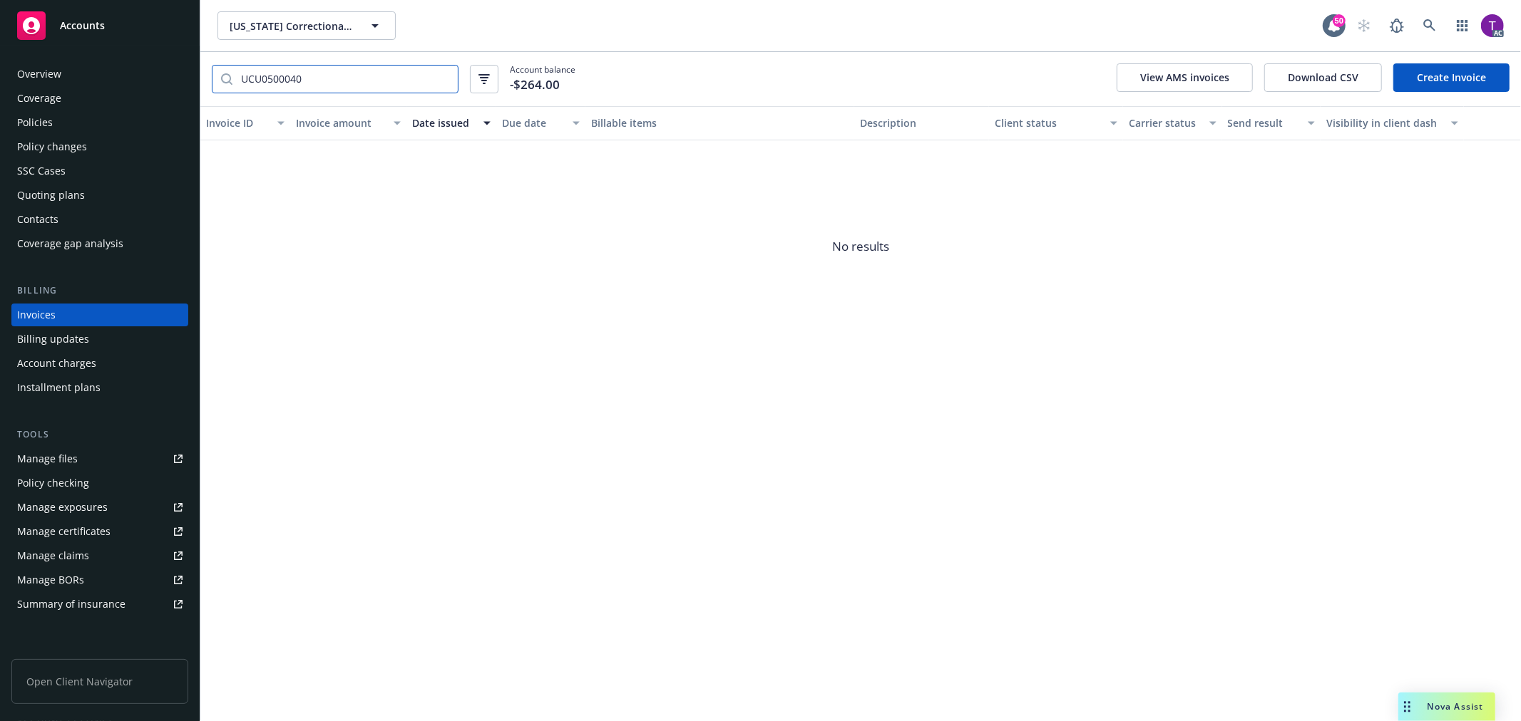
type input "UCU0500040"
click at [66, 123] on div "Policies" at bounding box center [99, 122] width 165 height 23
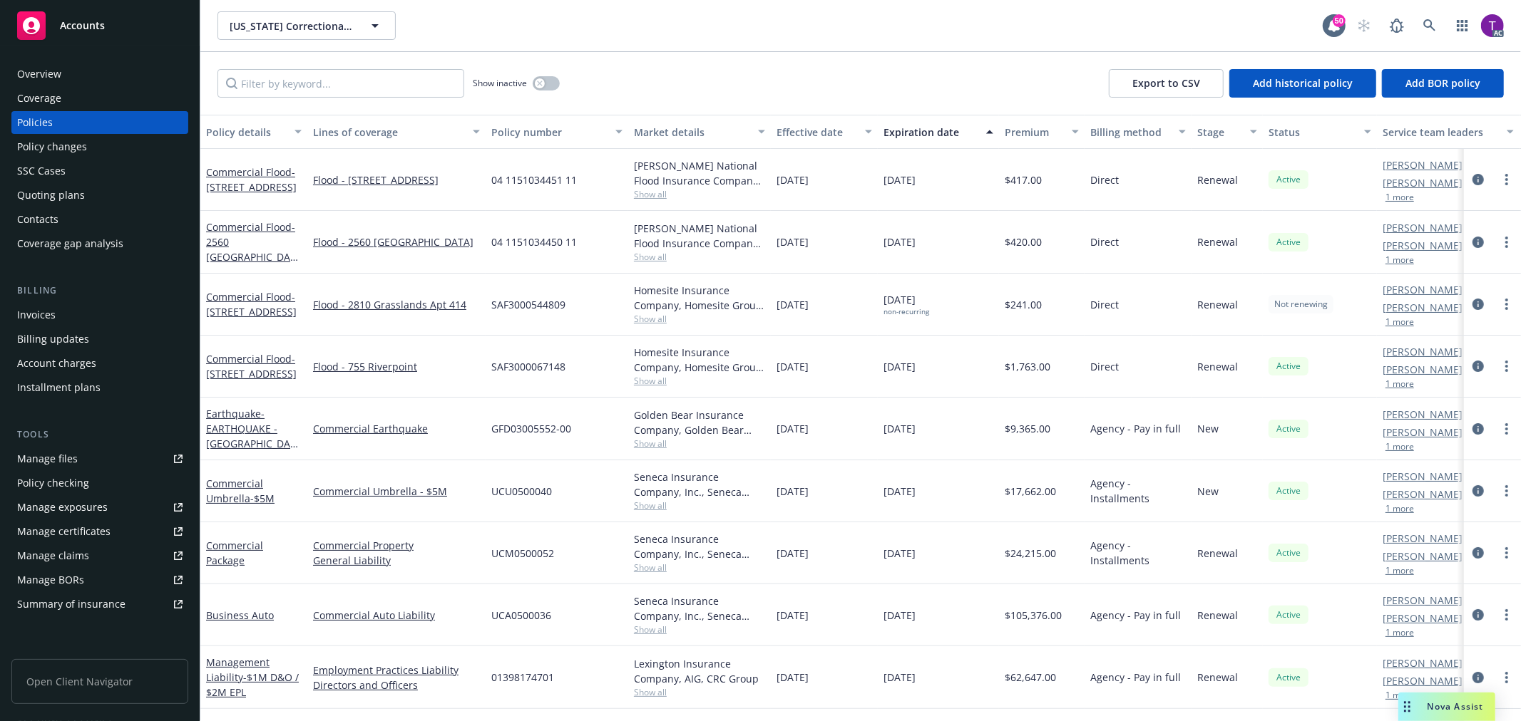
scroll to position [0, 67]
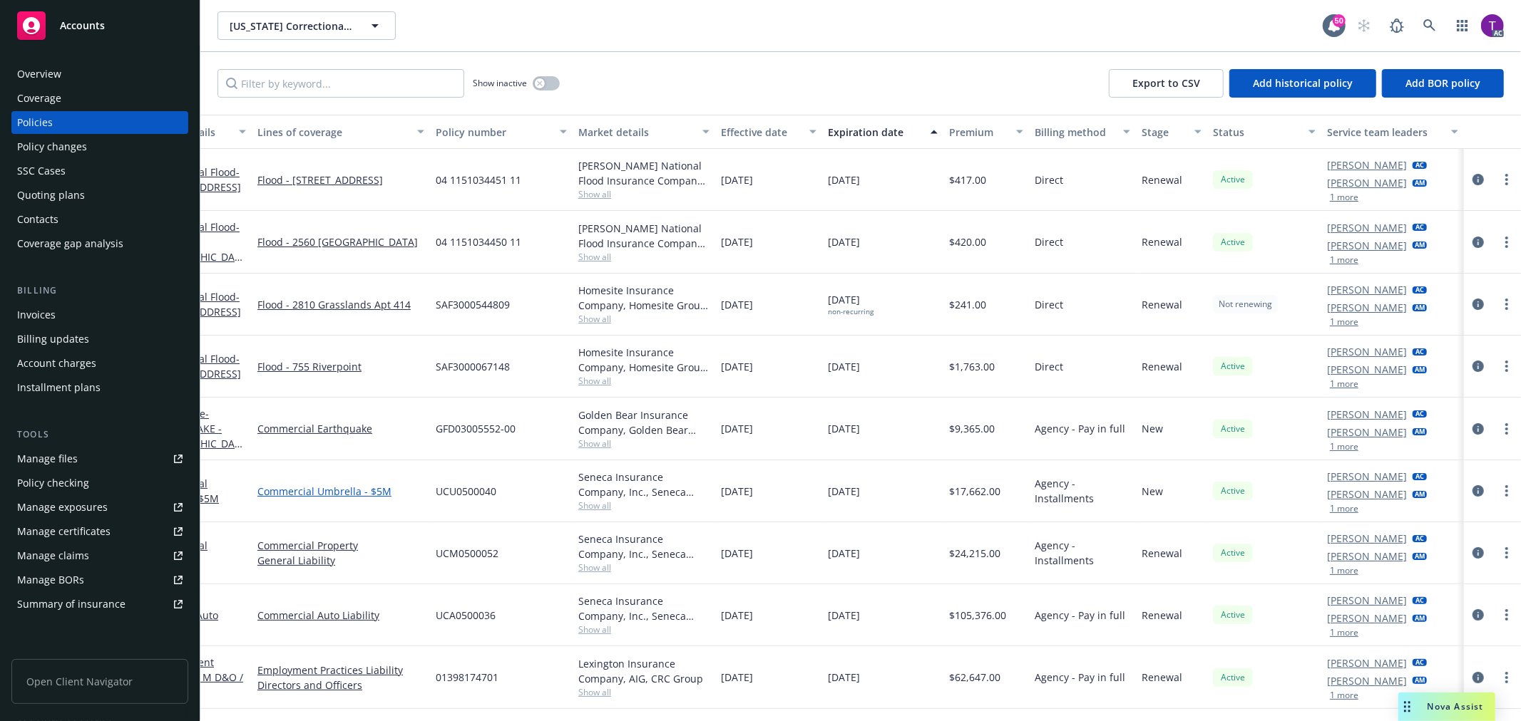
click at [346, 493] on link "Commercial Umbrella - $5M" at bounding box center [340, 491] width 167 height 15
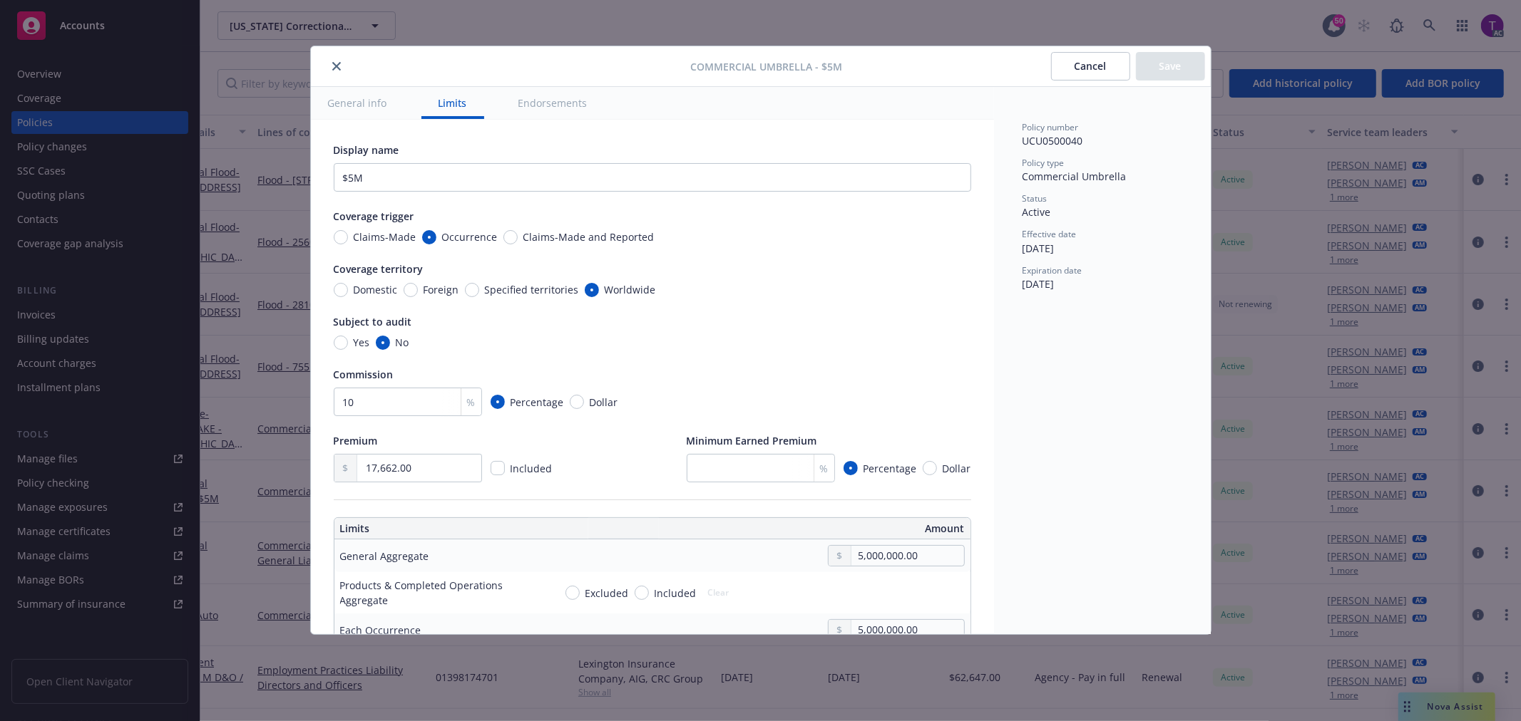
click at [337, 66] on icon "close" at bounding box center [336, 66] width 9 height 9
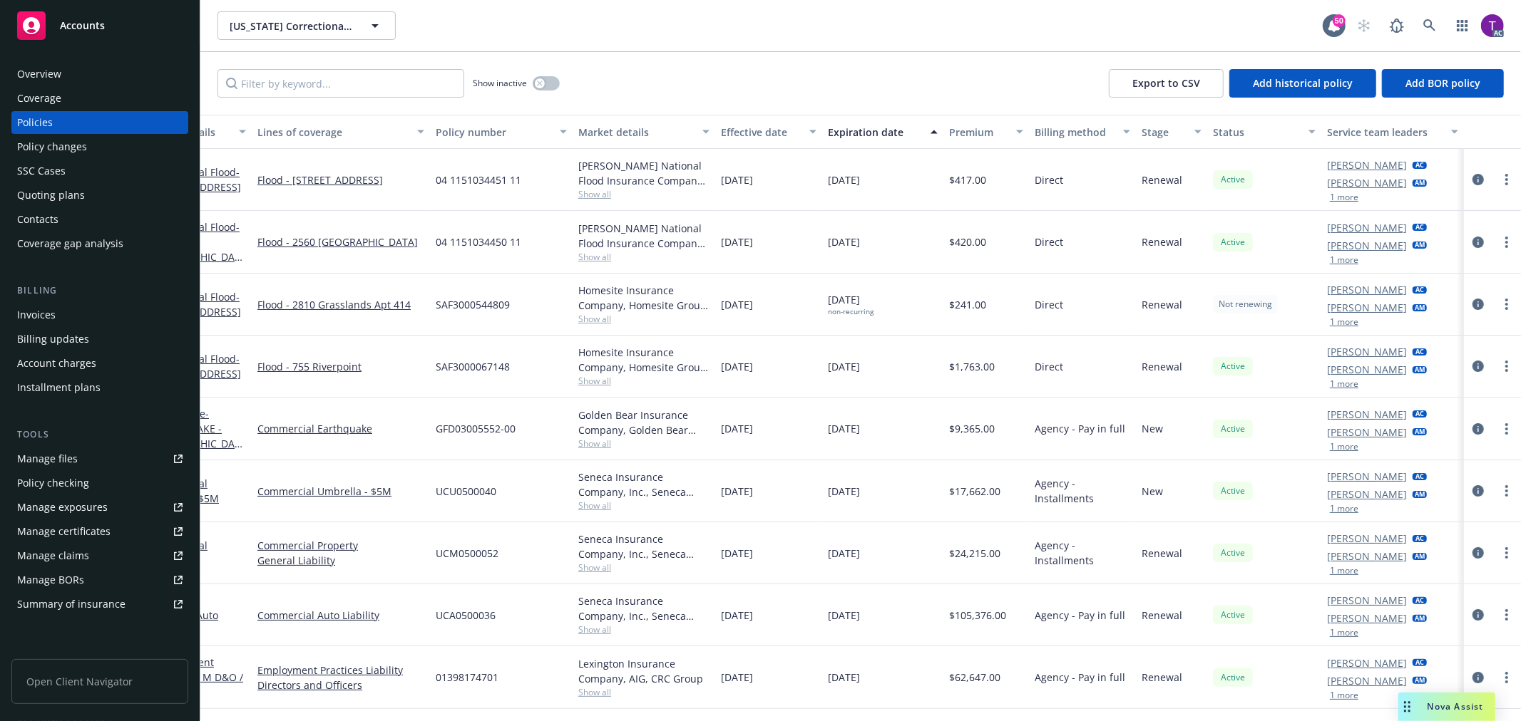
click at [1347, 508] on div "1 more" at bounding box center [1377, 509] width 100 height 9
click at [1336, 511] on button "1 more" at bounding box center [1344, 509] width 29 height 9
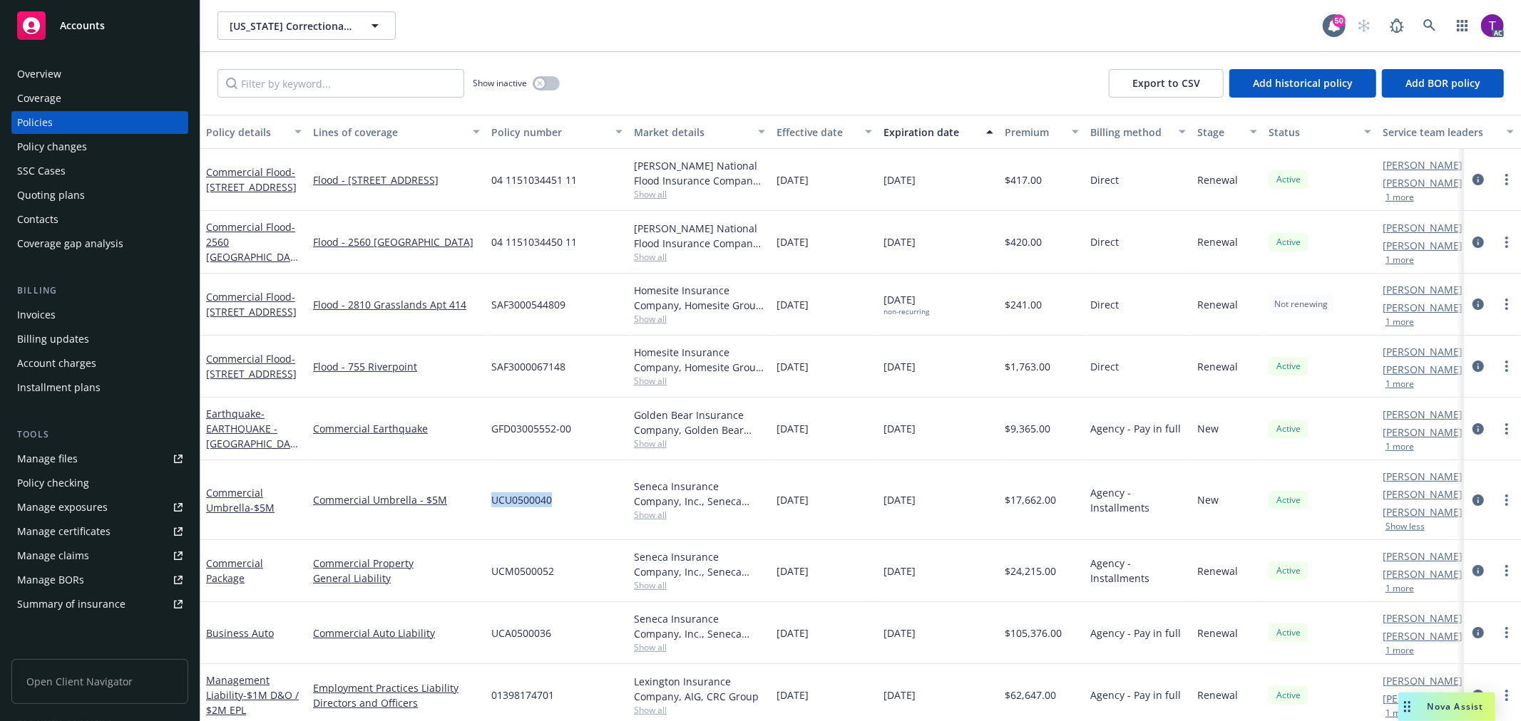
drag, startPoint x: 567, startPoint y: 511, endPoint x: 489, endPoint y: 511, distance: 78.4
click at [489, 511] on div "UCU0500040" at bounding box center [556, 501] width 143 height 80
copy span "UCU0500040"
click at [90, 308] on div "Invoices" at bounding box center [99, 315] width 165 height 23
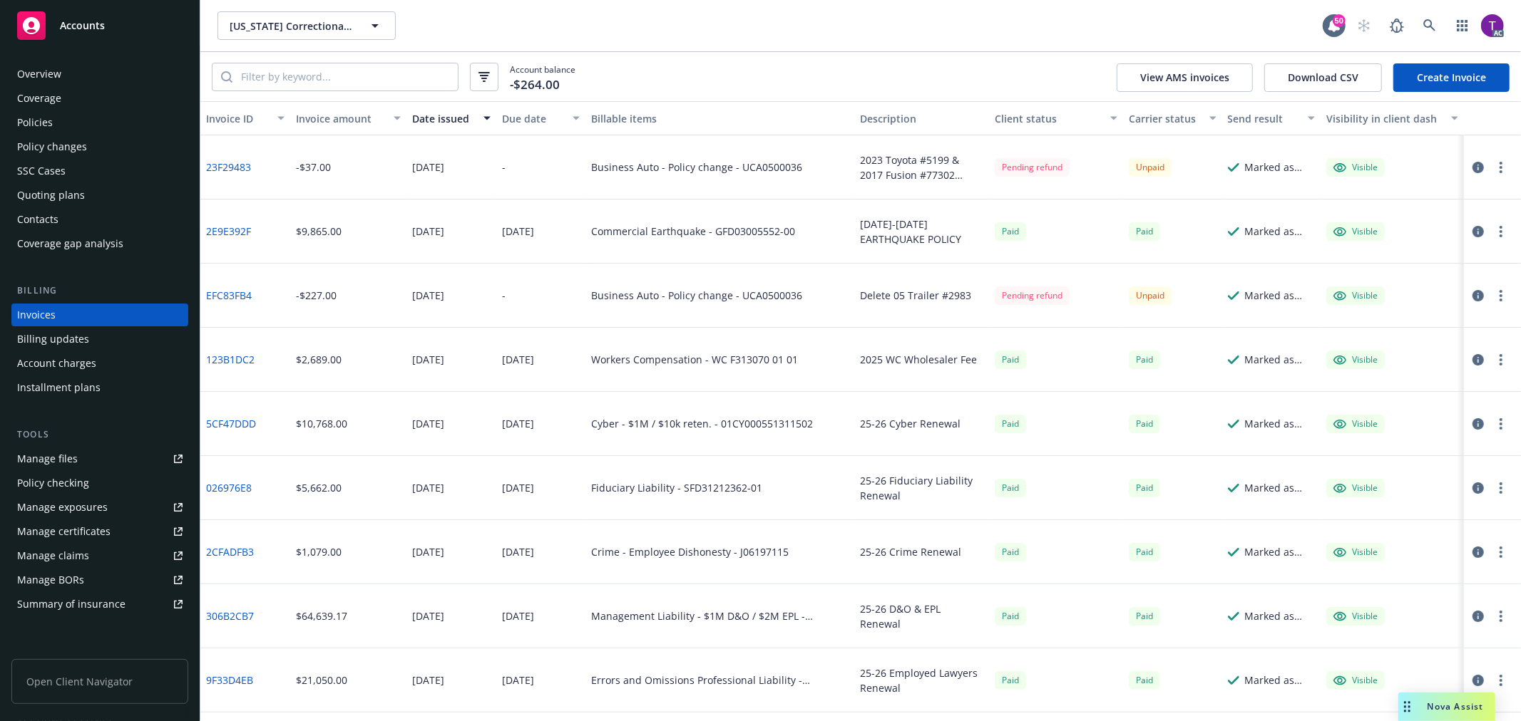
click at [436, 91] on div at bounding box center [335, 77] width 247 height 29
click at [431, 79] on input "search" at bounding box center [344, 76] width 225 height 27
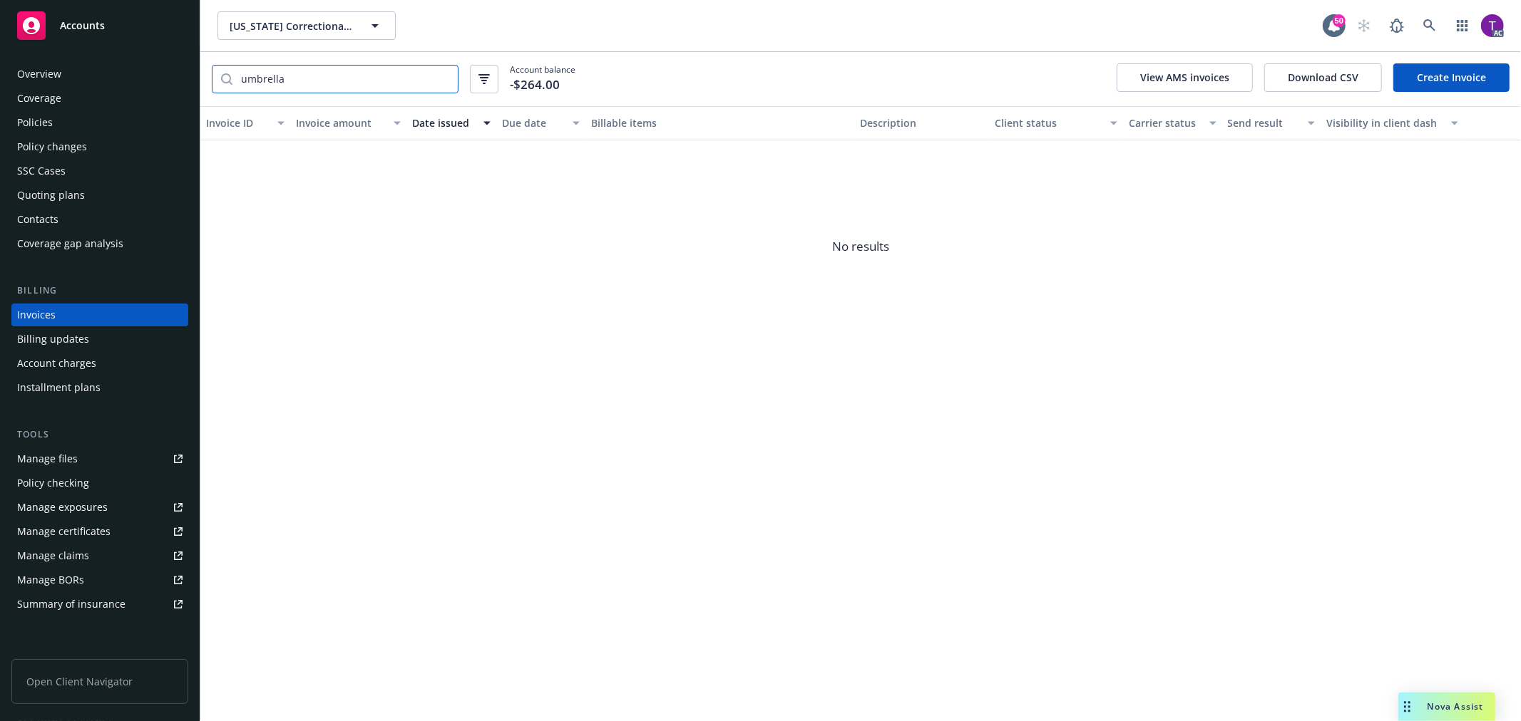
type input "umbrella"
click at [96, 81] on div "Overview" at bounding box center [99, 74] width 165 height 23
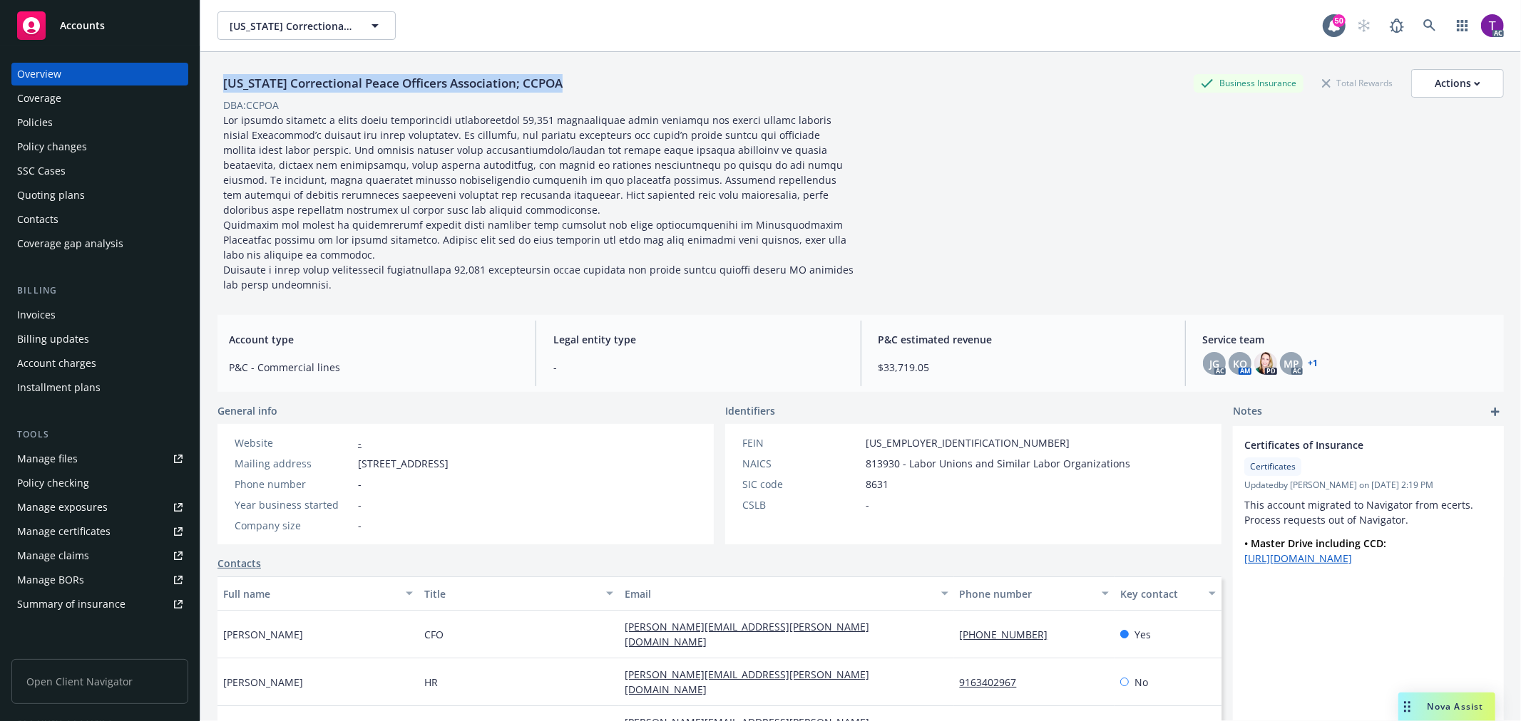
drag, startPoint x: 567, startPoint y: 80, endPoint x: 225, endPoint y: 86, distance: 341.5
click at [225, 86] on div "California Correctional Peace Officers Association; CCPOA Business Insurance To…" at bounding box center [860, 83] width 1286 height 29
copy div "[US_STATE] Correctional Peace Officers Association; CCPOA"
